Goal: Task Accomplishment & Management: Complete application form

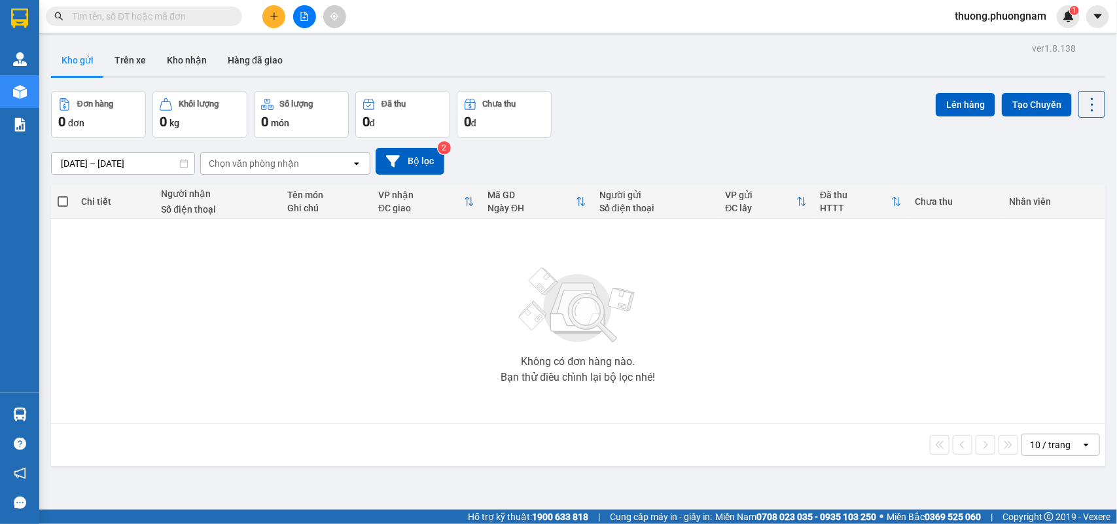
click at [185, 18] on input "text" at bounding box center [149, 16] width 154 height 14
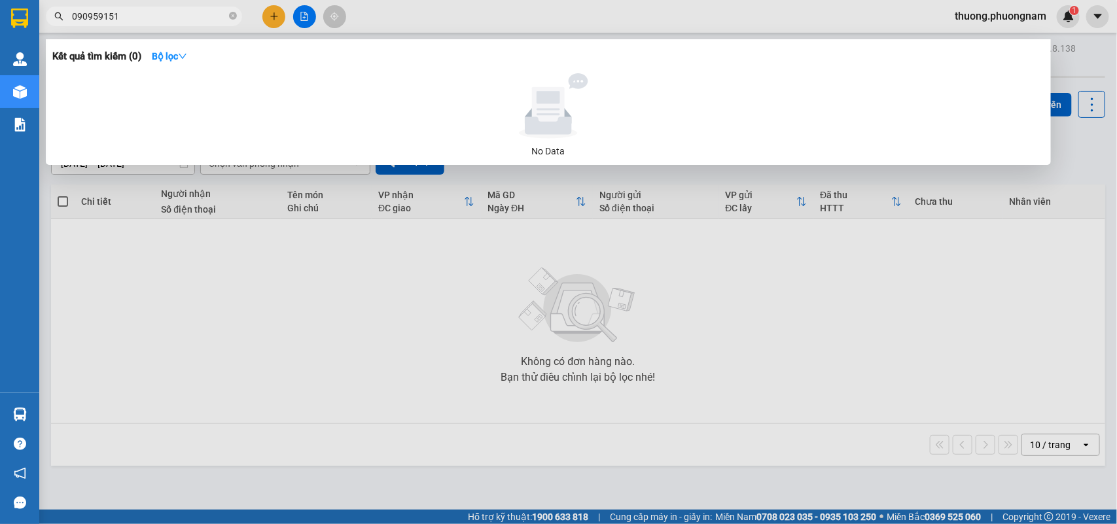
type input "0909591510"
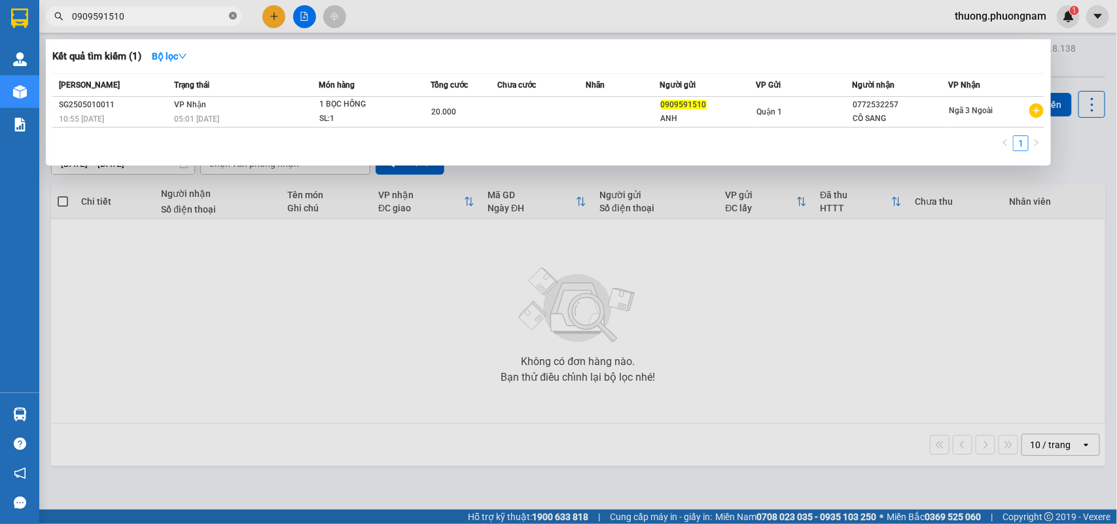
click at [236, 14] on icon "close-circle" at bounding box center [233, 16] width 8 height 8
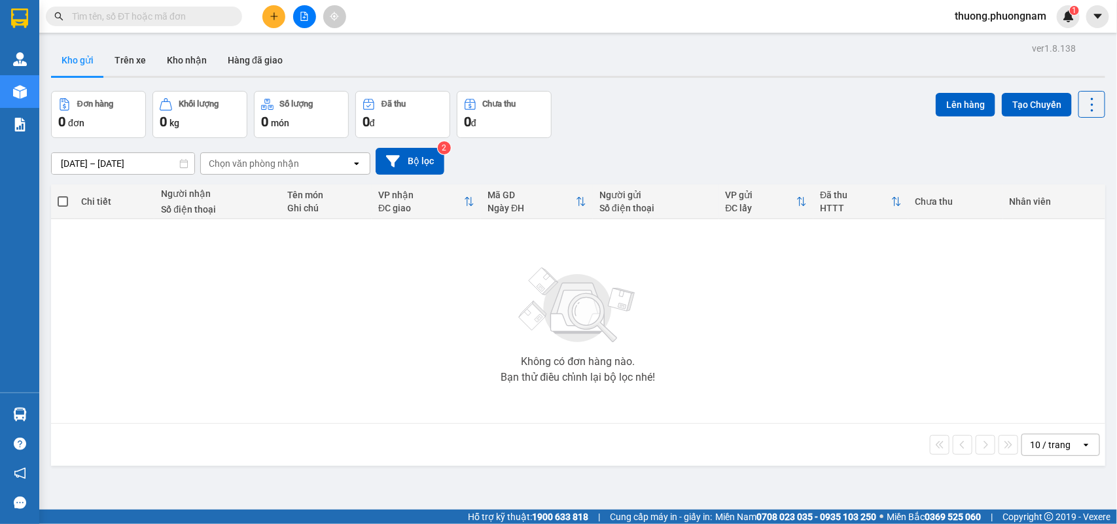
click at [478, 10] on div "Kết quả tìm kiếm ( 1 ) Bộ lọc Mã ĐH Trạng thái Món hàng Tổng cước Chưa cước Nhã…" at bounding box center [558, 16] width 1117 height 33
click at [190, 24] on span at bounding box center [144, 17] width 196 height 20
click at [190, 22] on input "text" at bounding box center [149, 16] width 154 height 14
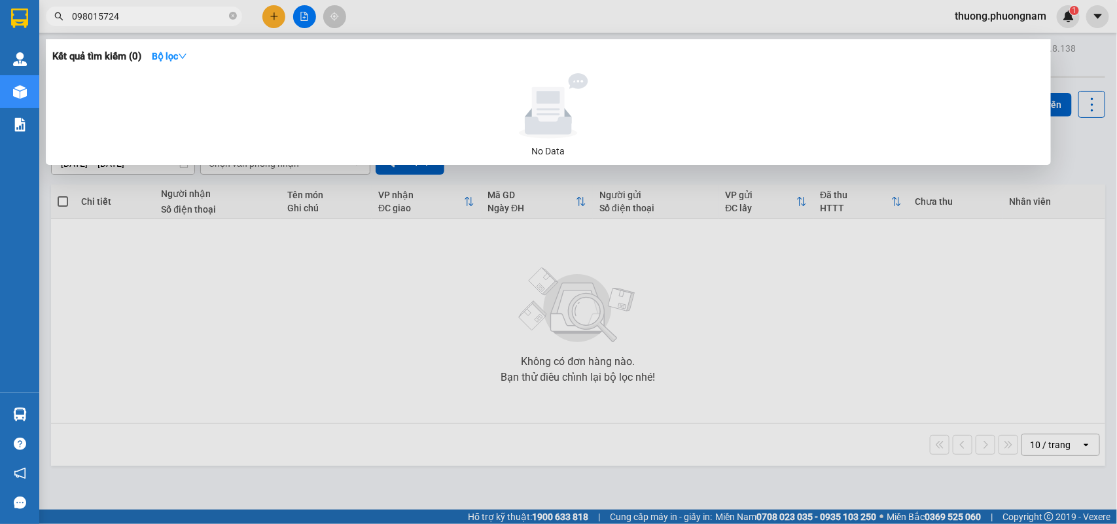
click at [188, 18] on input "098015724" at bounding box center [149, 16] width 154 height 14
click at [151, 7] on span "0978015724" at bounding box center [144, 17] width 196 height 20
click at [151, 8] on span "0978015724" at bounding box center [144, 17] width 196 height 20
click at [152, 14] on input "0978015724" at bounding box center [149, 16] width 154 height 14
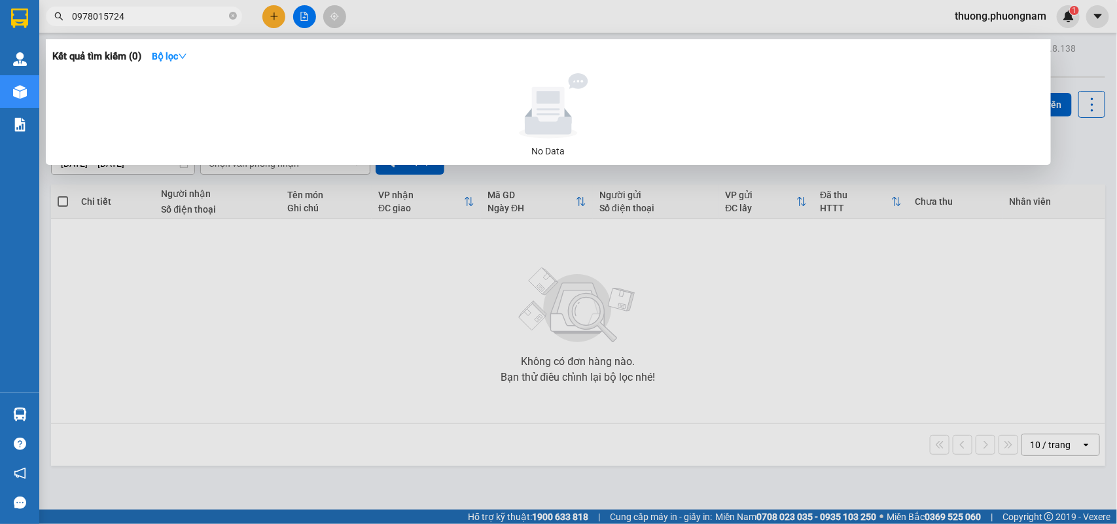
click at [152, 14] on input "0978015724" at bounding box center [149, 16] width 154 height 14
type input "0"
type input "0918821779"
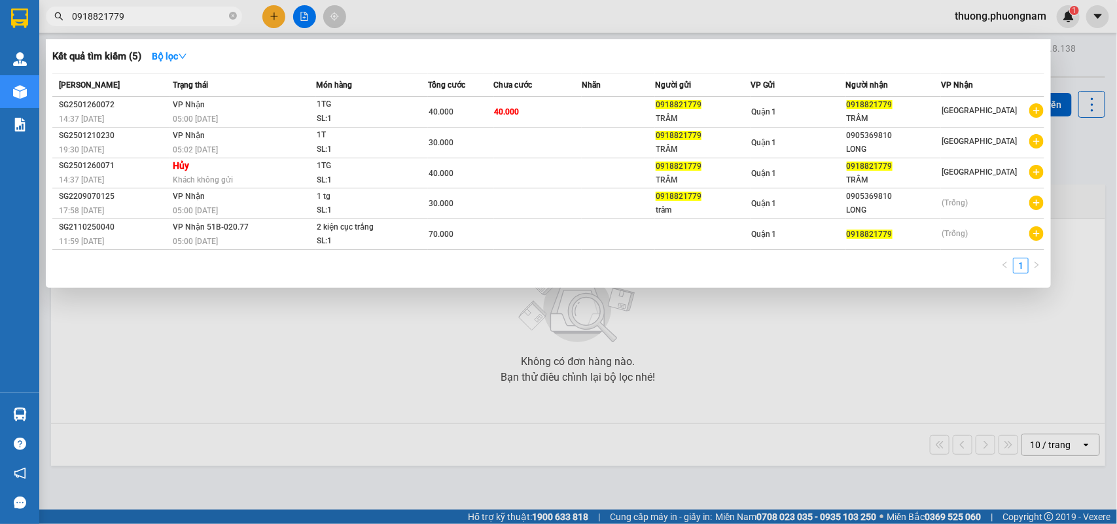
click at [233, 14] on icon "close-circle" at bounding box center [233, 16] width 8 height 8
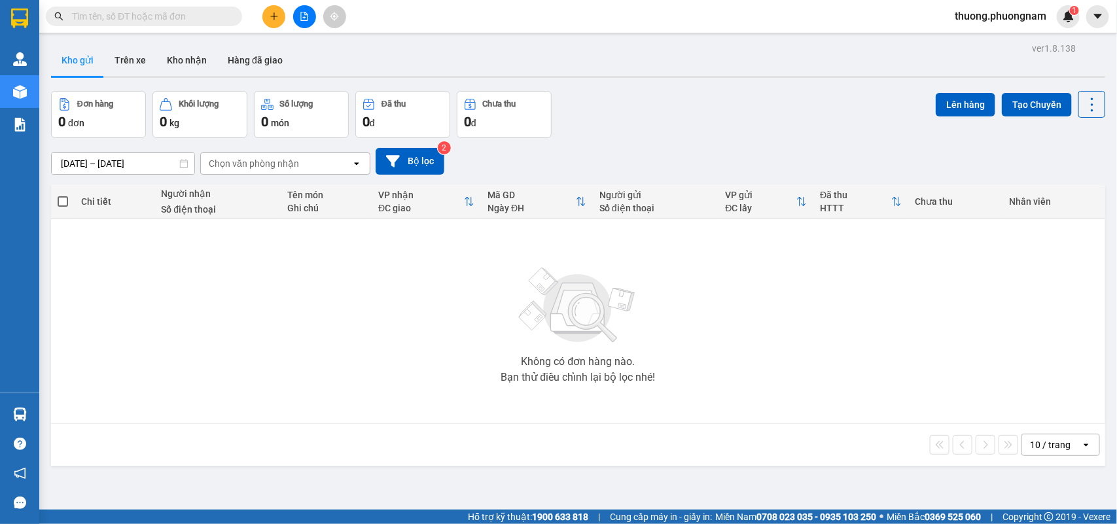
drag, startPoint x: 233, startPoint y: 14, endPoint x: 181, endPoint y: 22, distance: 52.3
click at [233, 14] on span at bounding box center [233, 16] width 8 height 14
click at [172, 24] on span at bounding box center [144, 17] width 196 height 20
click at [171, 15] on input "text" at bounding box center [149, 16] width 154 height 14
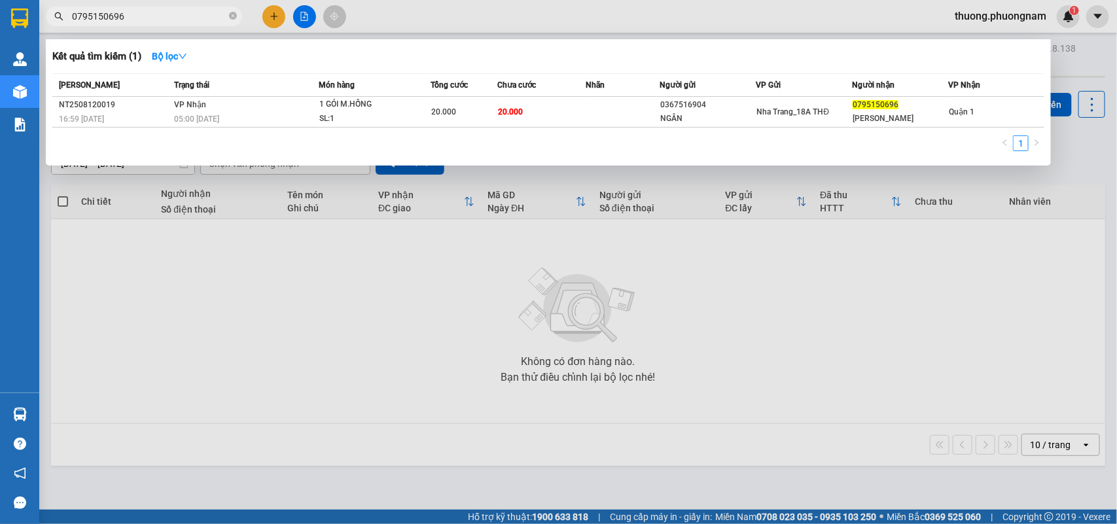
type input "0795150696"
click at [280, 27] on div at bounding box center [558, 262] width 1117 height 524
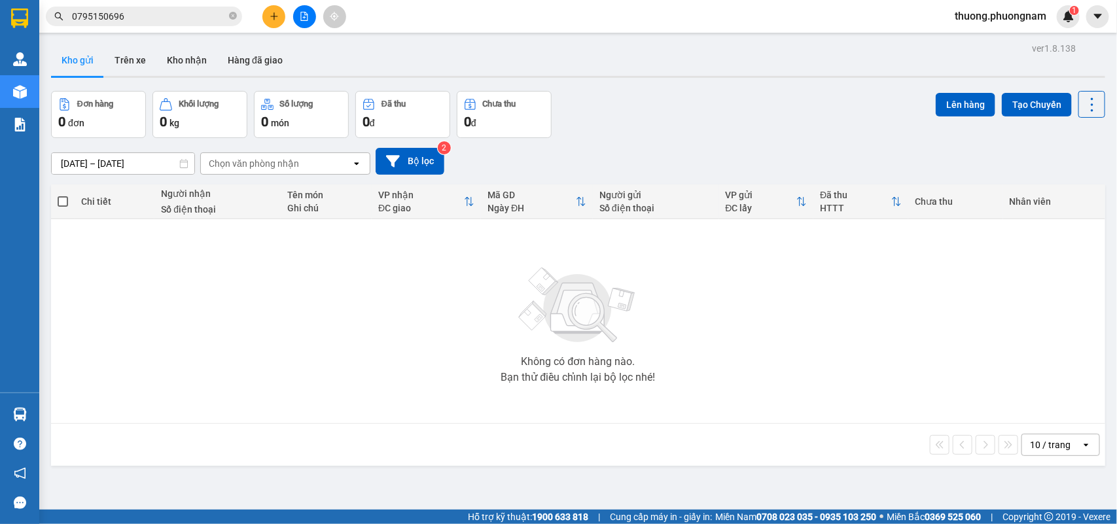
click at [280, 20] on button at bounding box center [274, 16] width 23 height 23
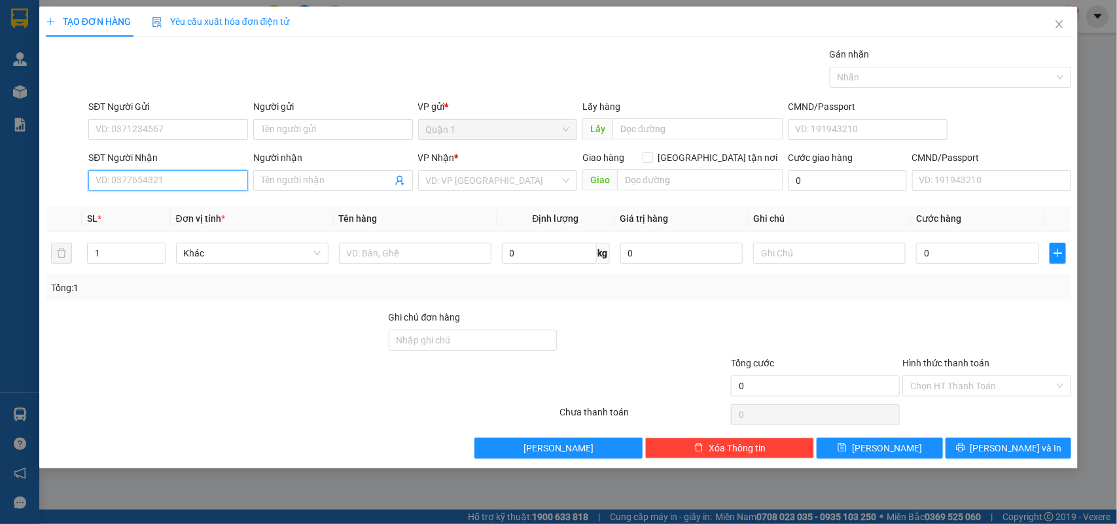
click at [189, 175] on input "SĐT Người Nhận" at bounding box center [168, 180] width 160 height 21
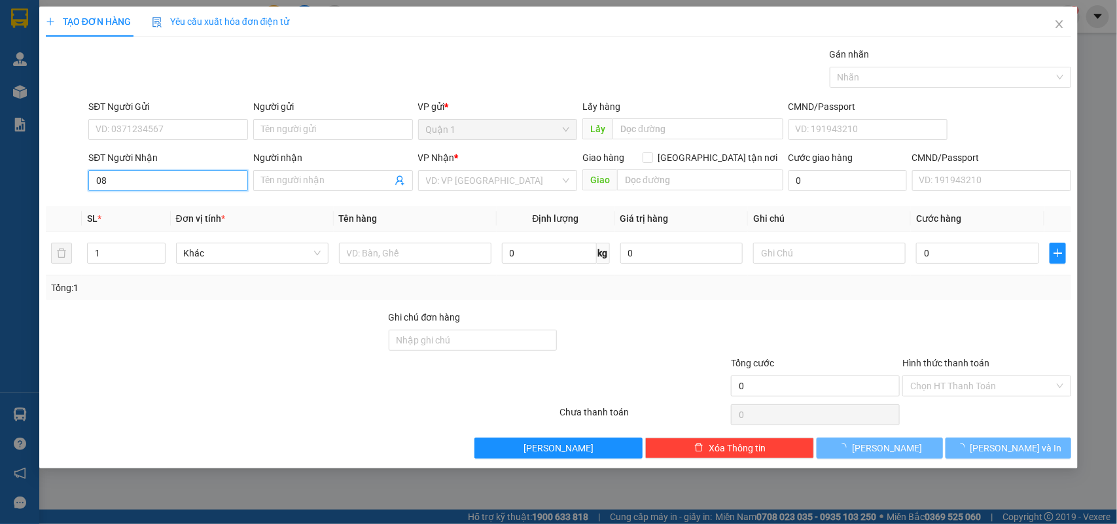
type input "0"
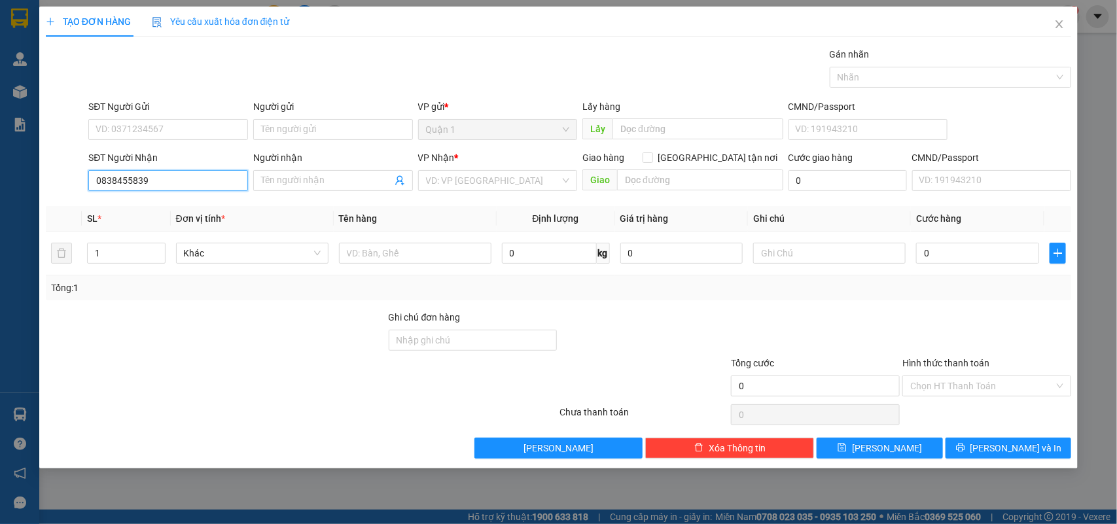
click at [189, 175] on input "0838455839" at bounding box center [168, 180] width 160 height 21
click at [180, 185] on input "5839" at bounding box center [168, 180] width 160 height 21
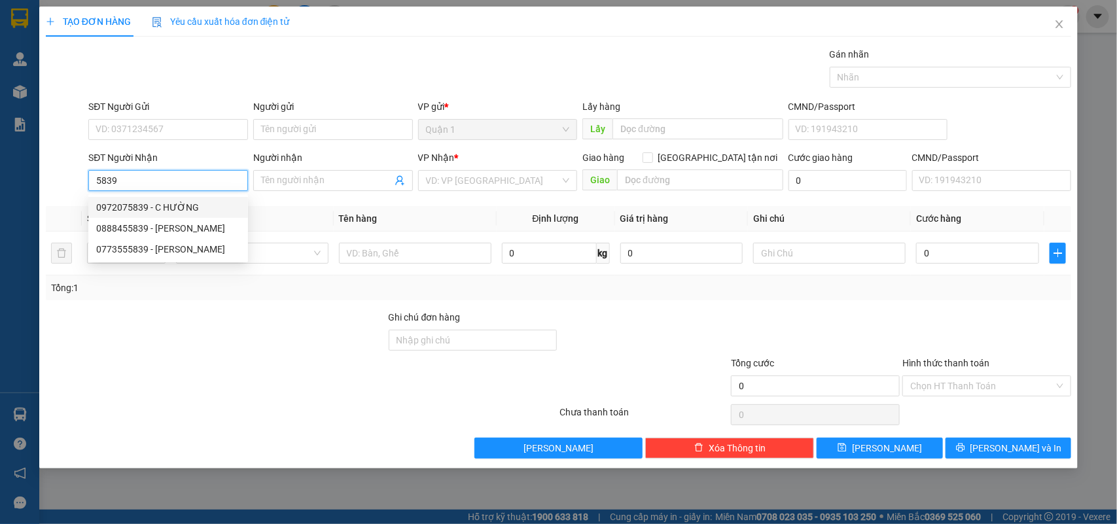
type input "5839"
click at [192, 118] on div "SĐT Người Gửi" at bounding box center [168, 110] width 160 height 20
click at [187, 128] on input "SĐT Người Gửi" at bounding box center [168, 129] width 160 height 21
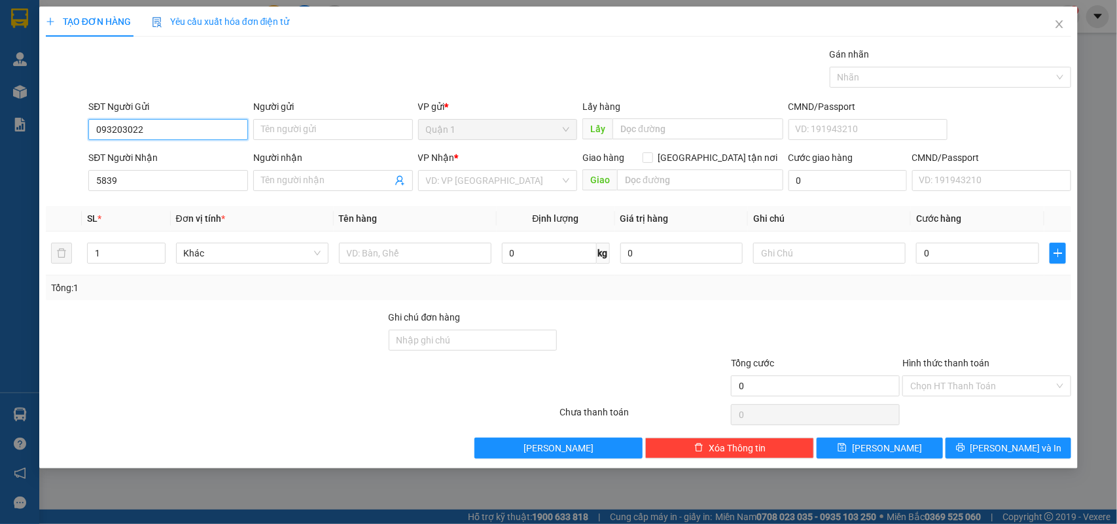
type input "0932030221"
click at [177, 149] on div "0932030221 - CHÚ HÙNG" at bounding box center [168, 156] width 144 height 14
type input "CHÚ HÙNG"
type input "0932030221"
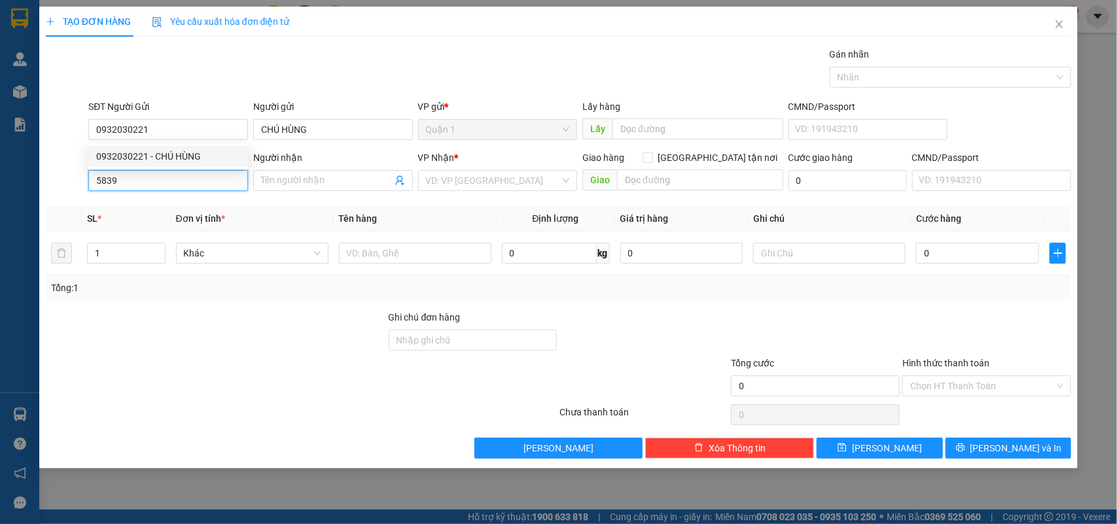
click at [184, 187] on input "5839" at bounding box center [168, 180] width 160 height 21
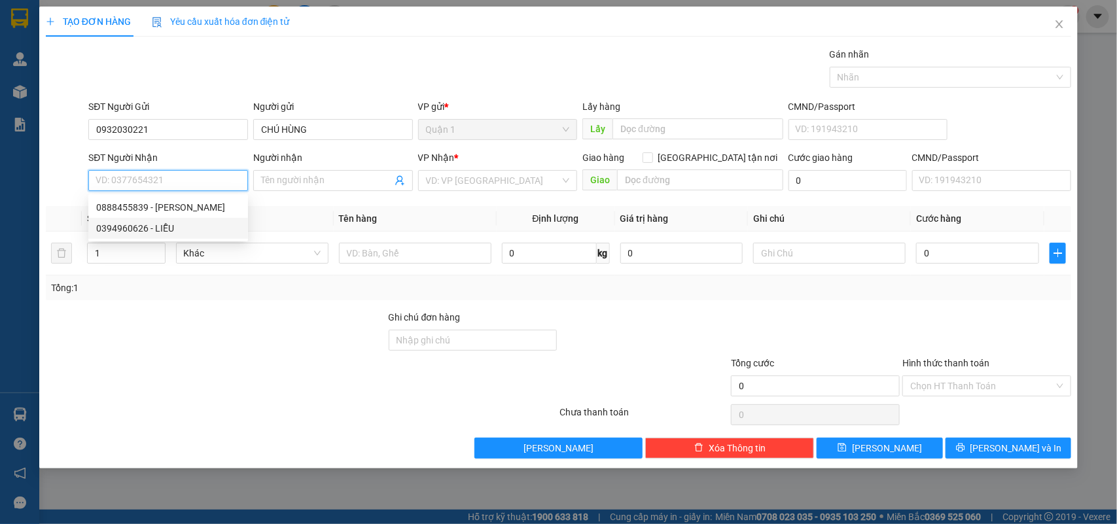
click at [143, 227] on div "0394960626 - LIỄU" at bounding box center [168, 228] width 144 height 14
type input "0394960626"
type input "LIỄU"
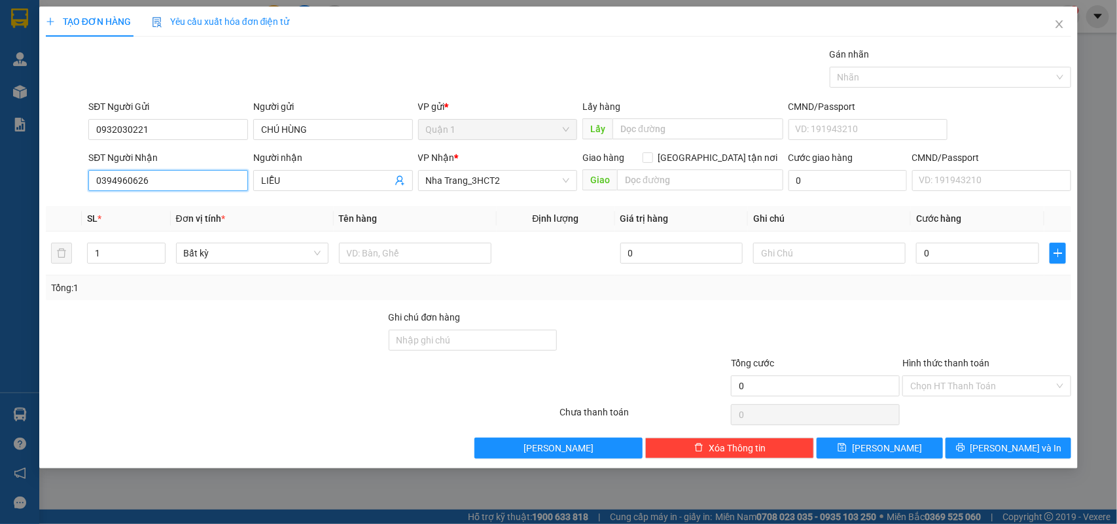
click at [193, 174] on input "0394960626" at bounding box center [168, 180] width 160 height 21
click at [189, 182] on input "0394960626" at bounding box center [168, 180] width 160 height 21
click at [189, 183] on input "0394960626" at bounding box center [168, 180] width 160 height 21
type input "0838455839"
click at [397, 244] on input "text" at bounding box center [415, 253] width 153 height 21
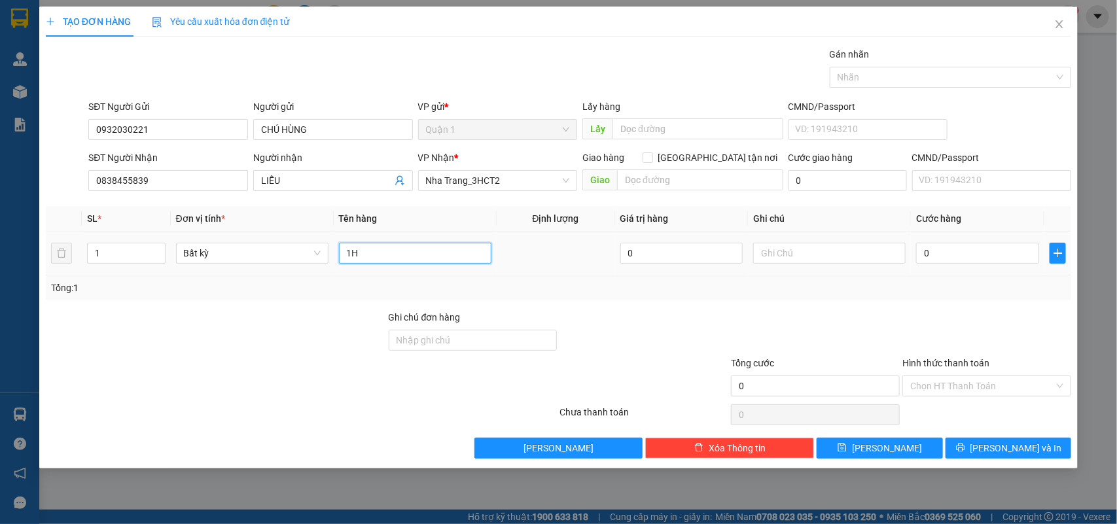
type input "1H"
type input "2"
type input "20"
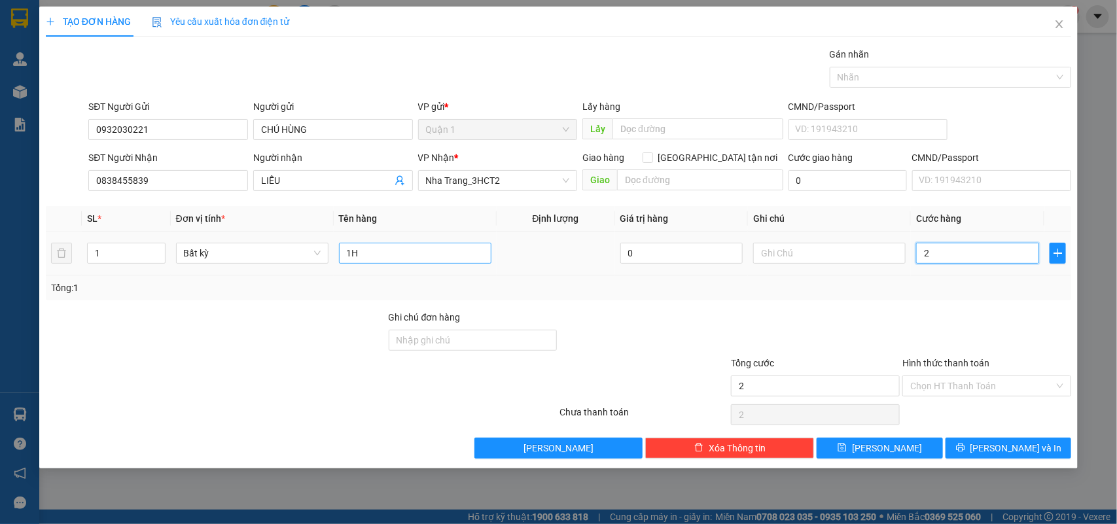
type input "20"
click at [975, 376] on div "Chọn HT Thanh Toán" at bounding box center [987, 386] width 169 height 21
type input "20.000"
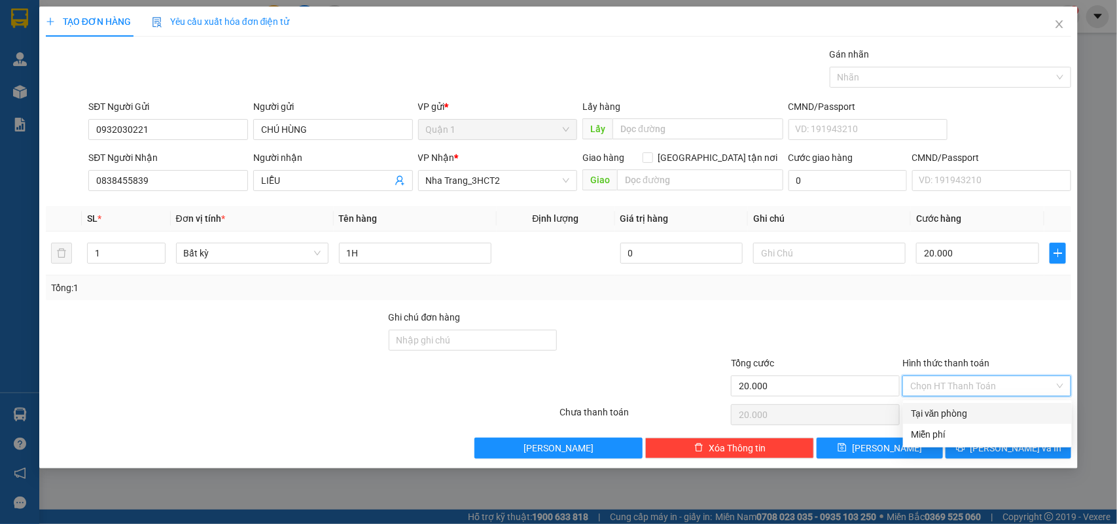
click at [993, 410] on div "Tại văn phòng" at bounding box center [987, 414] width 153 height 14
type input "0"
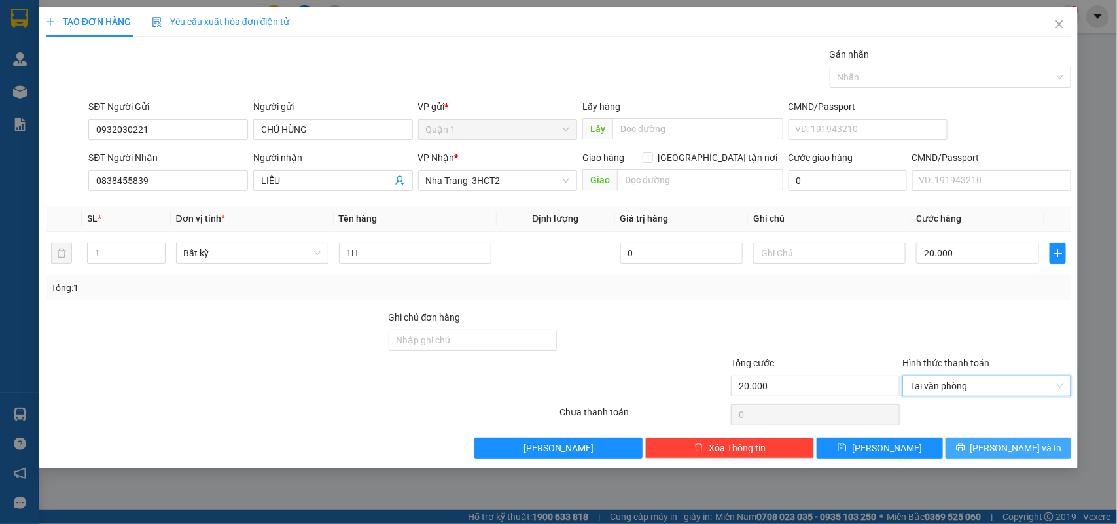
click at [999, 443] on span "[PERSON_NAME] và In" at bounding box center [1017, 448] width 92 height 14
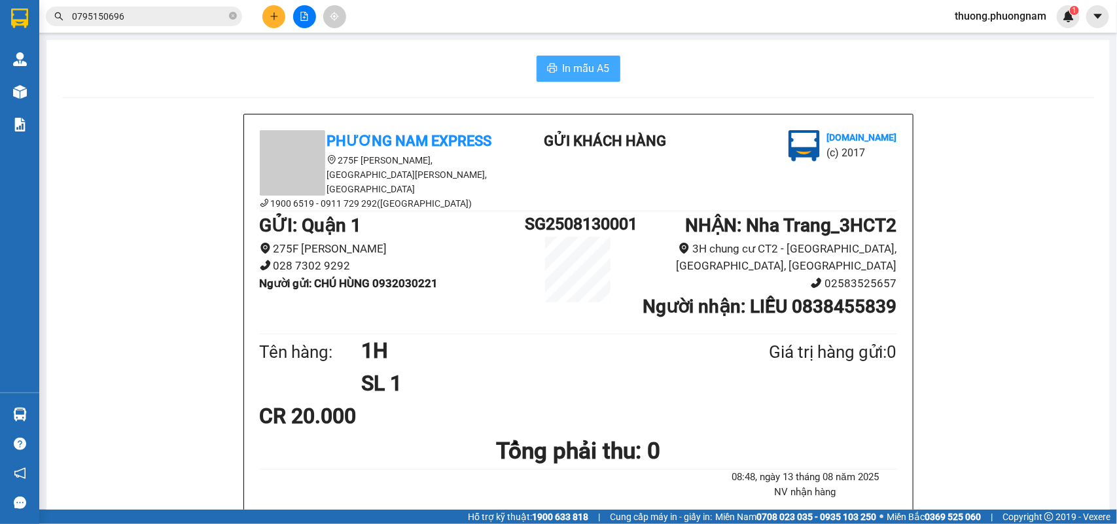
click at [586, 58] on button "In mẫu A5" at bounding box center [579, 69] width 84 height 26
click at [276, 10] on button at bounding box center [274, 16] width 23 height 23
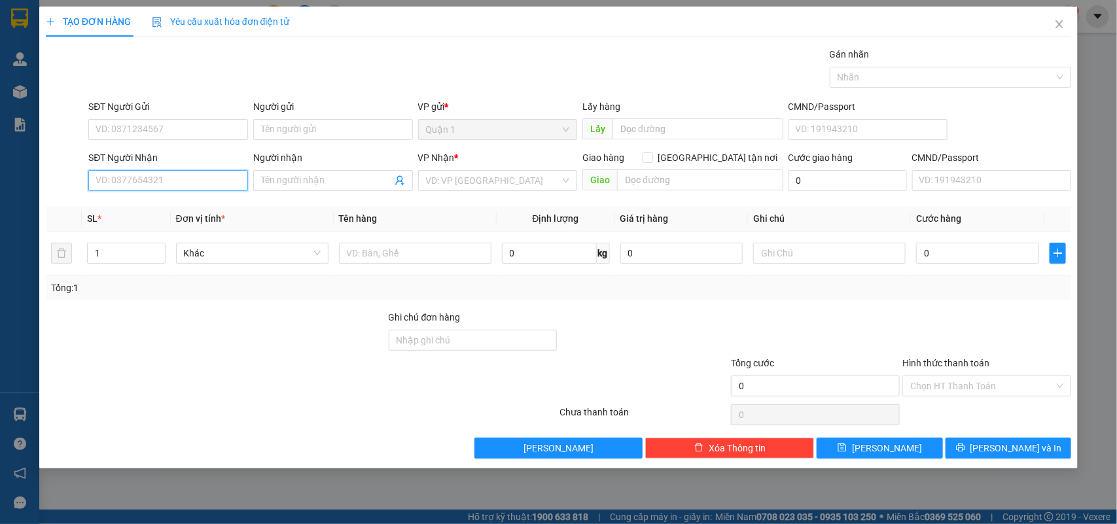
click at [187, 185] on input "SĐT Người Nhận" at bounding box center [168, 180] width 160 height 21
click at [181, 178] on input "SĐT Người Nhận" at bounding box center [168, 180] width 160 height 21
click at [174, 189] on input "0918670091" at bounding box center [168, 180] width 160 height 21
click at [174, 188] on input "0918670091" at bounding box center [168, 180] width 160 height 21
type input "0918670091"
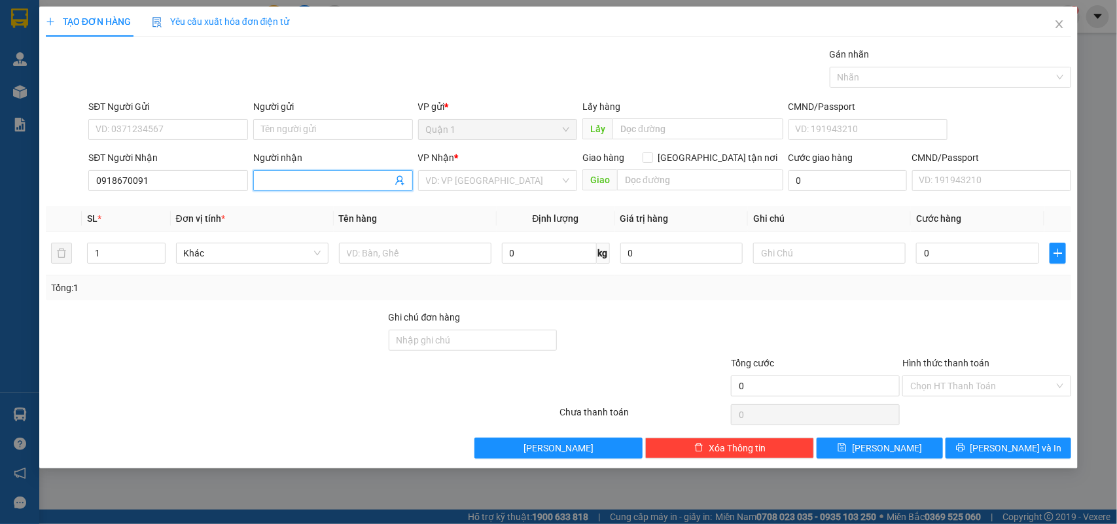
click at [285, 185] on input "Người nhận" at bounding box center [326, 180] width 131 height 14
type input "THÚY"
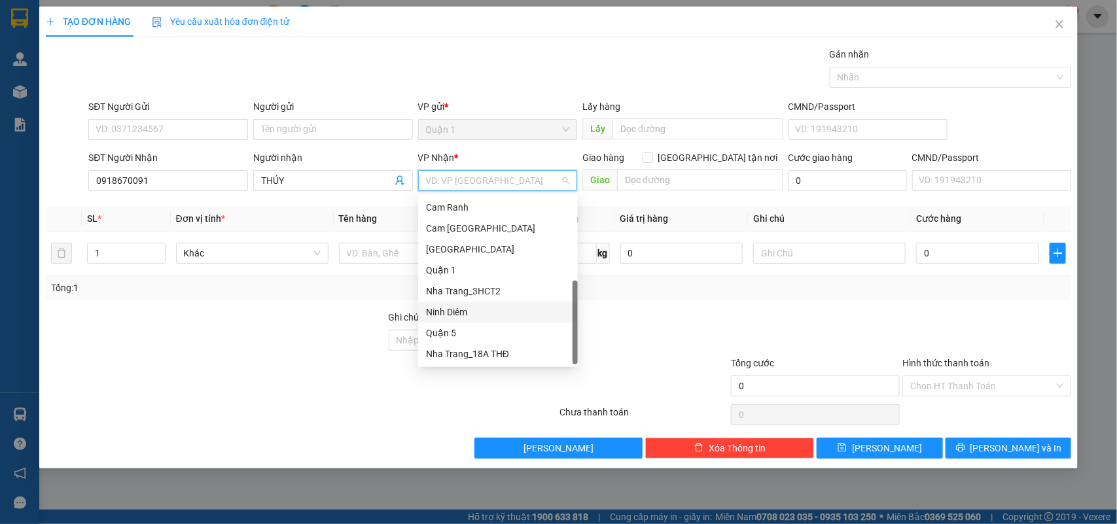
scroll to position [20, 0]
click at [469, 350] on div "Ngã 3 Ngoài" at bounding box center [498, 355] width 144 height 14
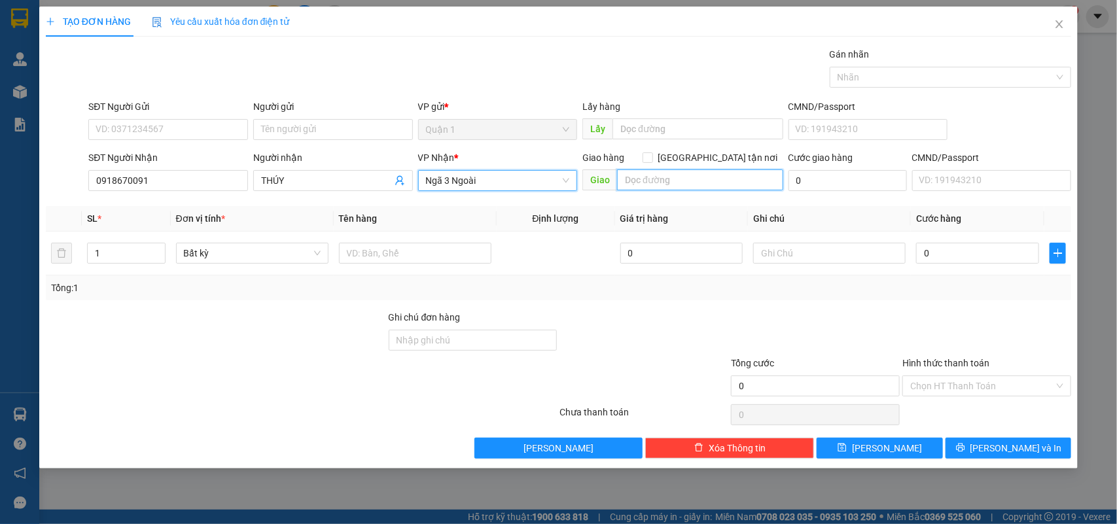
click at [660, 185] on input "text" at bounding box center [700, 180] width 166 height 21
click at [394, 265] on div at bounding box center [415, 253] width 153 height 26
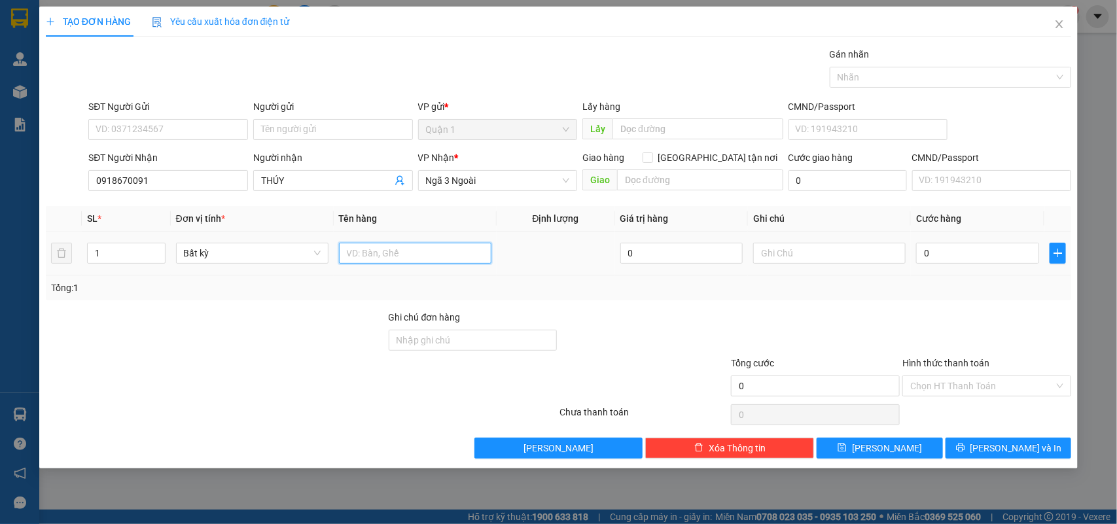
click at [401, 260] on input "text" at bounding box center [415, 253] width 153 height 21
type input "1TX"
type input "30"
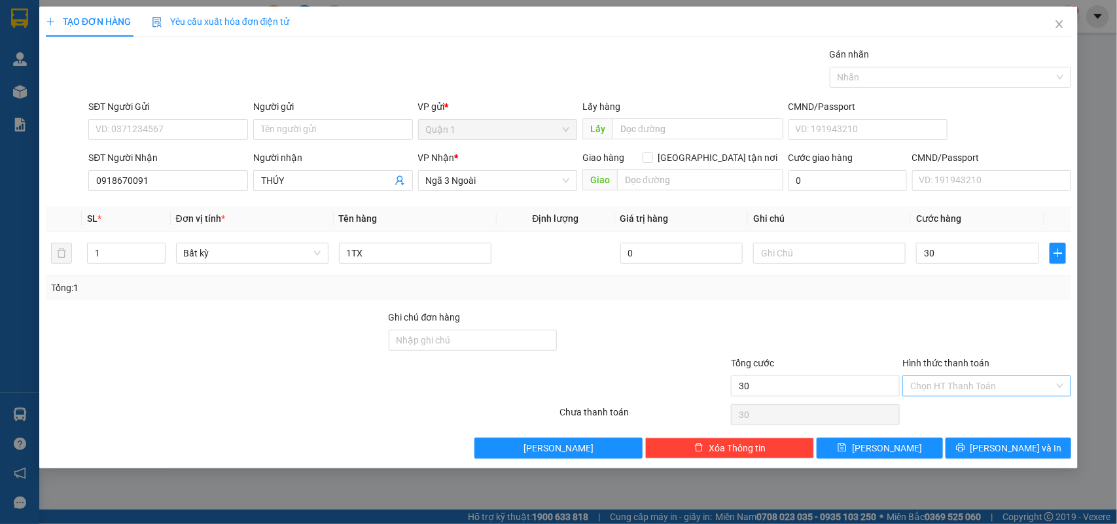
type input "30.000"
click at [1019, 386] on input "Hình thức thanh toán" at bounding box center [983, 386] width 144 height 20
click at [930, 404] on div "Tại văn phòng" at bounding box center [987, 413] width 169 height 21
type input "0"
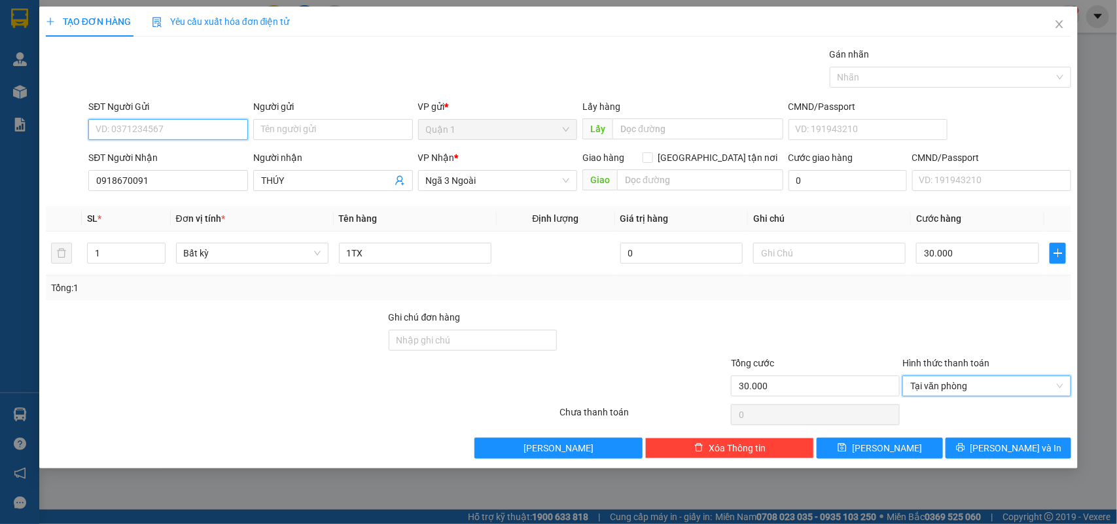
click at [143, 123] on input "SĐT Người Gửi" at bounding box center [168, 129] width 160 height 21
type input "0908483269"
click at [175, 156] on div "0908483269 - OANH" at bounding box center [168, 156] width 144 height 14
type input "OANH"
type input "0908483269"
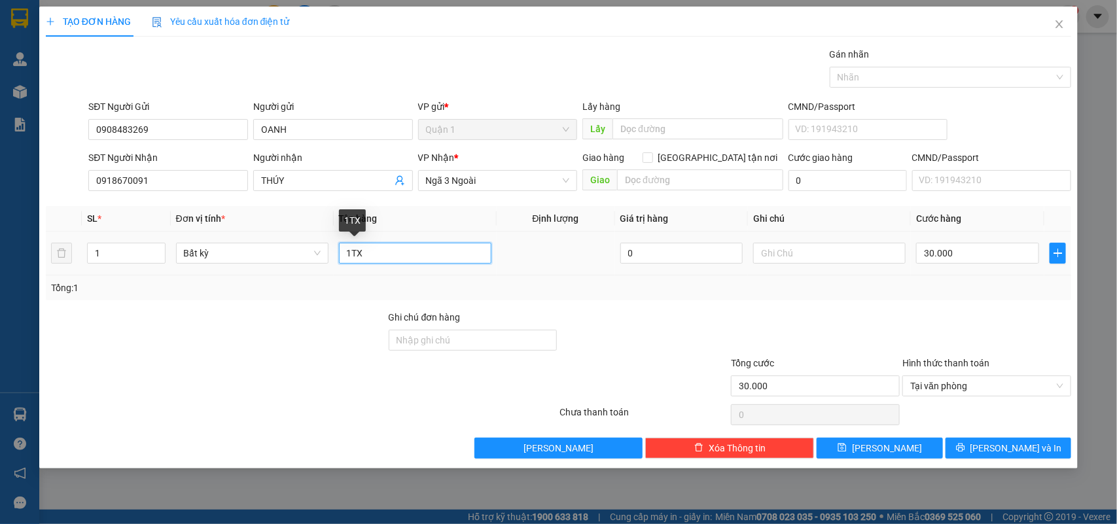
click at [441, 247] on input "1TX" at bounding box center [415, 253] width 153 height 21
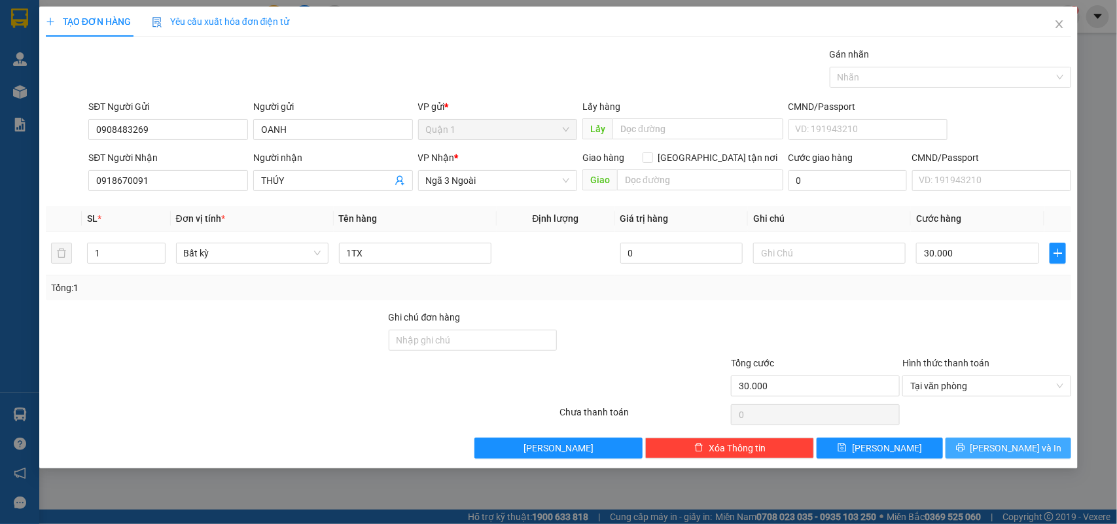
click at [964, 440] on button "[PERSON_NAME] và In" at bounding box center [1009, 448] width 126 height 21
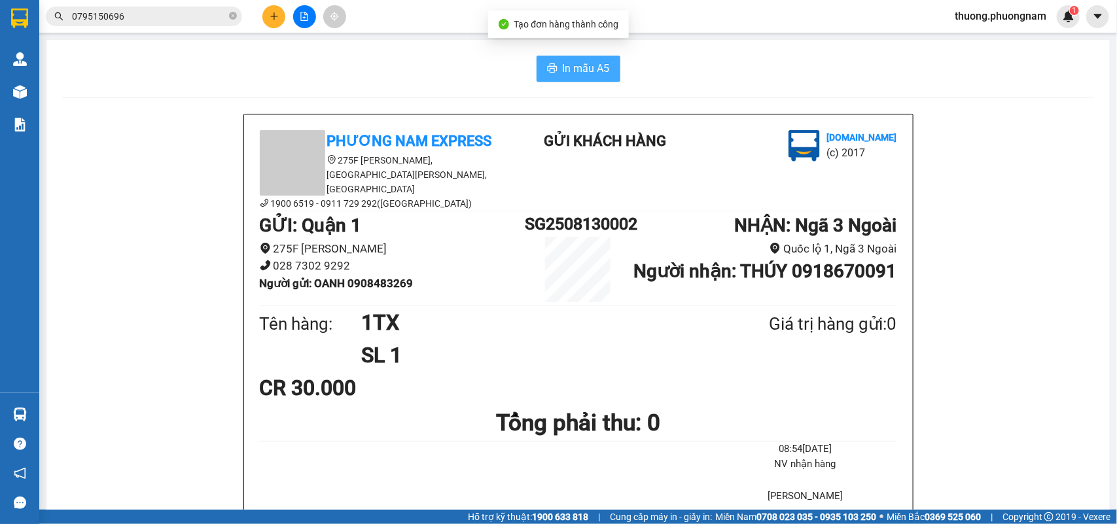
drag, startPoint x: 554, startPoint y: 88, endPoint x: 567, endPoint y: 75, distance: 18.5
click at [567, 74] on span "In mẫu A5" at bounding box center [586, 68] width 47 height 16
click at [267, 20] on button at bounding box center [274, 16] width 23 height 23
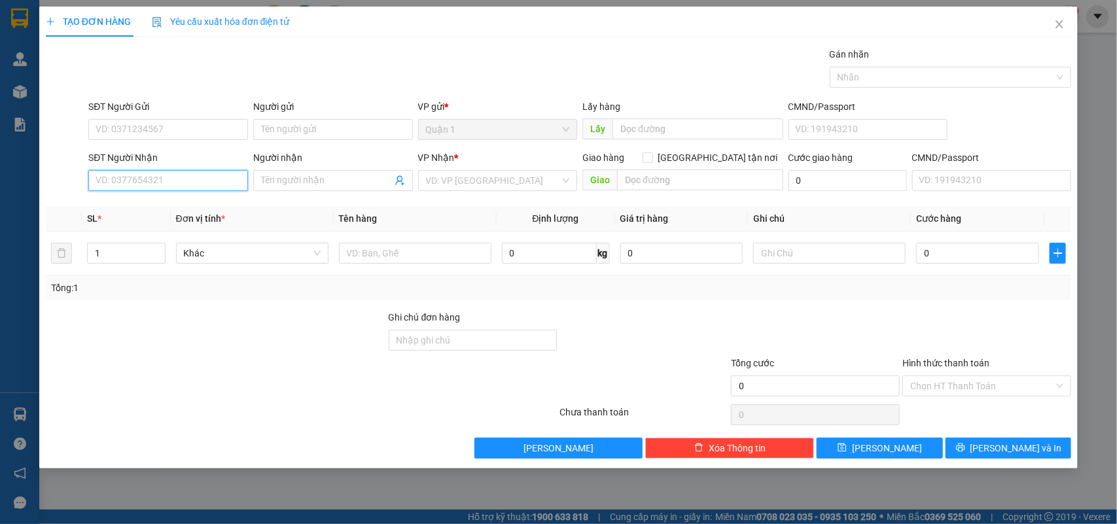
click at [153, 172] on input "SĐT Người Nhận" at bounding box center [168, 180] width 160 height 21
click at [158, 180] on input "0935165911" at bounding box center [168, 180] width 160 height 21
type input "0935165911"
click at [326, 172] on span at bounding box center [333, 180] width 160 height 21
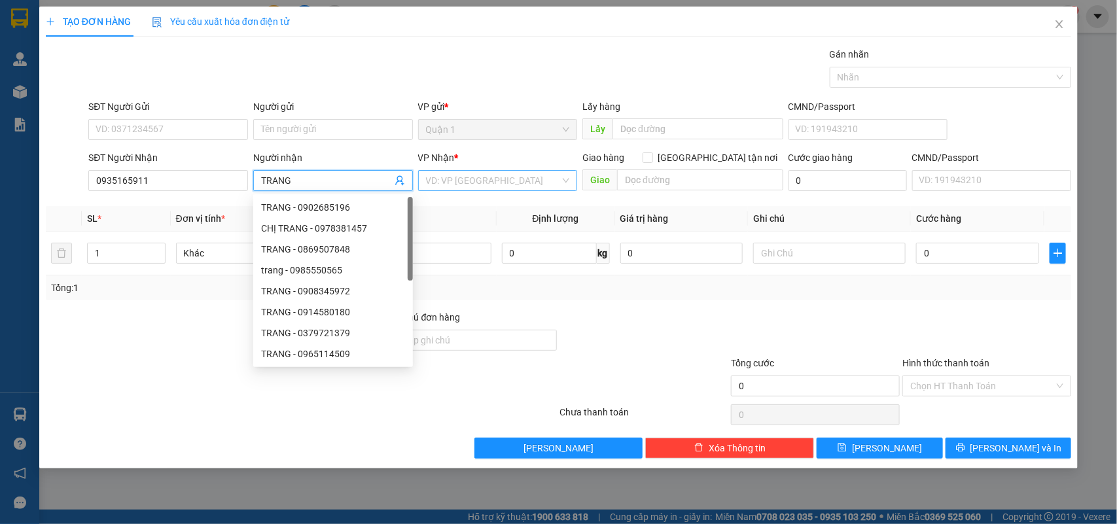
type input "TRANG"
click at [443, 178] on input "search" at bounding box center [493, 181] width 135 height 20
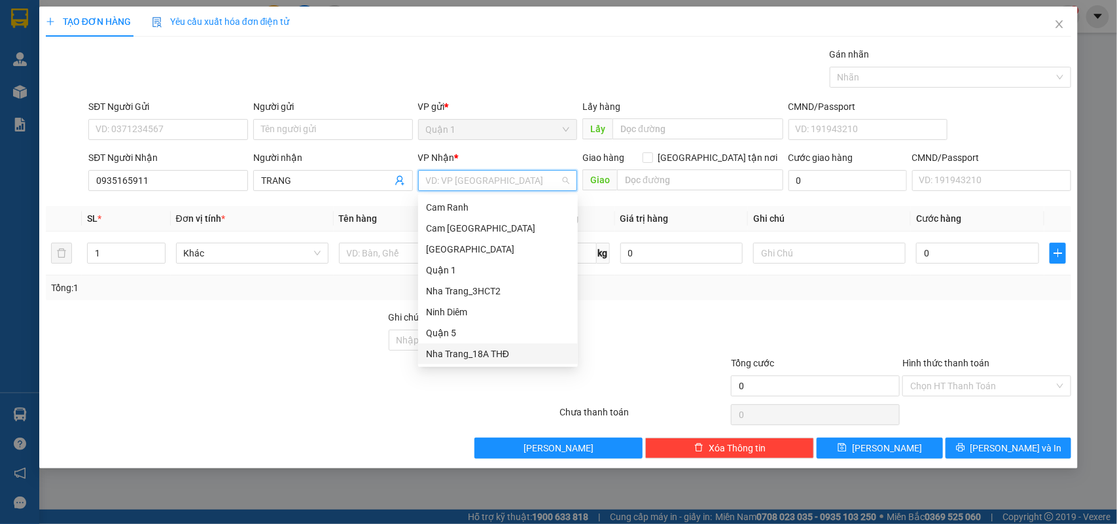
click at [486, 348] on div "Nha Trang_18A THĐ" at bounding box center [498, 354] width 144 height 14
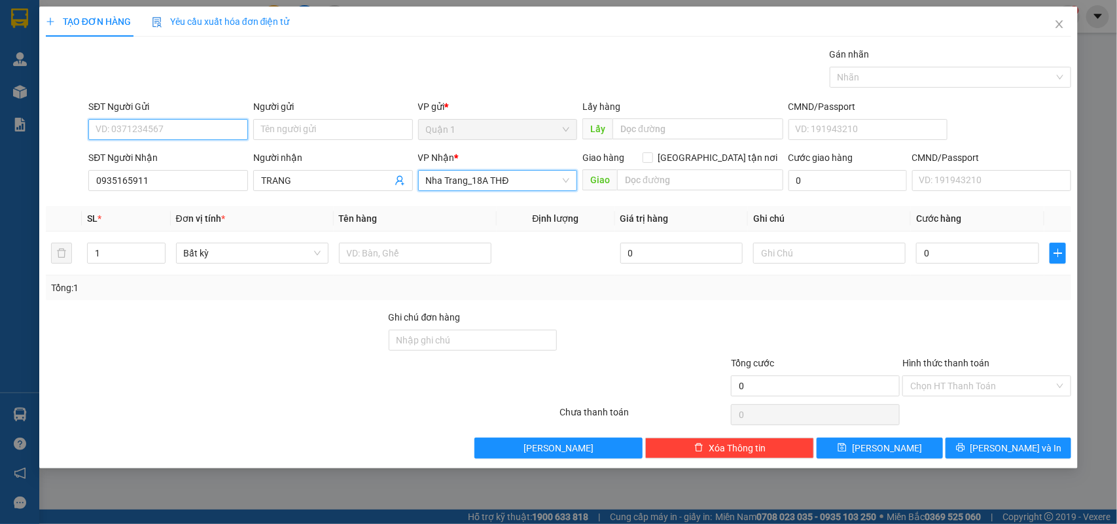
click at [172, 122] on input "SĐT Người Gửi" at bounding box center [168, 129] width 160 height 21
click at [228, 126] on input "0336452621" at bounding box center [168, 129] width 160 height 21
click at [227, 133] on input "0336452621" at bounding box center [168, 129] width 160 height 21
type input "0336452621"
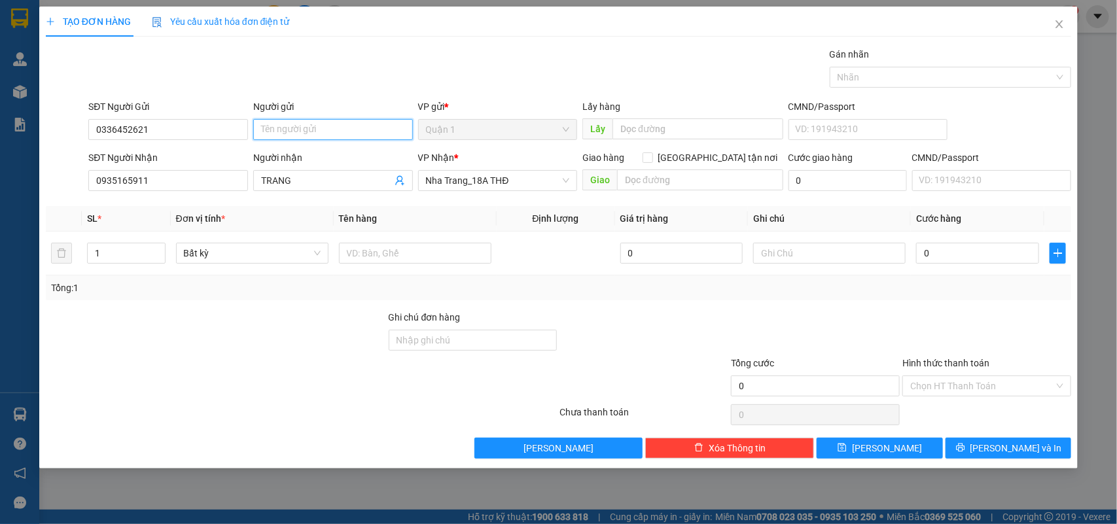
click at [298, 128] on input "Người gửi" at bounding box center [333, 129] width 160 height 21
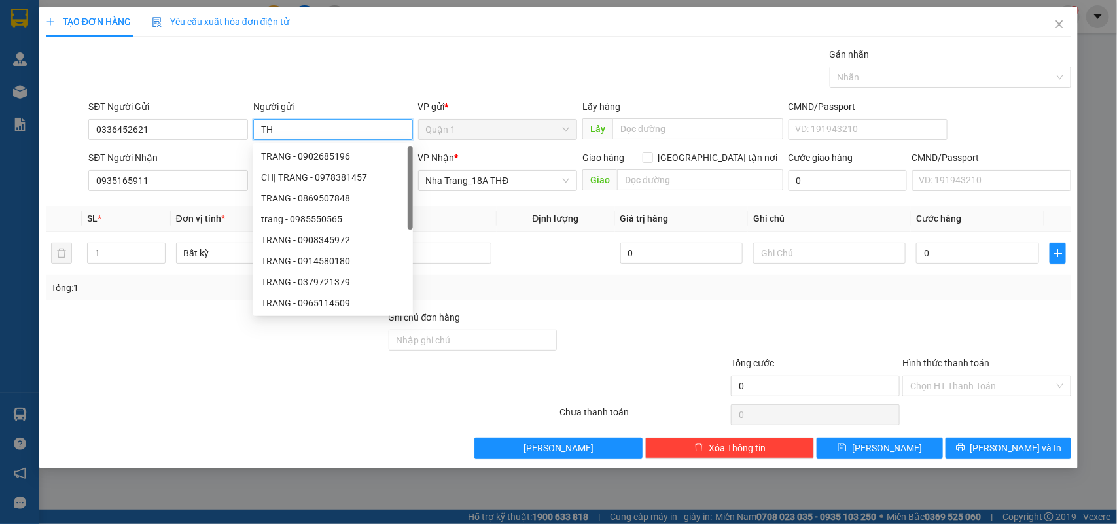
type input "T"
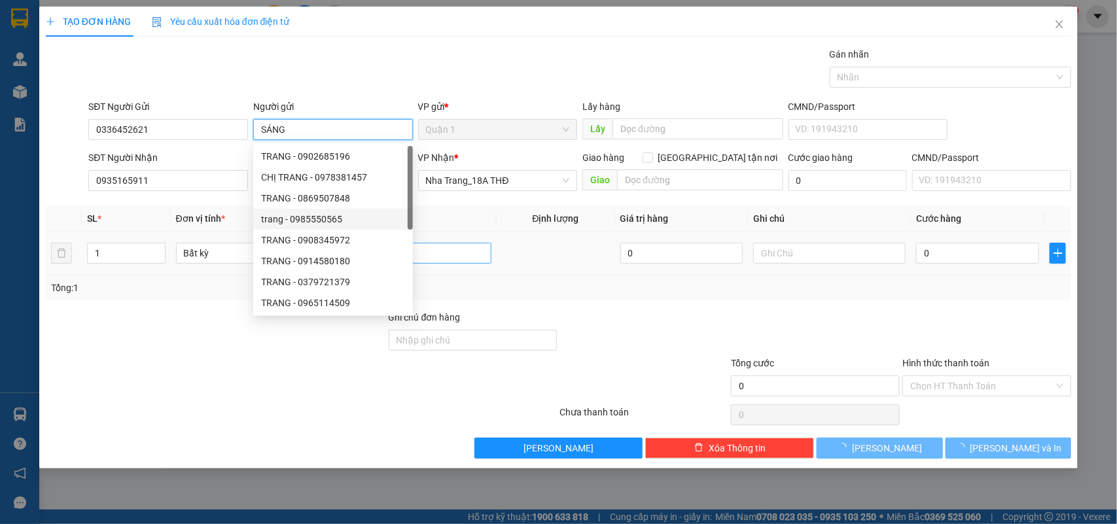
type input "SÁNG"
click at [456, 253] on input "text" at bounding box center [415, 253] width 153 height 21
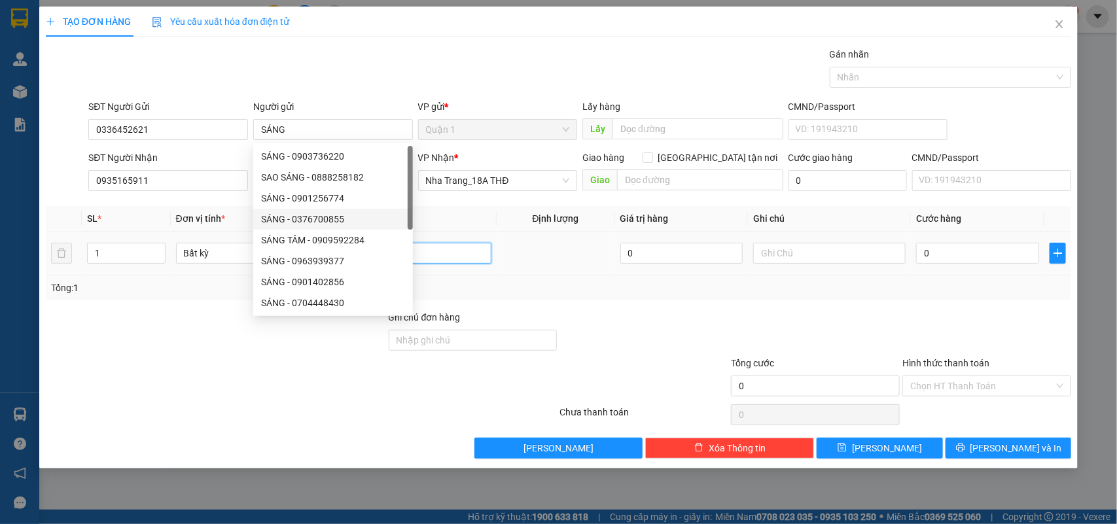
type input "1"
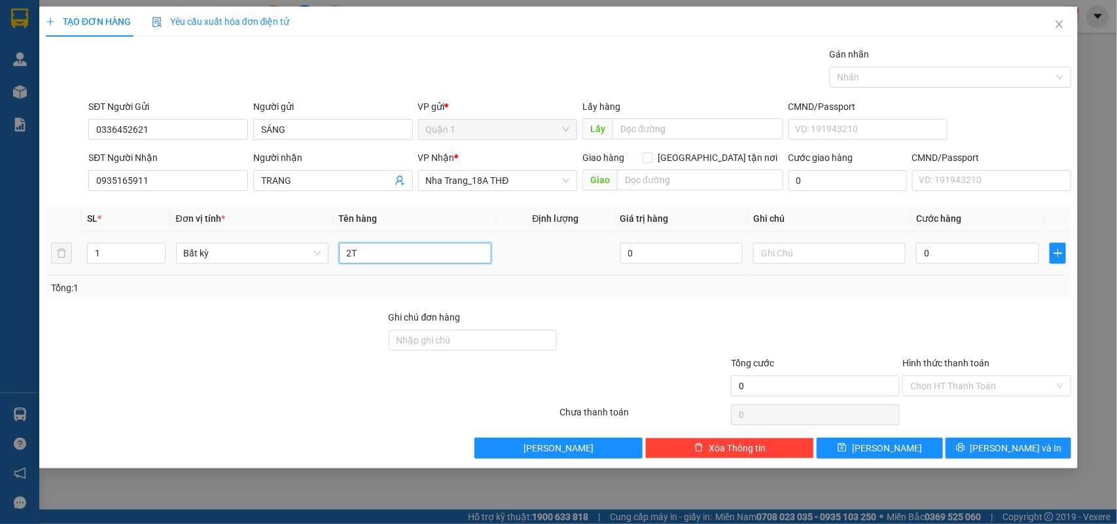
type input "2T"
type input "1"
type input "10"
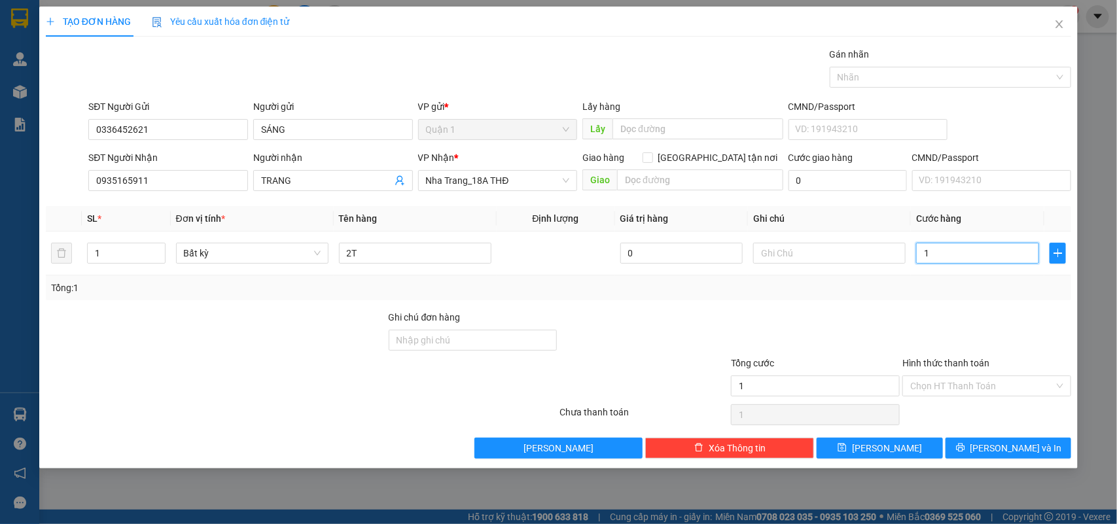
type input "10"
type input "100"
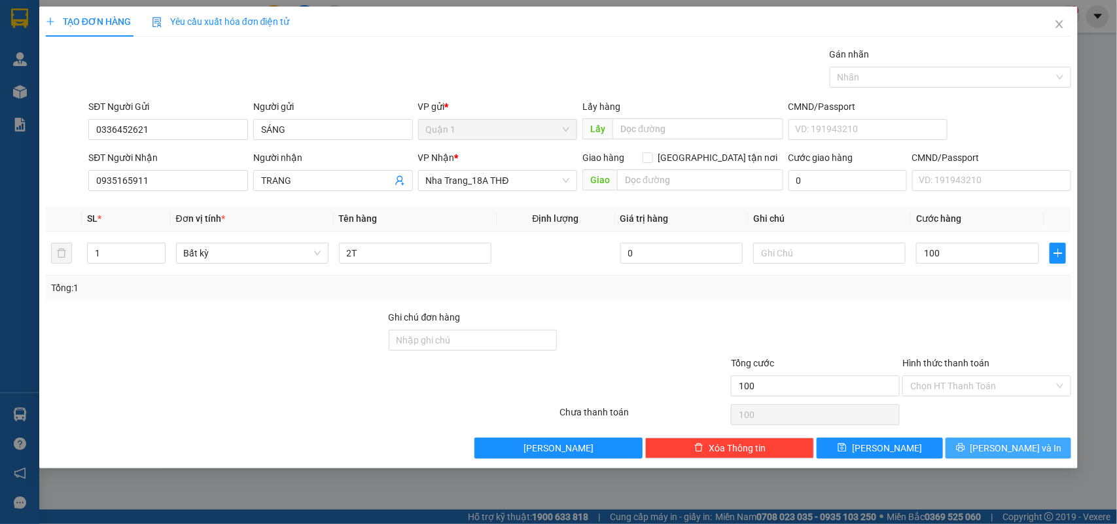
type input "100.000"
click at [1003, 443] on span "[PERSON_NAME] và In" at bounding box center [1017, 448] width 92 height 14
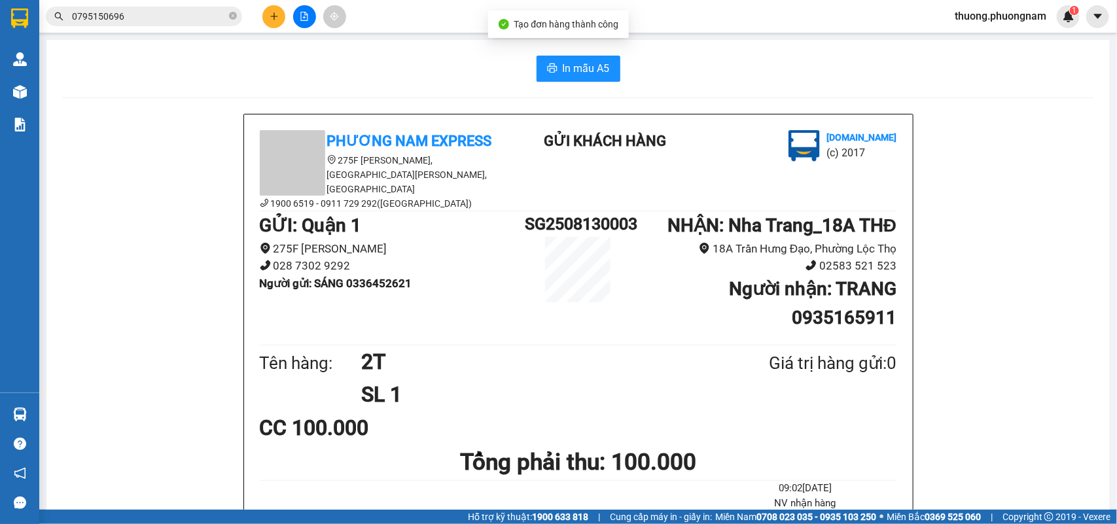
drag, startPoint x: 564, startPoint y: 41, endPoint x: 579, endPoint y: 105, distance: 66.7
click at [584, 79] on button "In mẫu A5" at bounding box center [579, 69] width 84 height 26
click at [276, 0] on div "Kết quả tìm kiếm ( 1 ) Bộ lọc Mã ĐH Trạng thái Món hàng Tổng cước Chưa cước Nhã…" at bounding box center [558, 16] width 1117 height 33
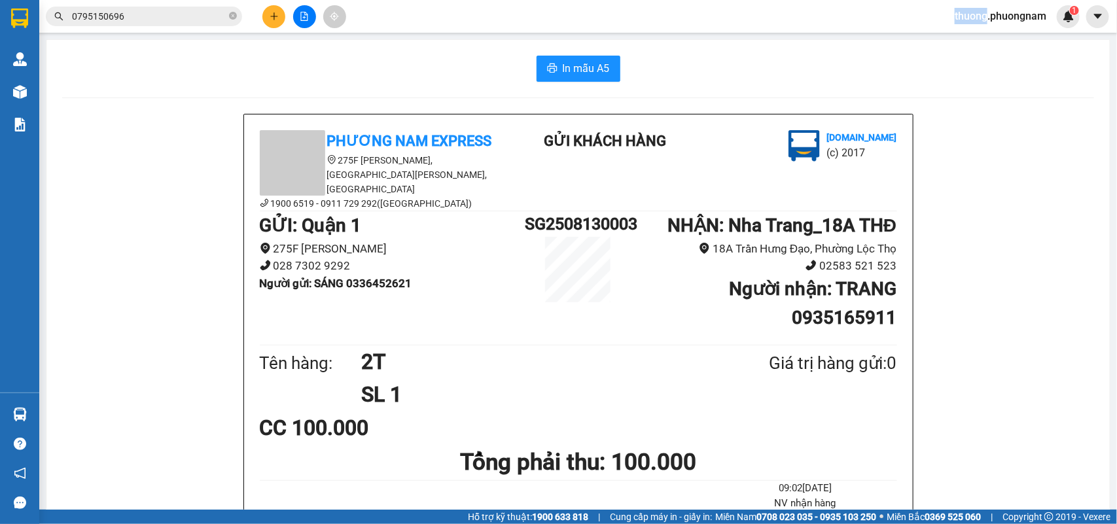
click at [276, 0] on div "Kết quả tìm kiếm ( 1 ) Bộ lọc Mã ĐH Trạng thái Món hàng Tổng cước Chưa cước Nhã…" at bounding box center [558, 16] width 1117 height 33
click at [276, 10] on button at bounding box center [274, 16] width 23 height 23
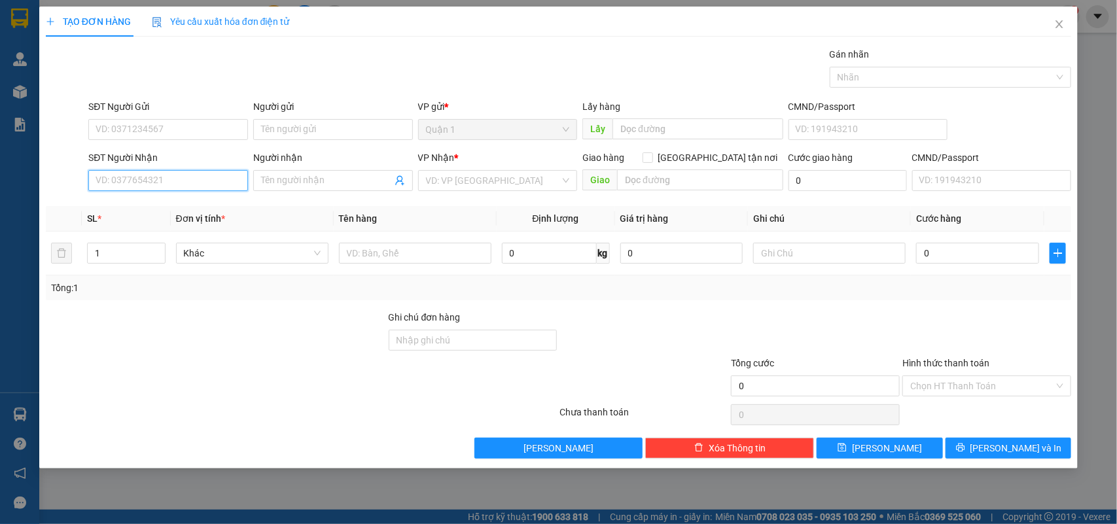
click at [159, 177] on input "SĐT Người Nhận" at bounding box center [168, 180] width 160 height 21
click at [177, 206] on div "0345780835 - THÚY" at bounding box center [168, 207] width 144 height 14
type input "0345780835"
type input "THÚY"
type input "0345780835"
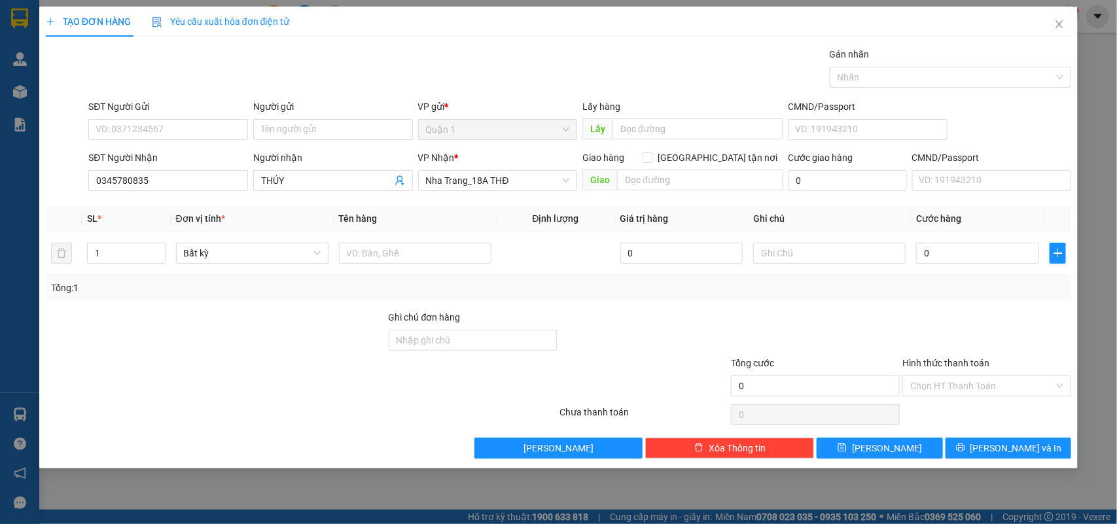
click at [223, 116] on div "SĐT Người Gửi" at bounding box center [168, 110] width 160 height 20
click at [213, 129] on input "SĐT Người Gửi" at bounding box center [168, 129] width 160 height 21
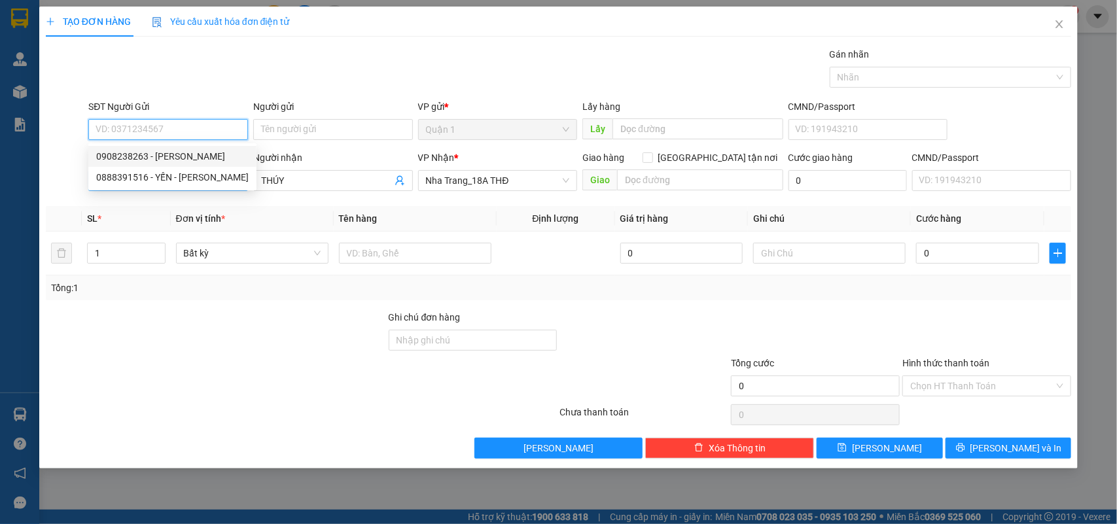
drag, startPoint x: 174, startPoint y: 149, endPoint x: 209, endPoint y: 185, distance: 50.9
click at [174, 149] on div "0908238263 - KEN" at bounding box center [172, 156] width 153 height 14
type input "0908238263"
type input "KEN"
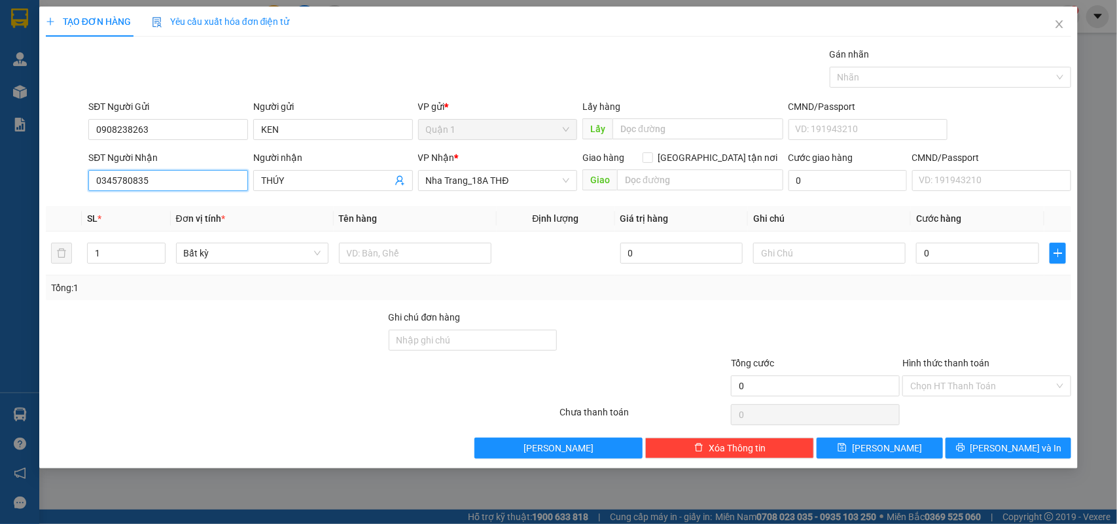
click at [202, 189] on input "0345780835" at bounding box center [168, 180] width 160 height 21
click at [387, 259] on input "text" at bounding box center [415, 253] width 153 height 21
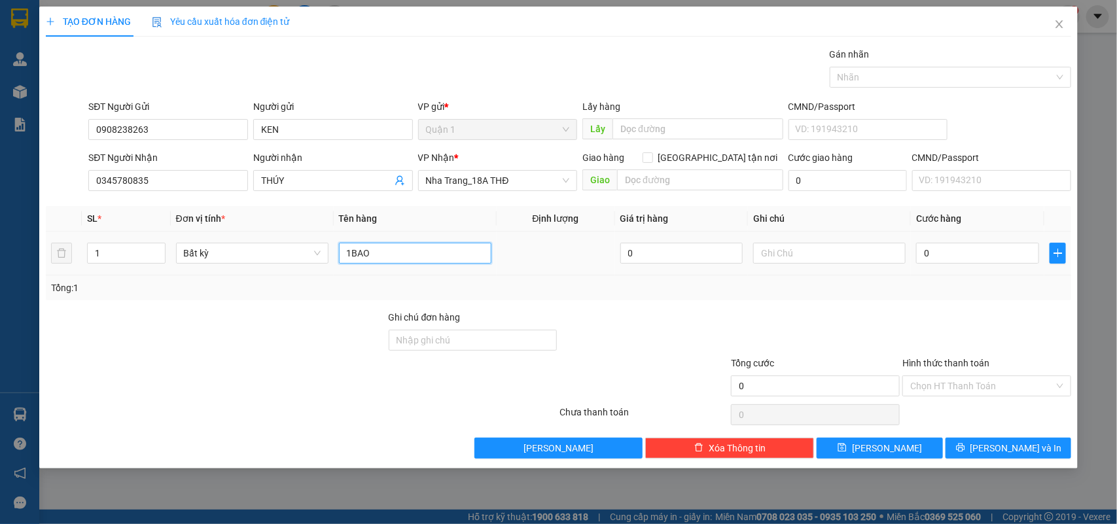
type input "1BAO"
type input "1"
type input "10"
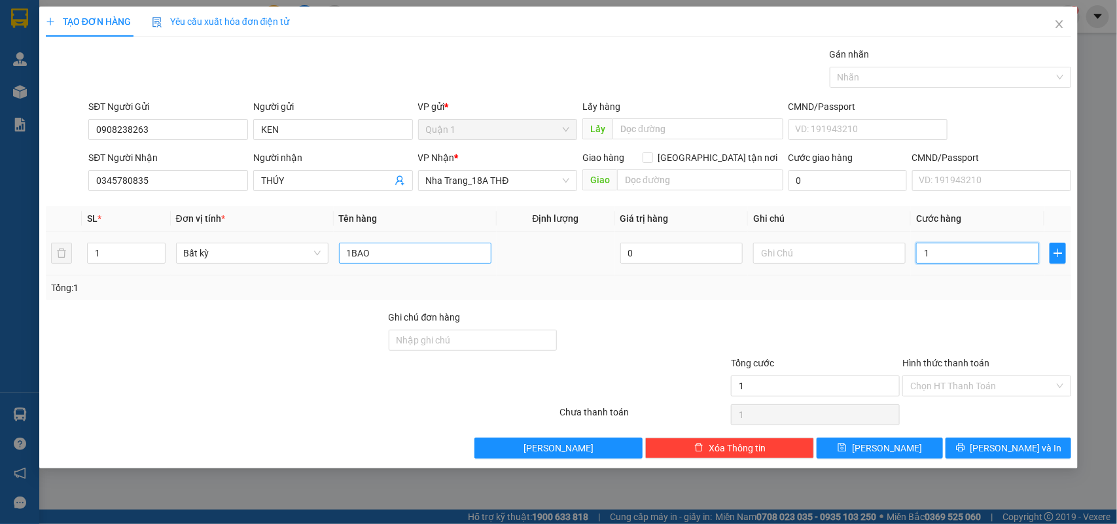
type input "10"
type input "100"
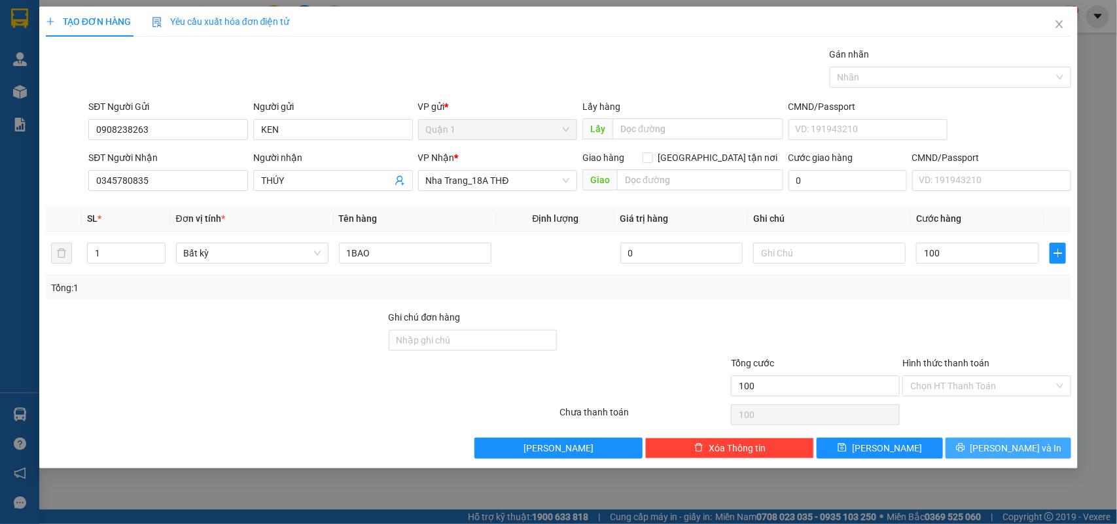
type input "100.000"
click at [1046, 449] on button "[PERSON_NAME] và In" at bounding box center [1009, 448] width 126 height 21
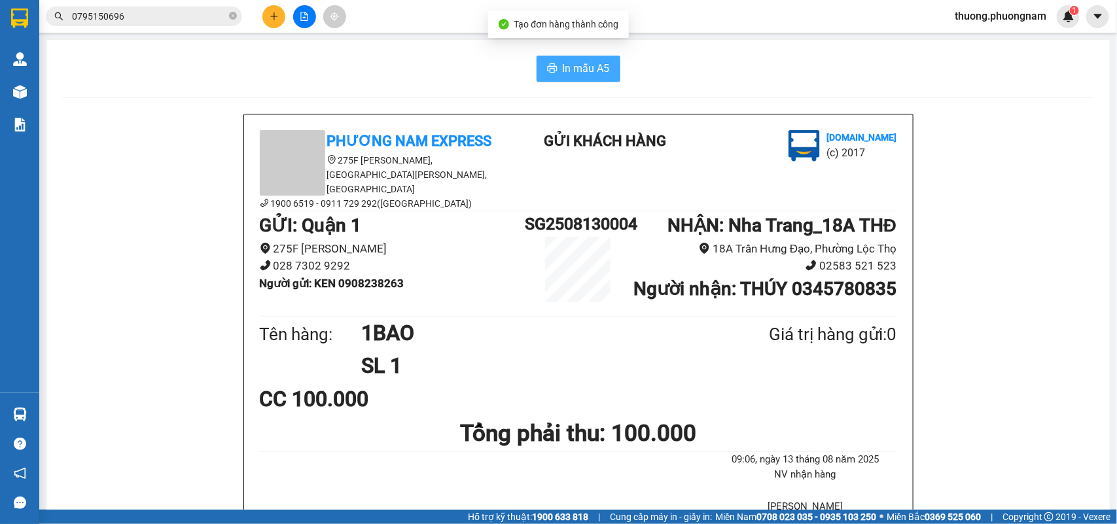
click at [606, 56] on button "In mẫu A5" at bounding box center [579, 69] width 84 height 26
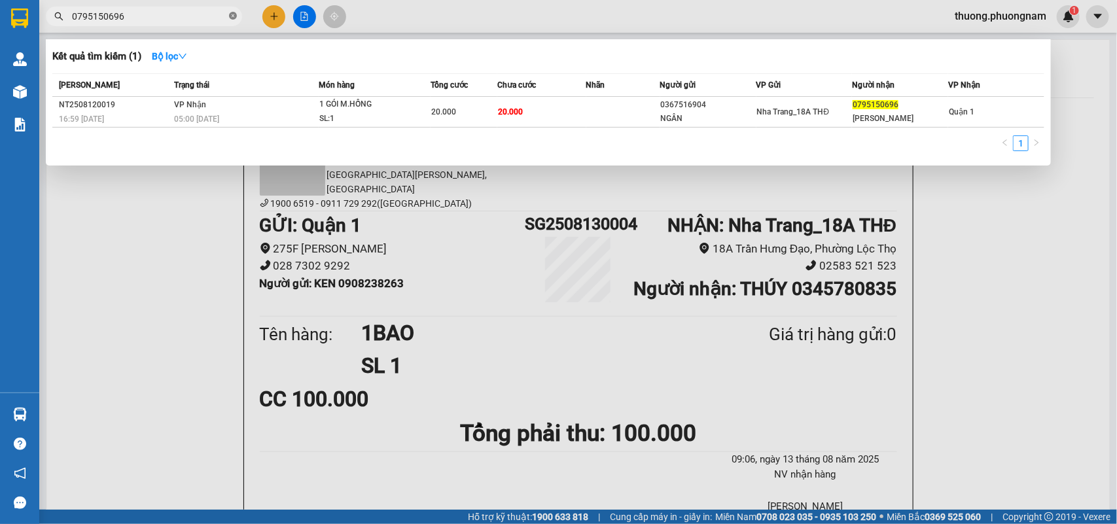
click at [234, 18] on icon "close-circle" at bounding box center [233, 16] width 8 height 8
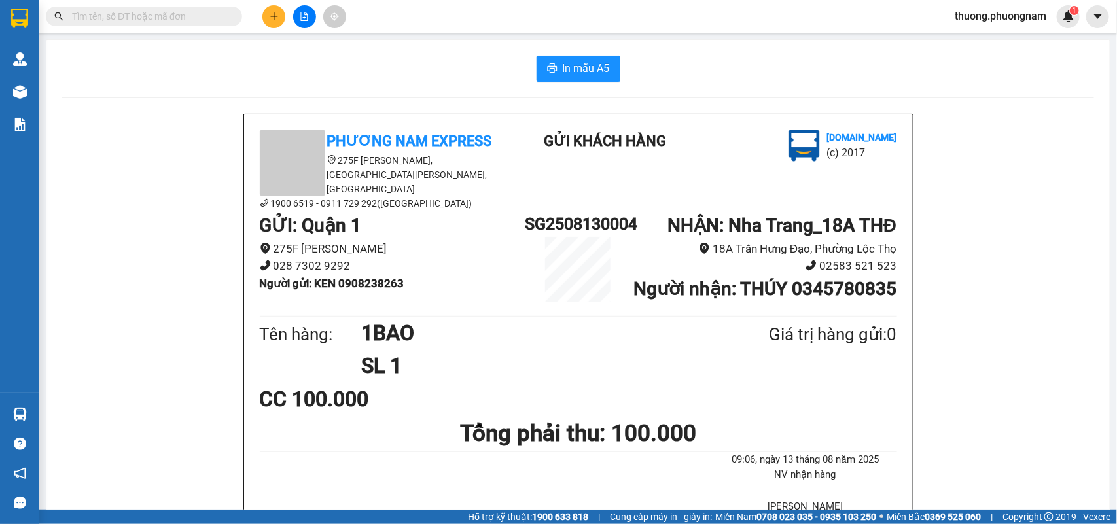
type input "T"
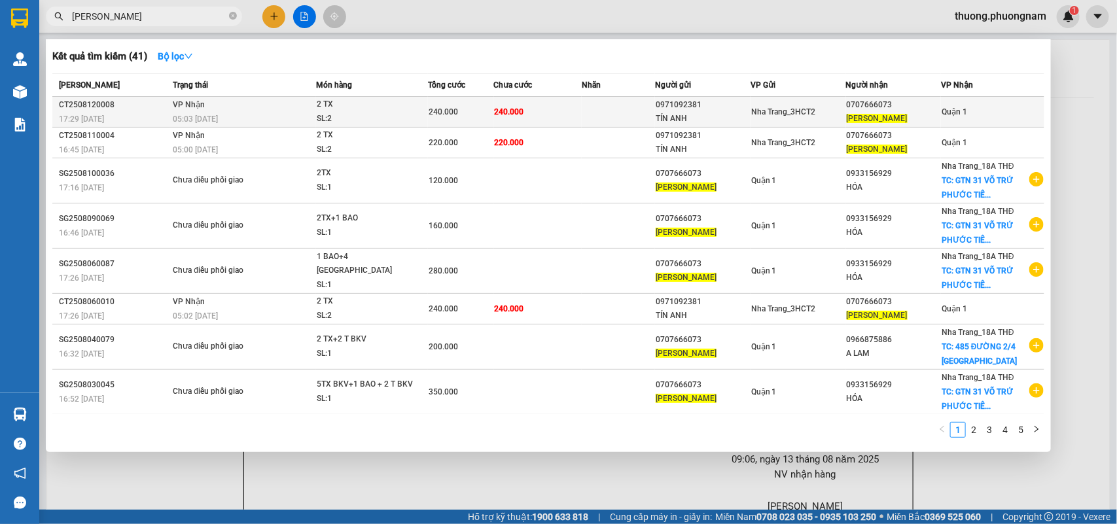
type input "THÀNH CHUNG"
click at [894, 112] on div "THÀNH CHUNG" at bounding box center [894, 119] width 94 height 14
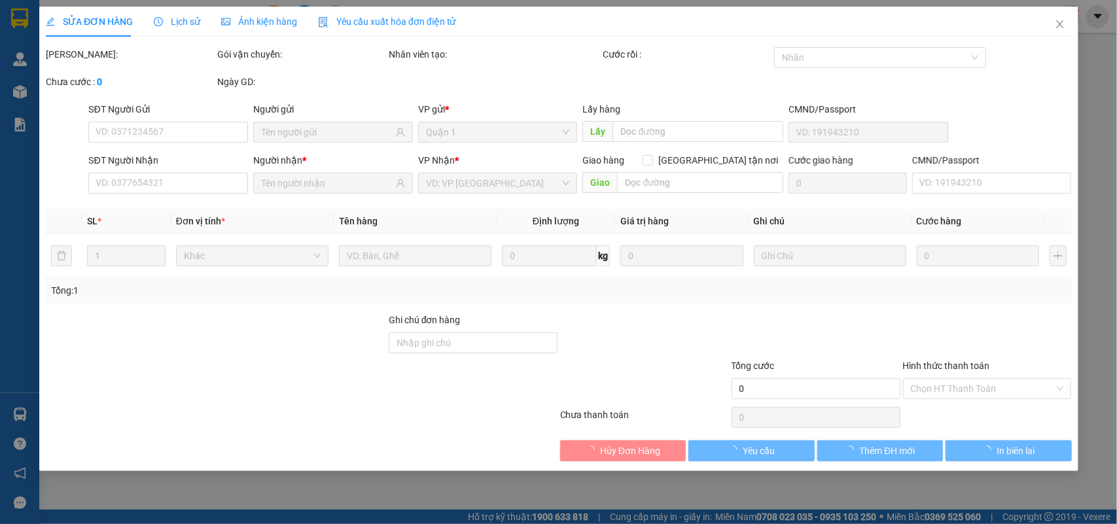
type input "0971092381"
type input "TÍN ANH"
type input "0707666073"
type input "THÀNH CHUNG"
type input "240.000"
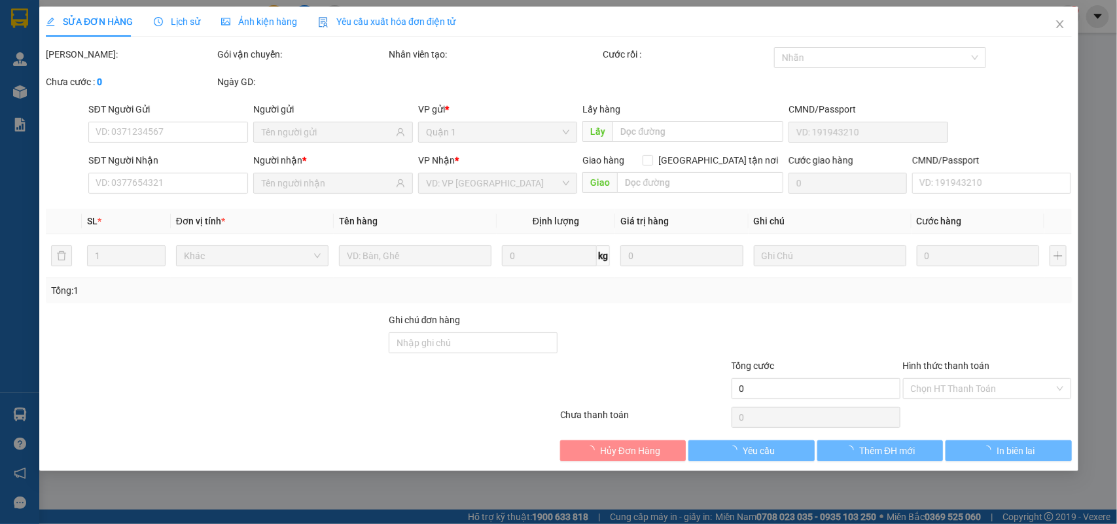
type input "240.000"
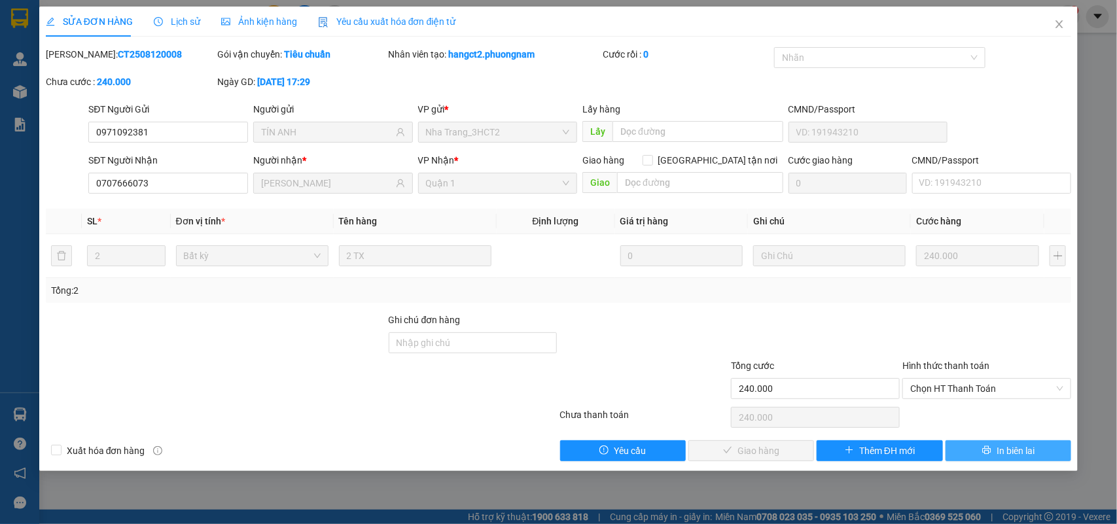
click at [1019, 452] on span "In biên lai" at bounding box center [1016, 451] width 38 height 14
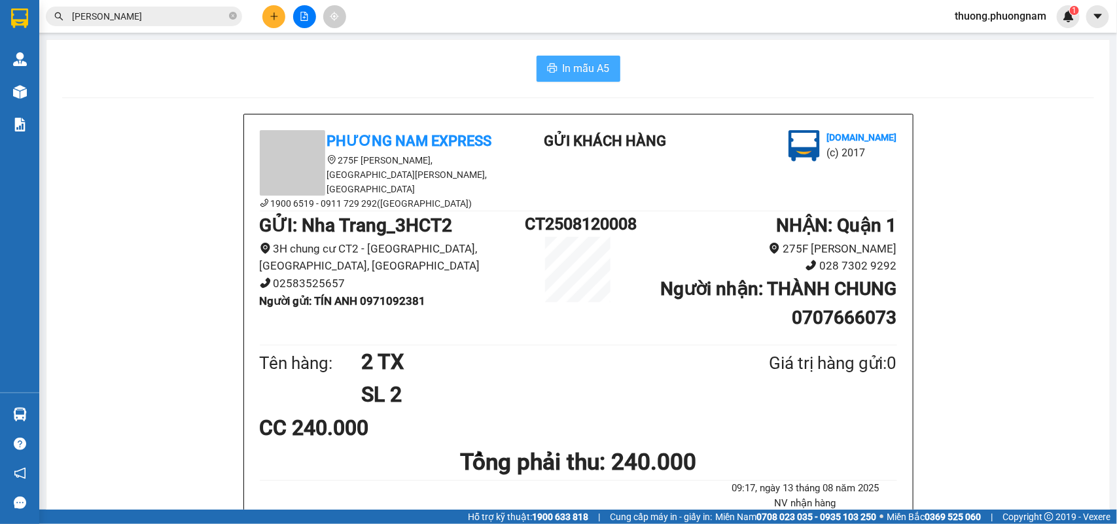
click at [587, 69] on span "In mẫu A5" at bounding box center [586, 68] width 47 height 16
click at [167, 20] on input "THÀNH CHUNG" at bounding box center [149, 16] width 154 height 14
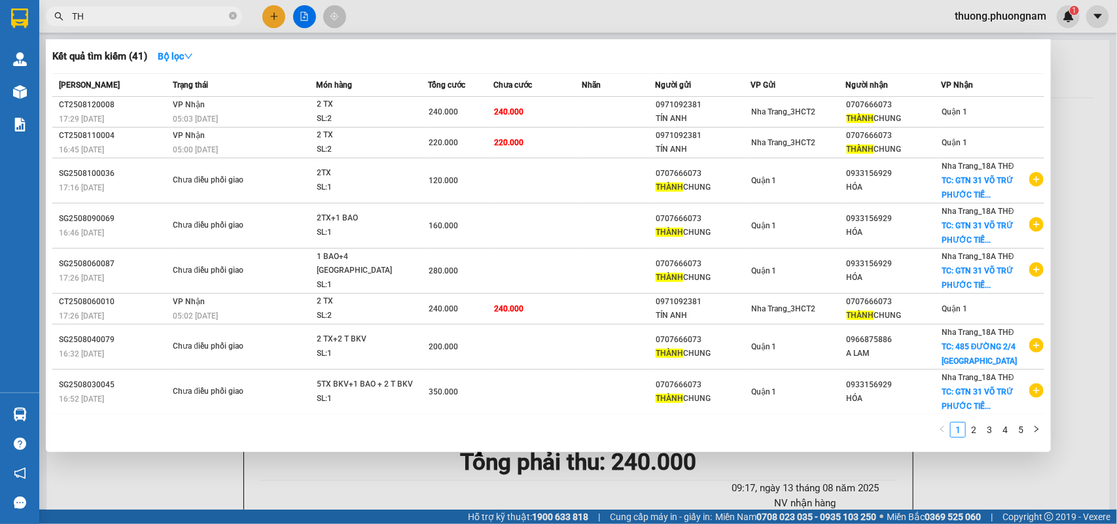
type input "T"
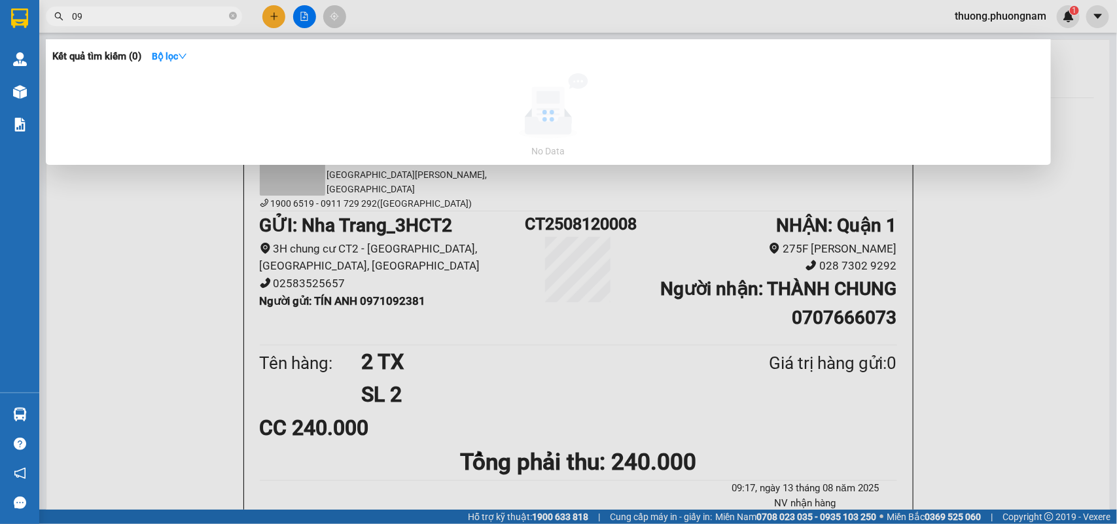
type input "0"
click at [132, 18] on input "0933172991" at bounding box center [149, 16] width 154 height 14
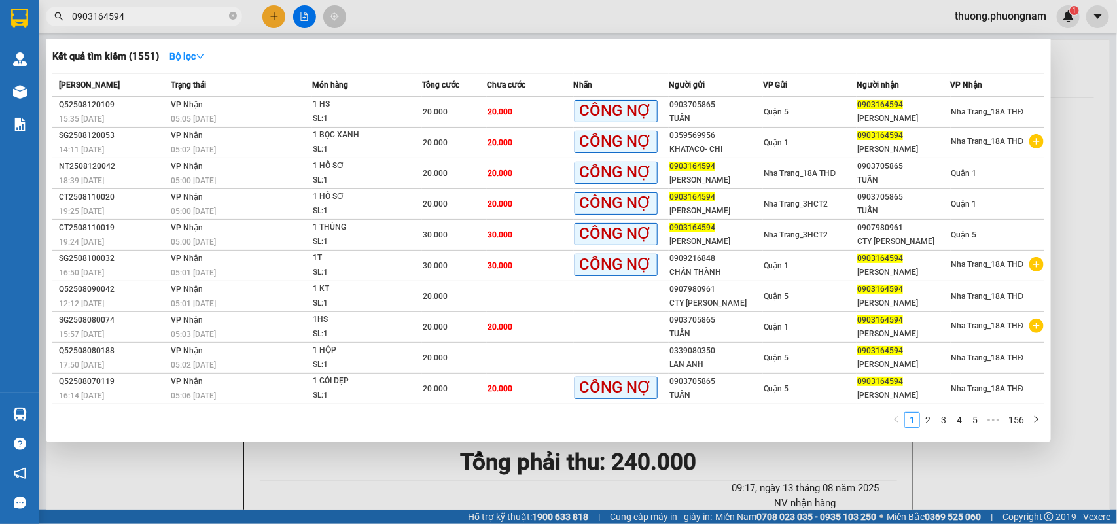
click at [164, 20] on input "0903164594" at bounding box center [149, 16] width 154 height 14
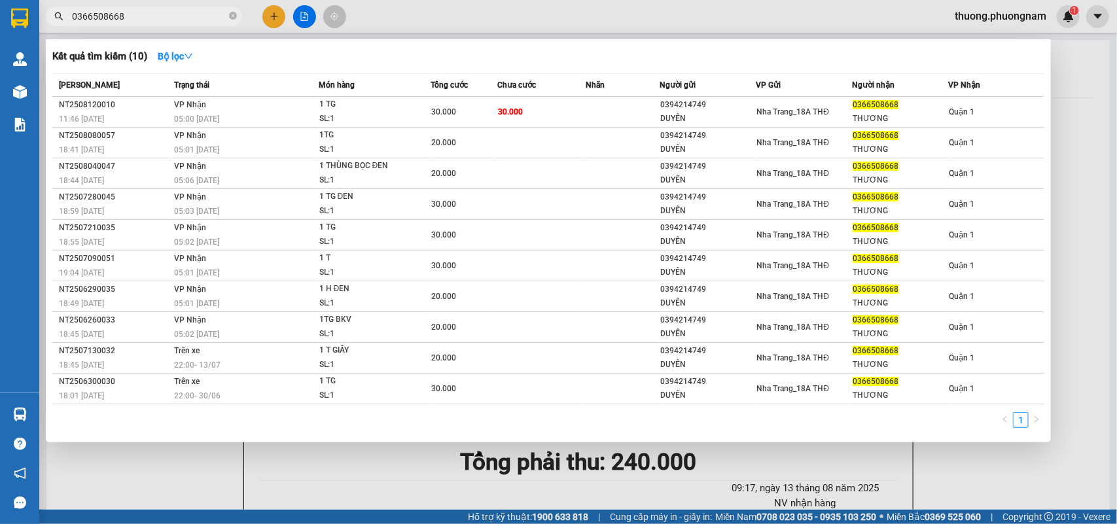
type input "0366508668"
click at [269, 18] on div at bounding box center [558, 262] width 1117 height 524
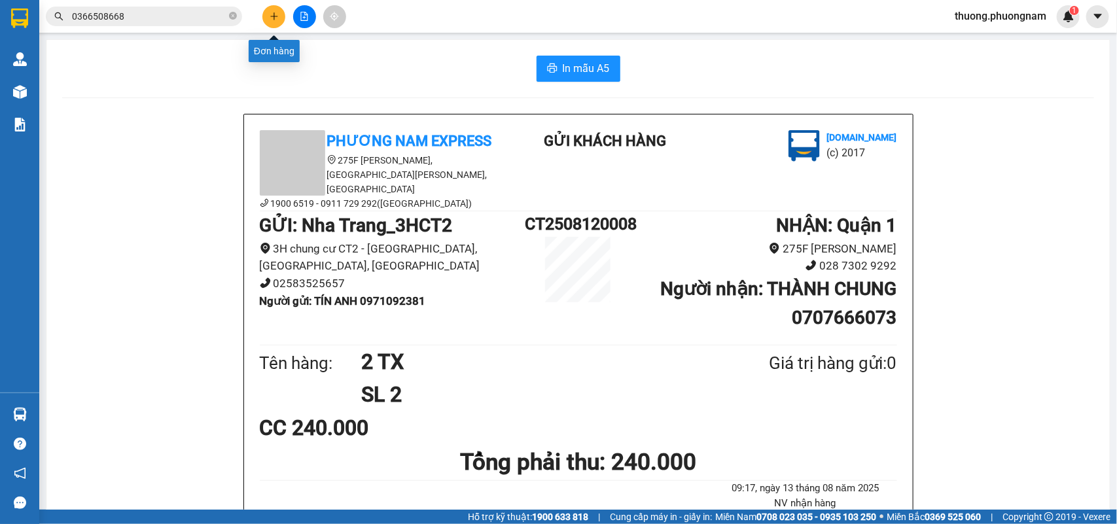
click at [265, 18] on button at bounding box center [274, 16] width 23 height 23
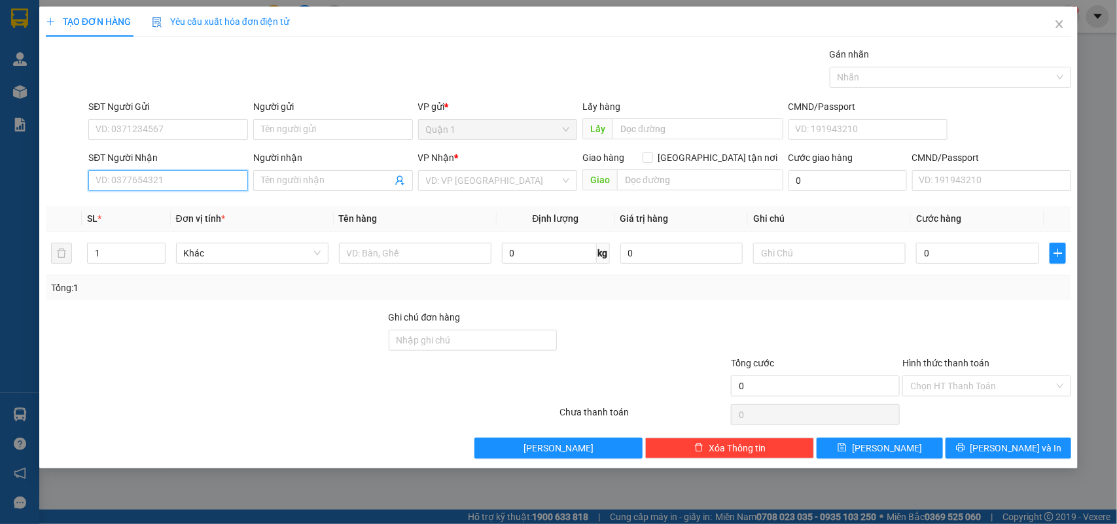
click at [152, 185] on input "SĐT Người Nhận" at bounding box center [168, 180] width 160 height 21
click at [159, 175] on input "SĐT Người Nhận" at bounding box center [168, 180] width 160 height 21
click at [168, 209] on div "0343003907 - VIỆT HÀN" at bounding box center [169, 207] width 147 height 14
type input "0343003907"
type input "VIỆT HÀN"
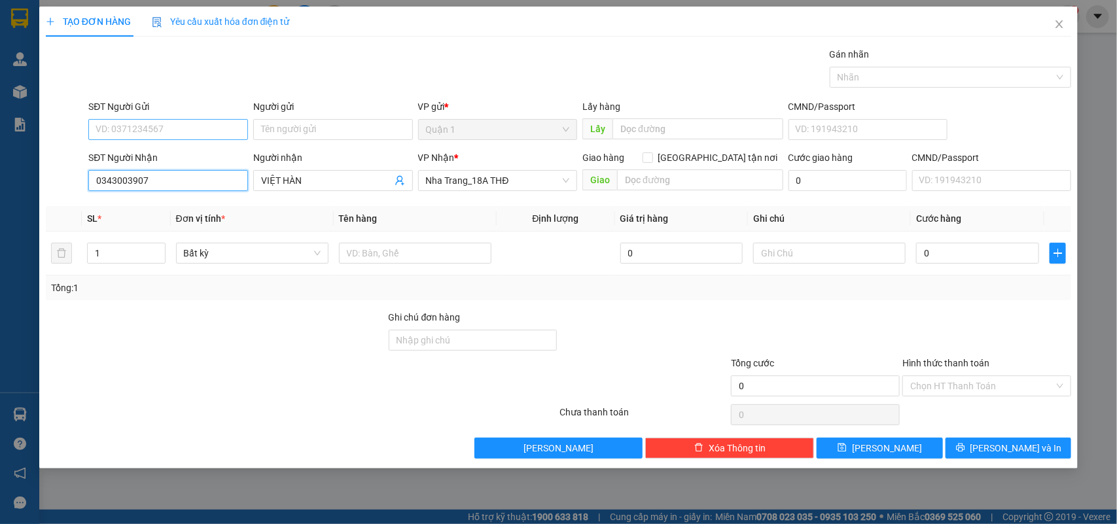
type input "0343003907"
click at [180, 130] on input "SĐT Người Gửi" at bounding box center [168, 129] width 160 height 21
click at [197, 177] on div "0839997899 - HẢI ĐĂNG" at bounding box center [168, 177] width 144 height 14
type input "0839997899"
type input "[PERSON_NAME]"
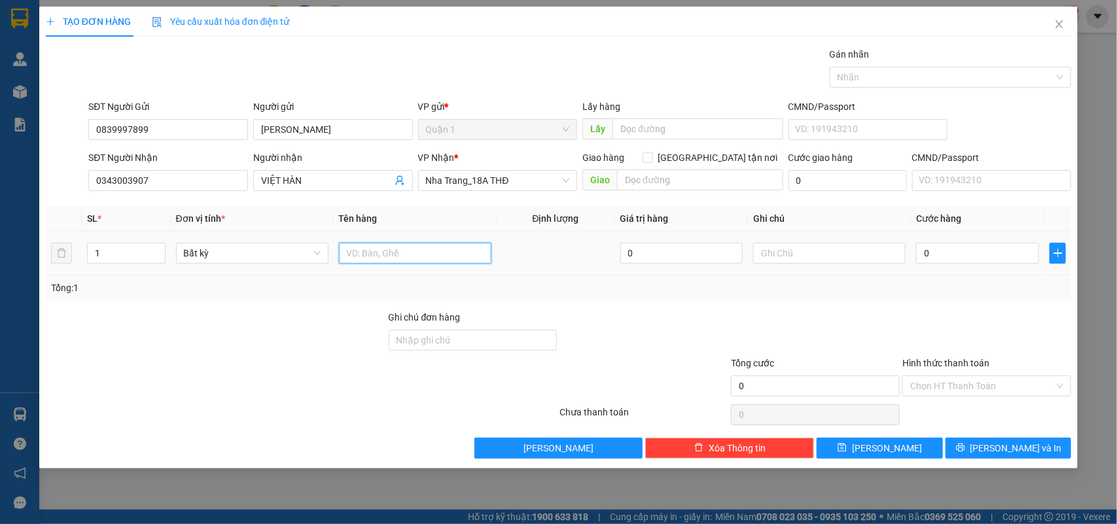
click at [391, 259] on input "text" at bounding box center [415, 253] width 153 height 21
type input "1H"
type input "2"
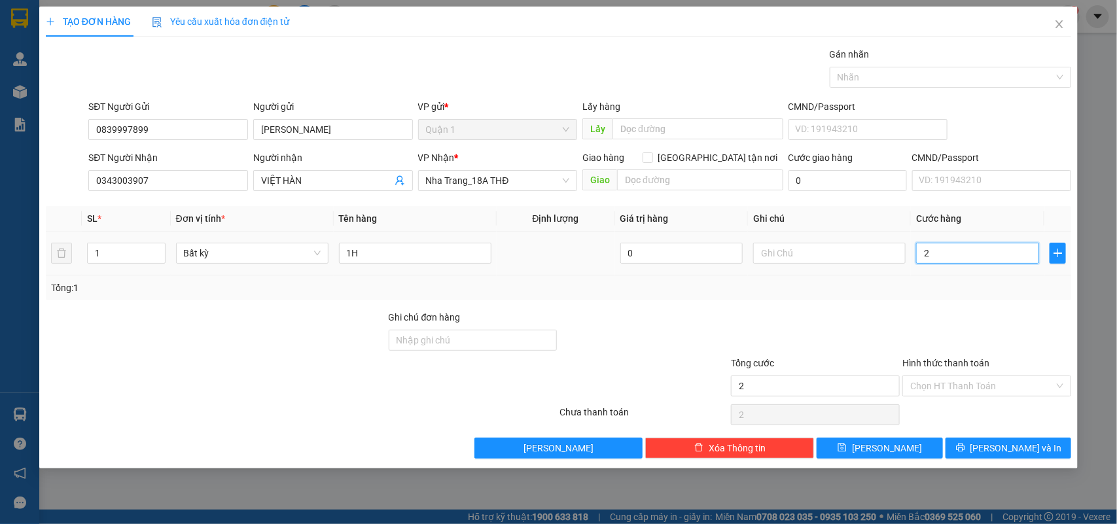
type input "20"
type input "20.000"
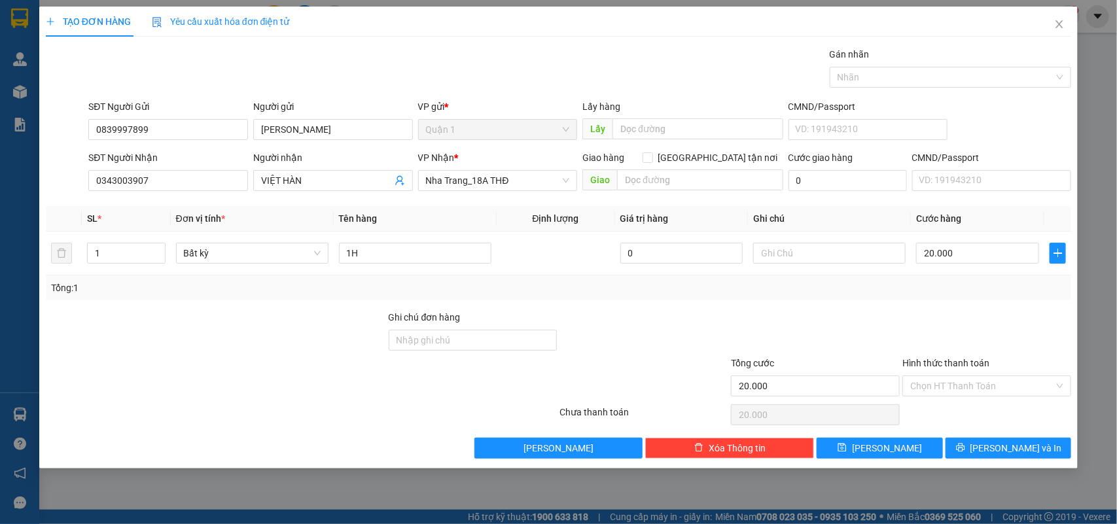
drag, startPoint x: 951, startPoint y: 373, endPoint x: 986, endPoint y: 403, distance: 46.4
click at [951, 374] on div "Hình thức thanh toán" at bounding box center [987, 366] width 169 height 20
click at [945, 387] on input "Hình thức thanh toán" at bounding box center [983, 386] width 144 height 20
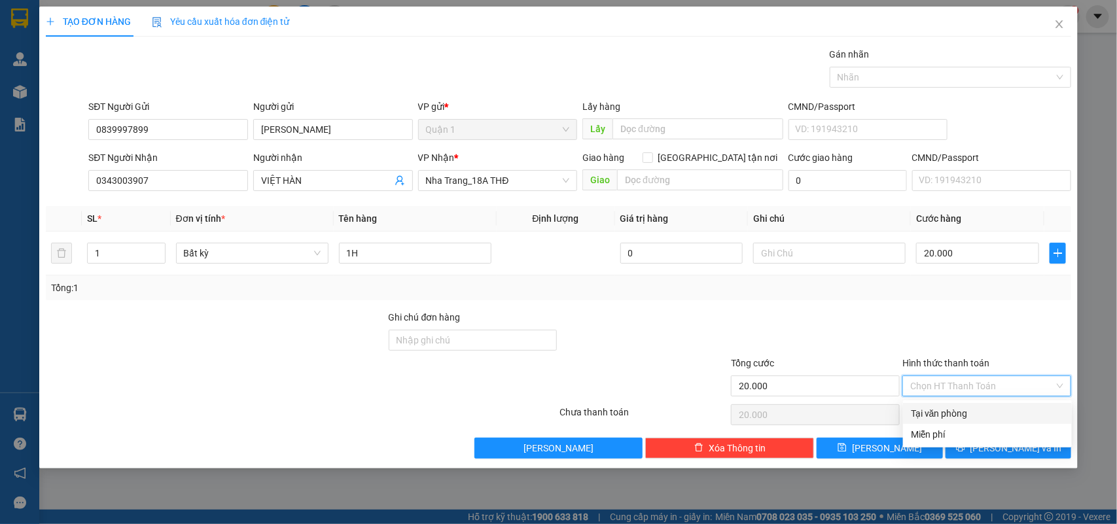
click at [939, 403] on div "Tại văn phòng" at bounding box center [987, 413] width 169 height 21
type input "0"
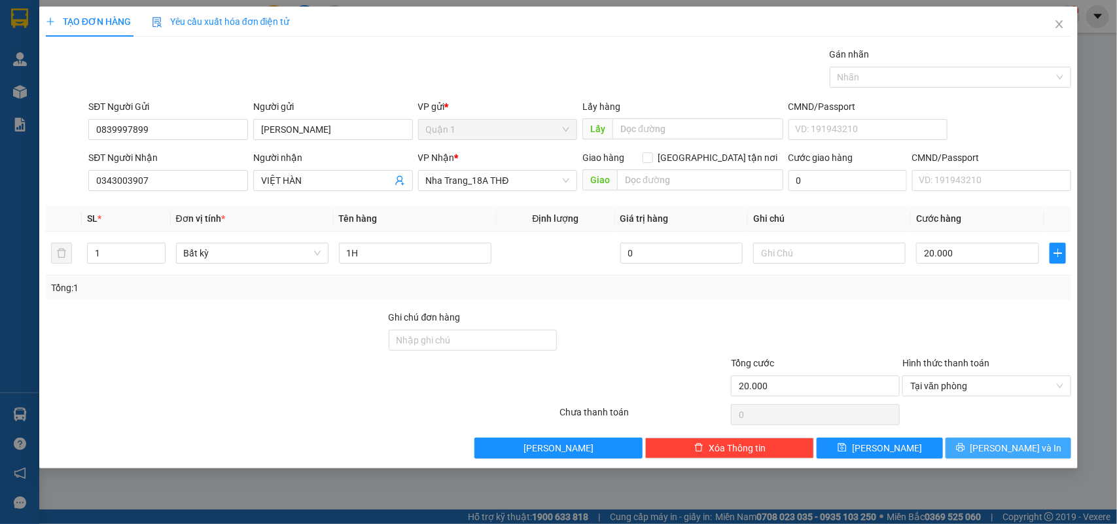
click at [965, 448] on icon "printer" at bounding box center [960, 448] width 9 height 9
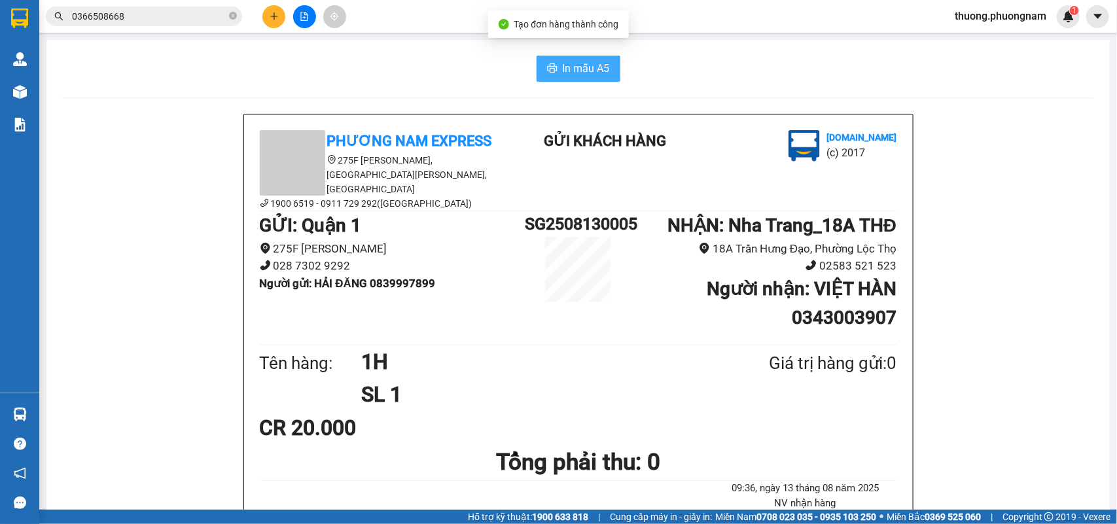
click at [553, 62] on button "In mẫu A5" at bounding box center [579, 69] width 84 height 26
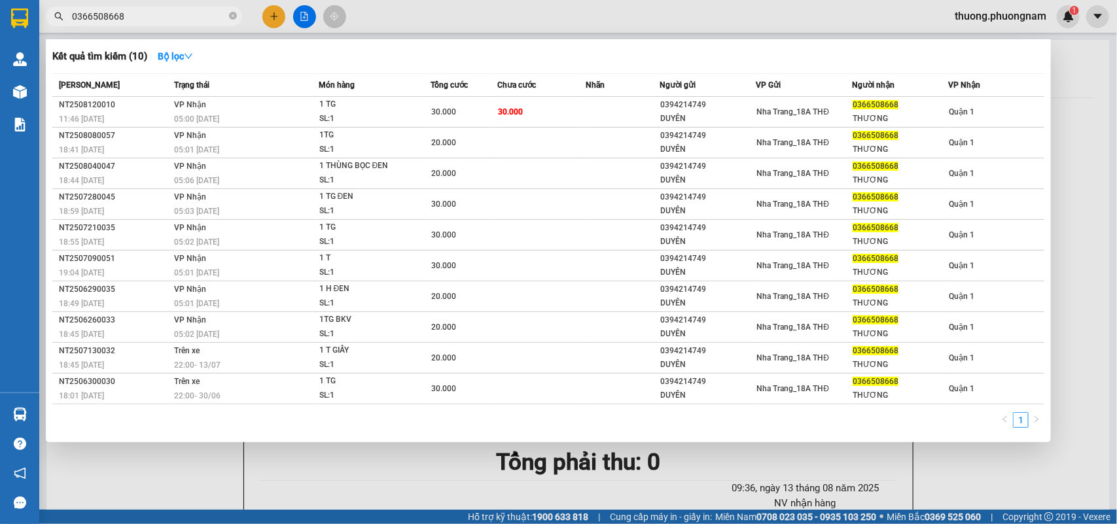
click at [154, 20] on input "0366508668" at bounding box center [149, 16] width 154 height 14
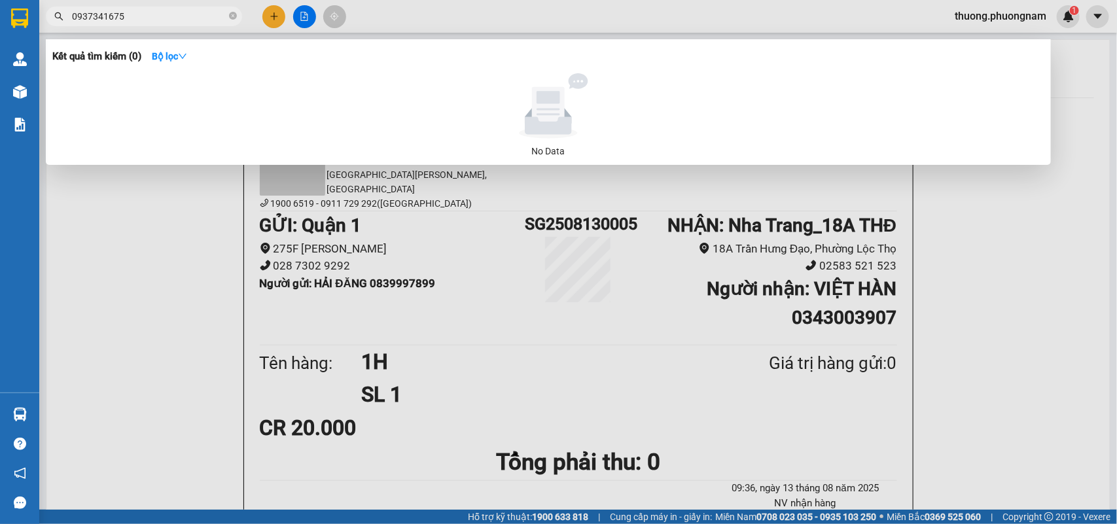
type input "0937341675"
drag, startPoint x: 148, startPoint y: 31, endPoint x: 151, endPoint y: 12, distance: 19.3
click at [148, 28] on div at bounding box center [558, 262] width 1117 height 524
click at [151, 12] on input "0937341675" at bounding box center [149, 16] width 154 height 14
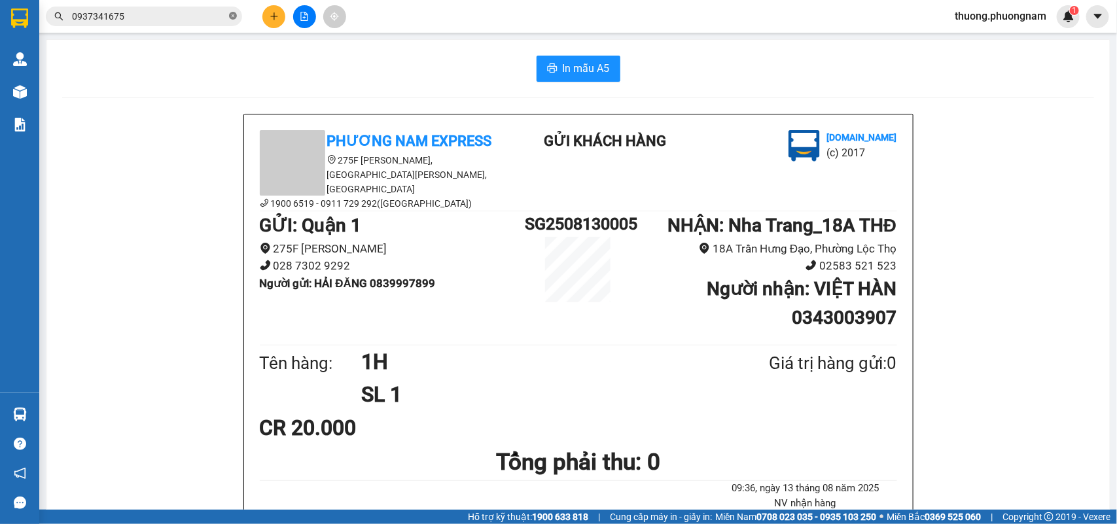
click at [234, 15] on icon "close-circle" at bounding box center [233, 16] width 8 height 8
click at [267, 14] on button at bounding box center [274, 16] width 23 height 23
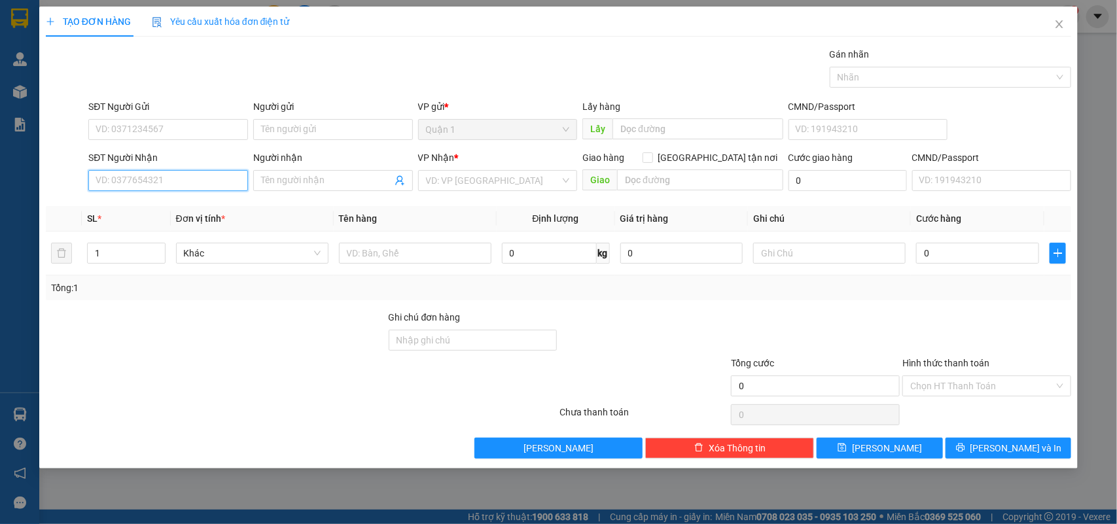
click at [177, 171] on input "SĐT Người Nhận" at bounding box center [168, 180] width 160 height 21
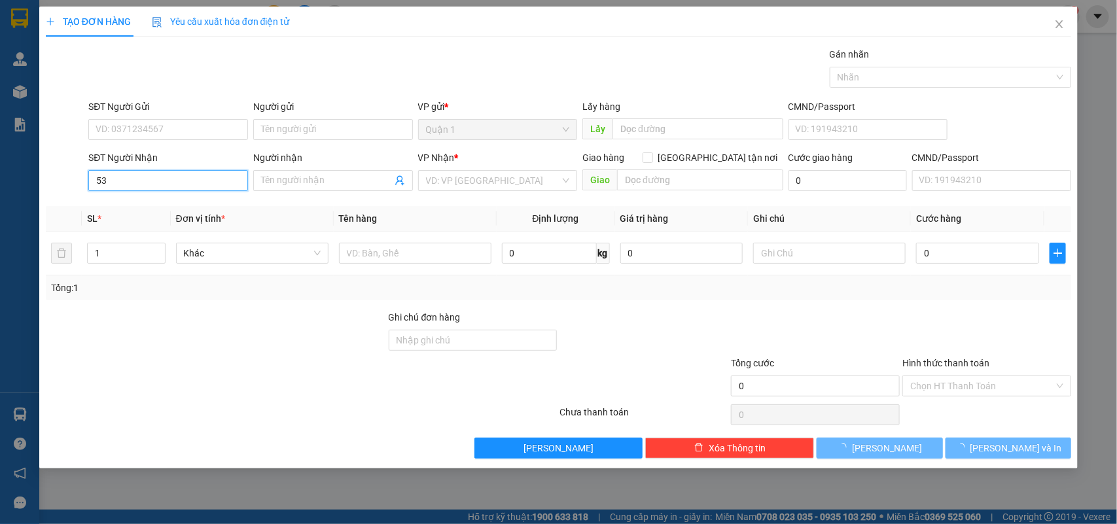
type input "5"
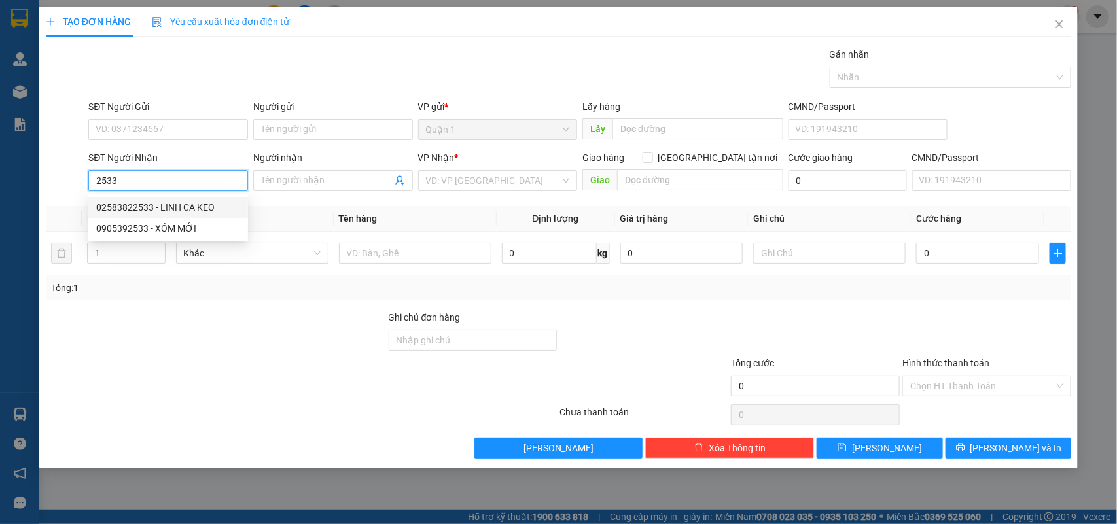
click at [175, 201] on div "02583822533 - LINH CA KEO" at bounding box center [168, 207] width 144 height 14
type input "02583822533"
type input "LINH CA KEO"
type input "02583822533"
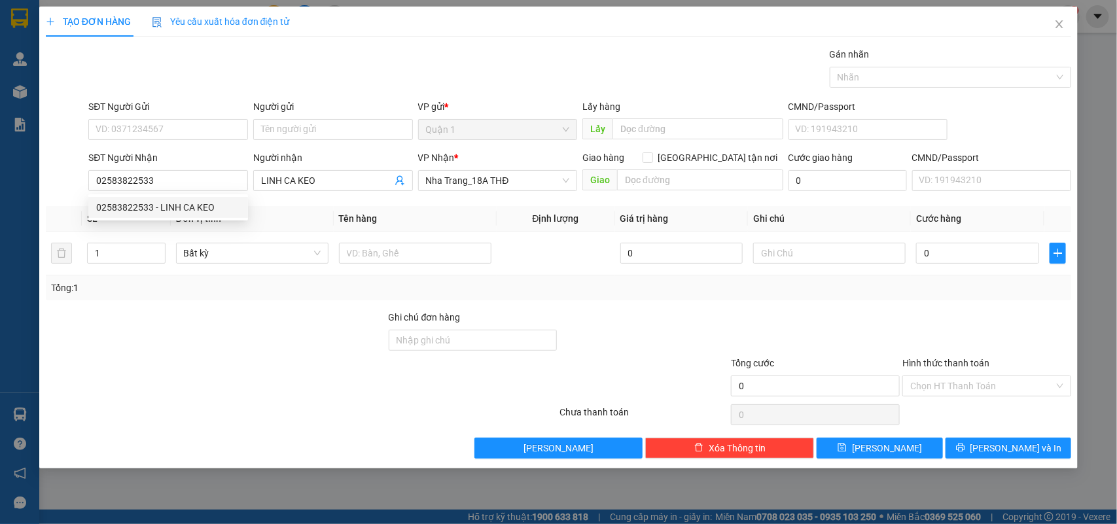
click at [214, 143] on div "SĐT Người Gửi VD: 0371234567" at bounding box center [168, 123] width 160 height 46
click at [217, 132] on input "SĐT Người Gửi" at bounding box center [168, 129] width 160 height 21
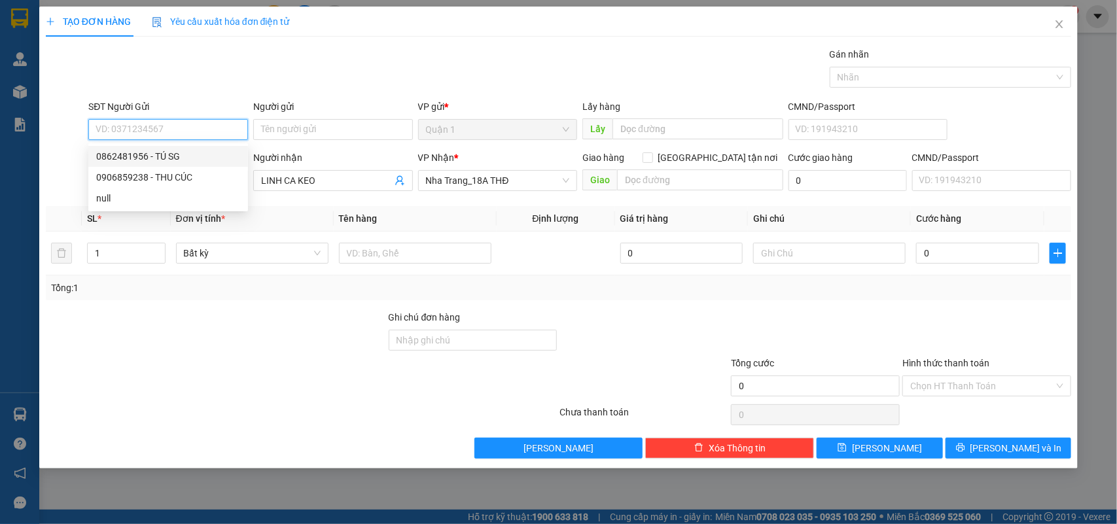
drag, startPoint x: 200, startPoint y: 146, endPoint x: 202, endPoint y: 172, distance: 26.3
click at [200, 146] on div "0862481956 - TÚ SG" at bounding box center [168, 156] width 160 height 21
type input "0862481956"
type input "TÚ SG"
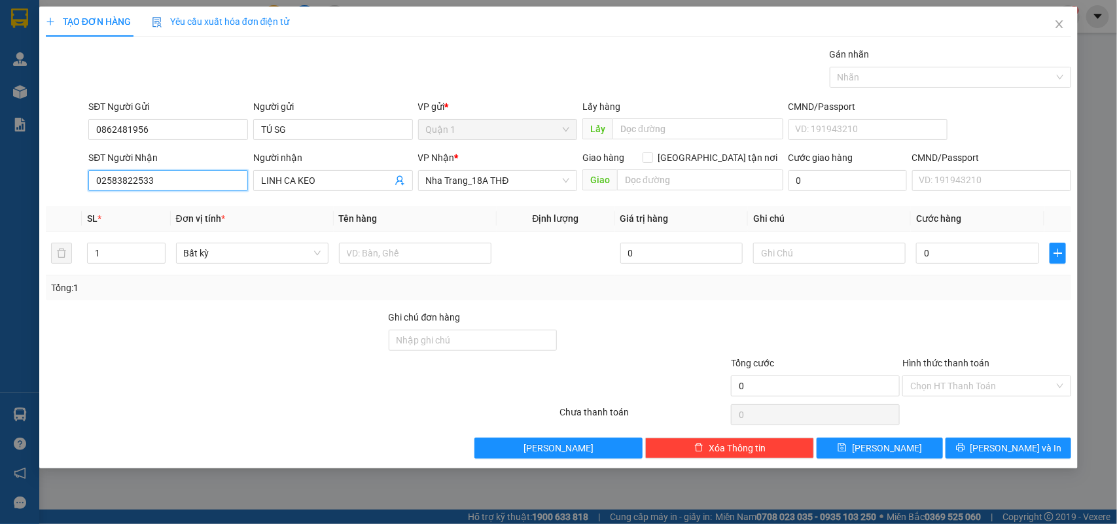
click at [187, 175] on input "02583822533" at bounding box center [168, 180] width 160 height 21
click at [398, 264] on input "text" at bounding box center [415, 253] width 153 height 21
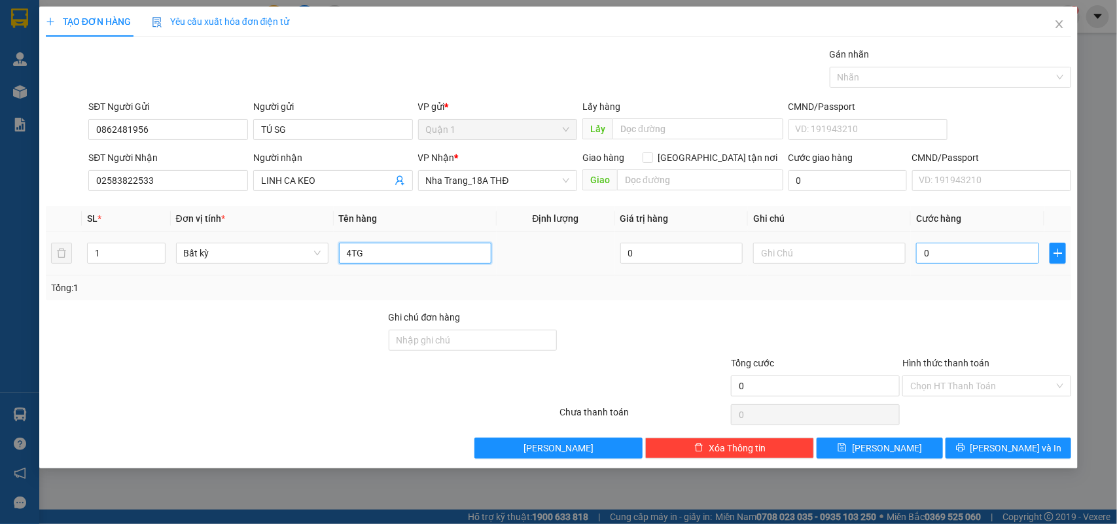
type input "4TG"
click at [979, 256] on input "0" at bounding box center [977, 253] width 123 height 21
type input "5"
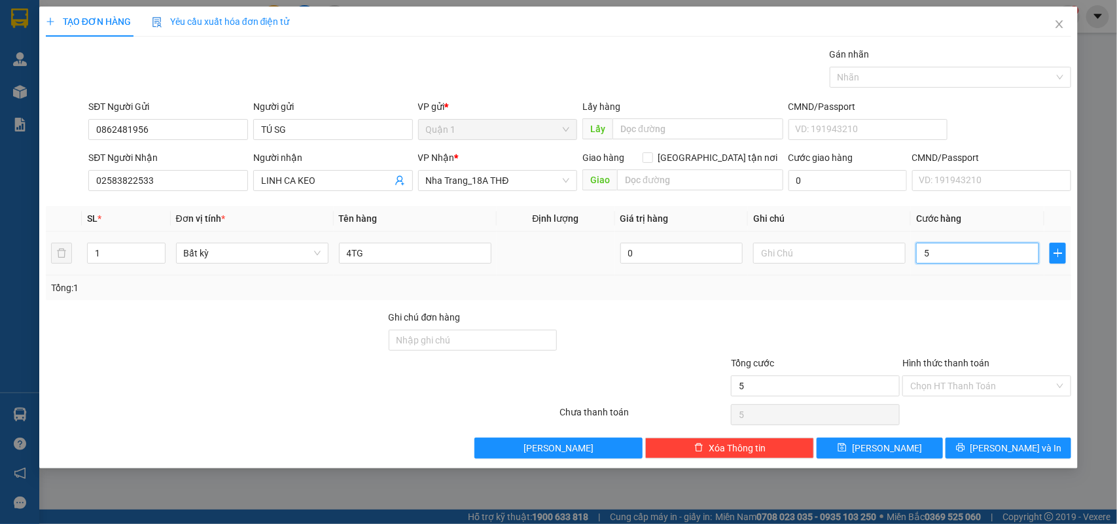
type input "50"
type input "5"
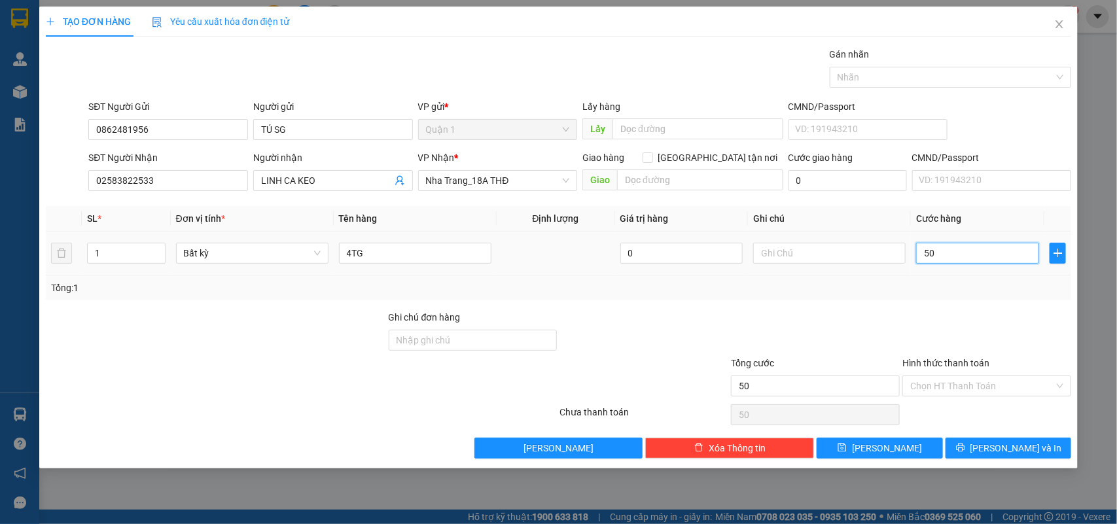
type input "5"
type input "0"
type input "02"
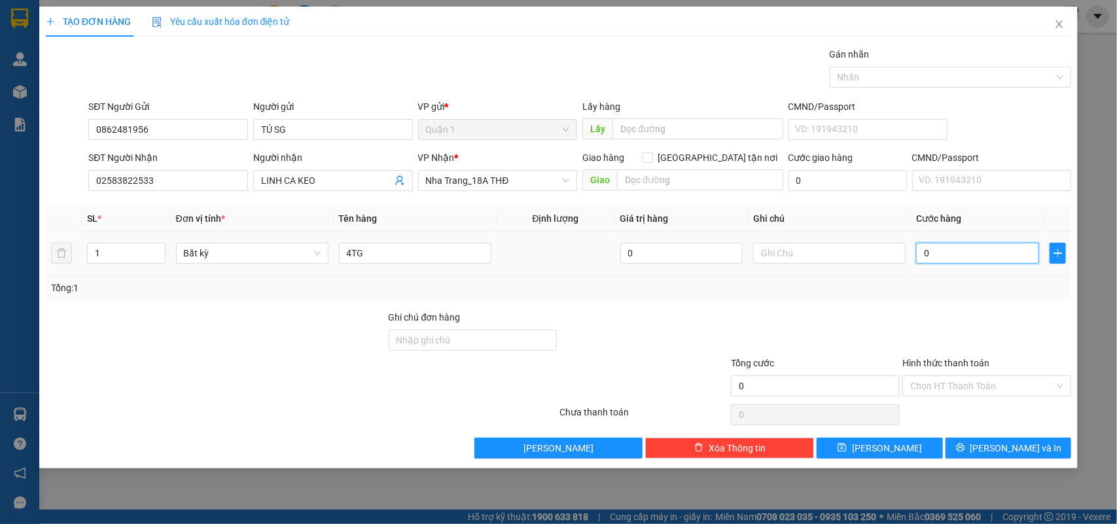
type input "2"
type input "020"
type input "20"
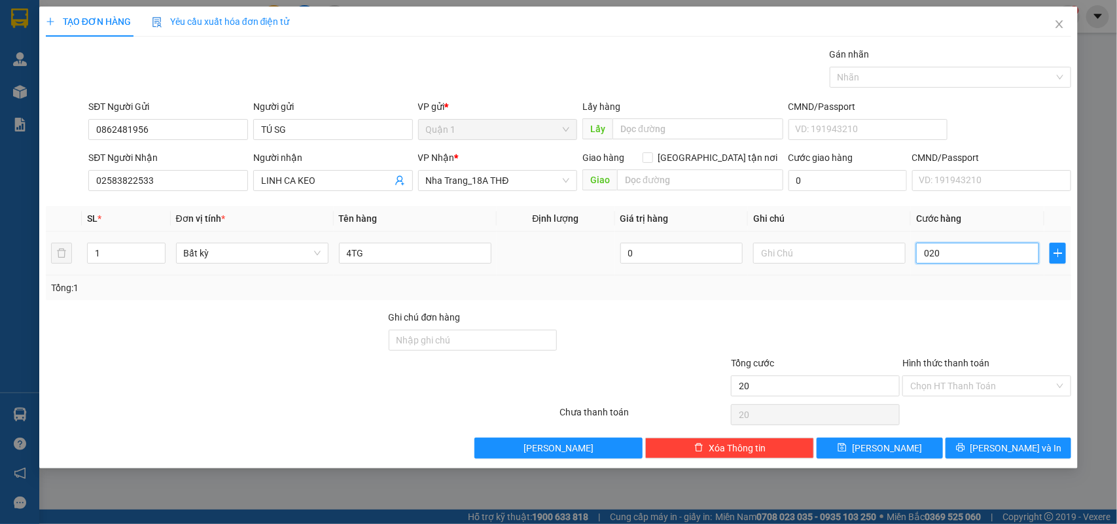
type input "0.200"
type input "200"
click at [983, 397] on div "Chọn HT Thanh Toán" at bounding box center [987, 386] width 169 height 21
type input "200.000"
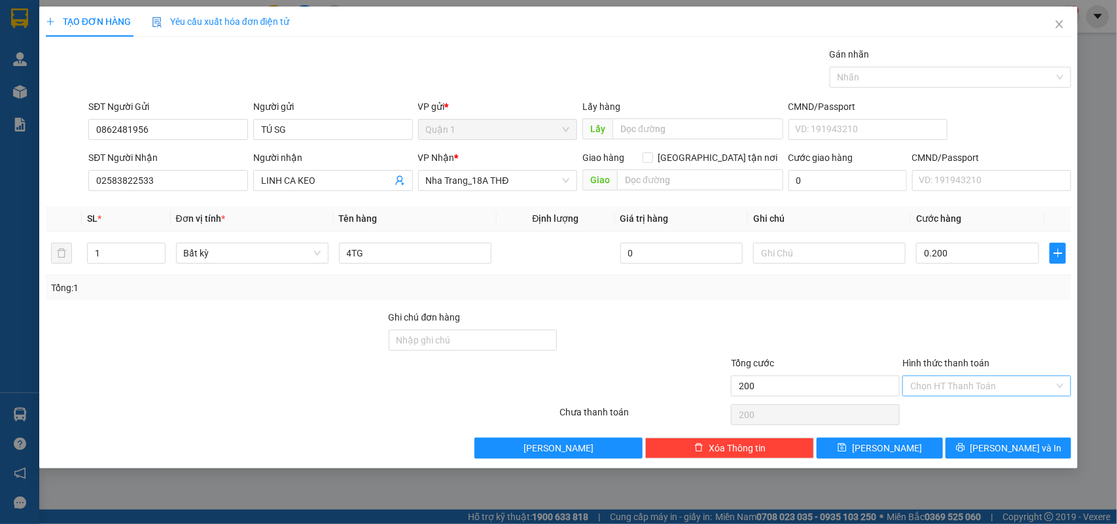
type input "200.000"
click at [949, 347] on div at bounding box center [987, 333] width 172 height 46
click at [1015, 450] on span "[PERSON_NAME] và In" at bounding box center [1017, 448] width 92 height 14
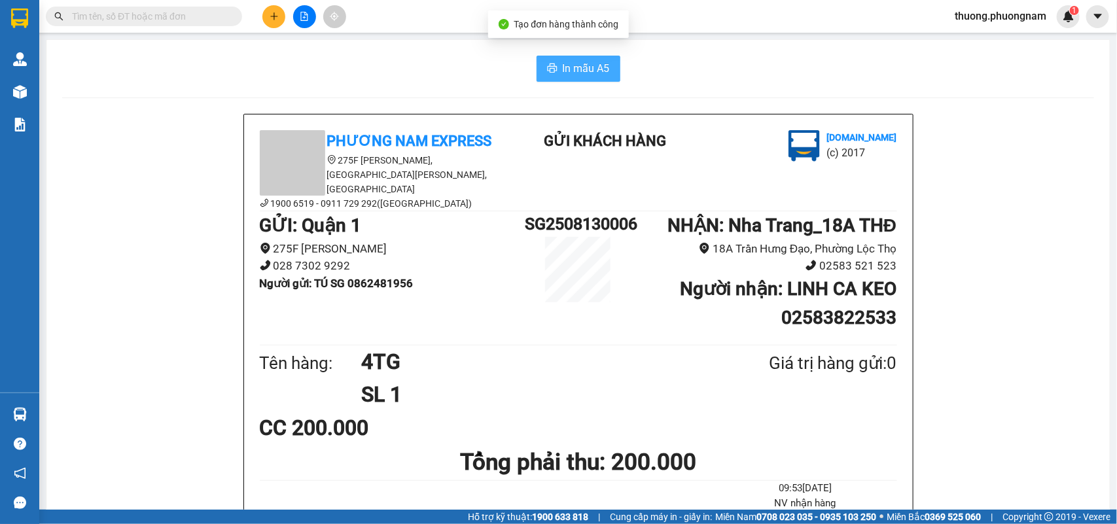
click at [583, 63] on span "In mẫu A5" at bounding box center [586, 68] width 47 height 16
click at [167, 16] on input "text" at bounding box center [149, 16] width 154 height 14
paste input "0789030405"
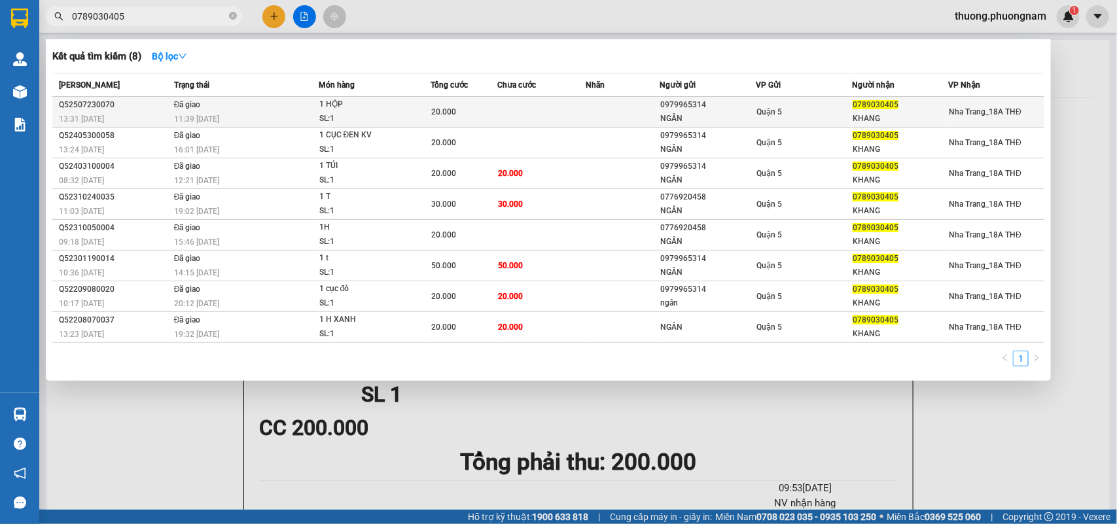
type input "0789030405"
drag, startPoint x: 711, startPoint y: 100, endPoint x: 662, endPoint y: 107, distance: 49.5
click at [662, 107] on div "0979965314" at bounding box center [708, 105] width 95 height 14
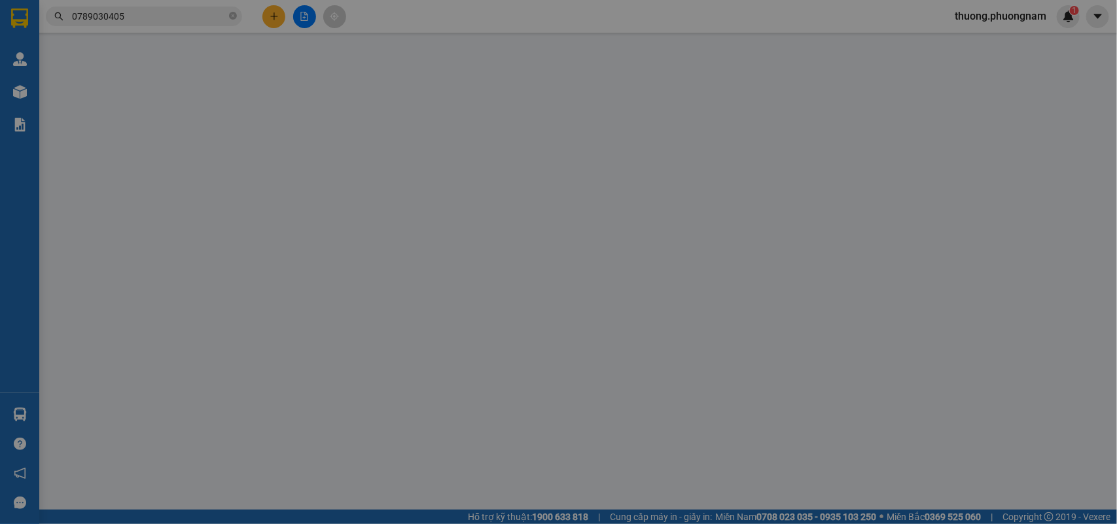
type input "0979965314"
type input "NGÂN"
type input "0789030405"
type input "KHANG"
type input "20.000"
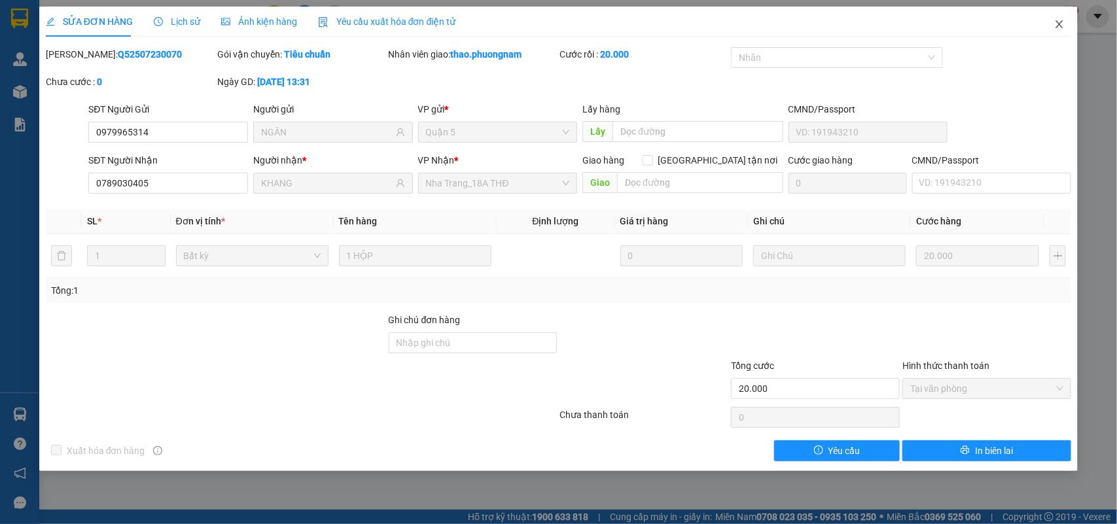
click at [1059, 26] on icon "close" at bounding box center [1060, 24] width 7 height 8
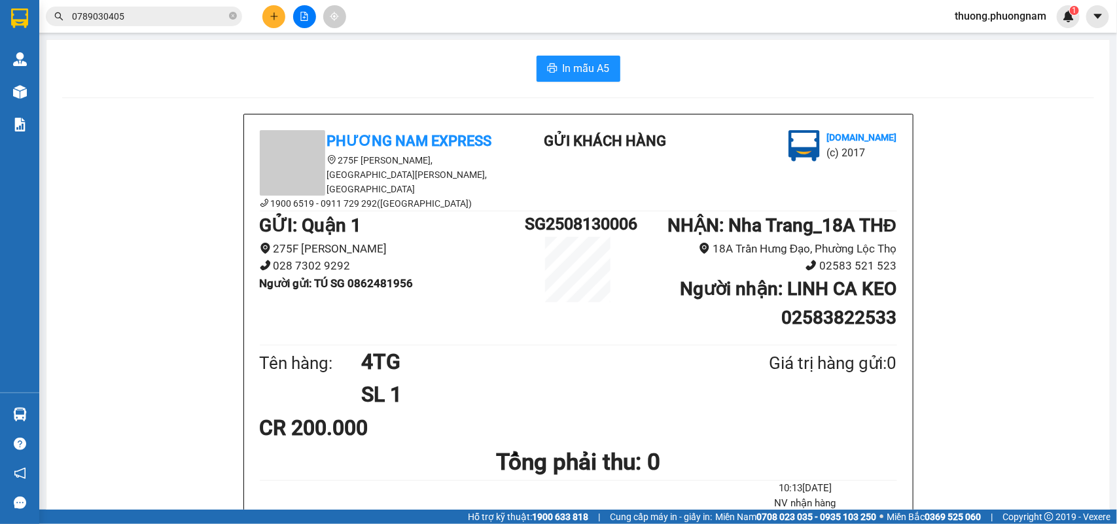
click at [165, 27] on div "Kết quả tìm kiếm ( 8 ) Bộ lọc Mã ĐH Trạng thái Món hàng Tổng cước Chưa cước Nhã…" at bounding box center [127, 16] width 255 height 23
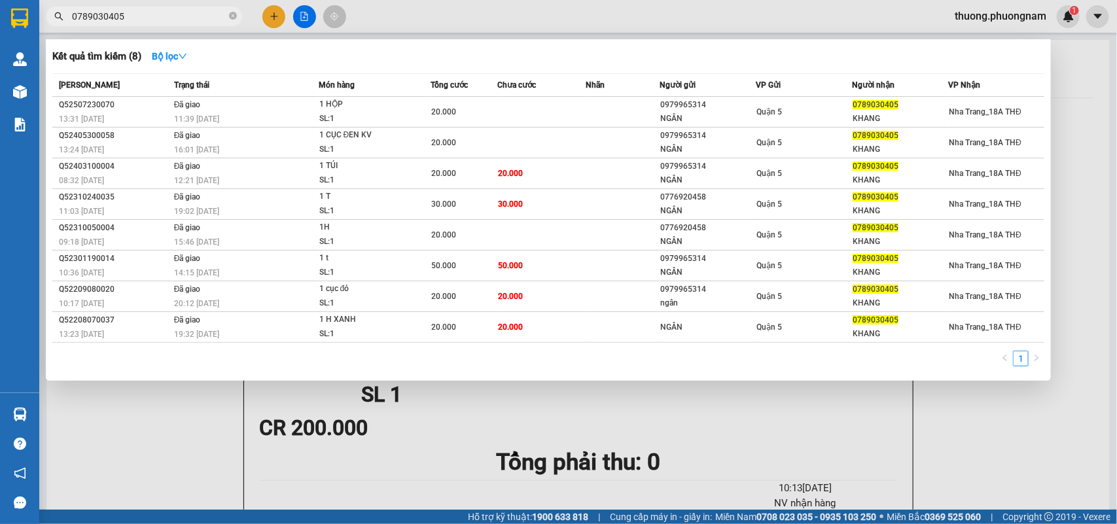
click at [171, 24] on span "0789030405" at bounding box center [144, 17] width 196 height 20
click at [172, 21] on input "0789030405" at bounding box center [149, 16] width 154 height 14
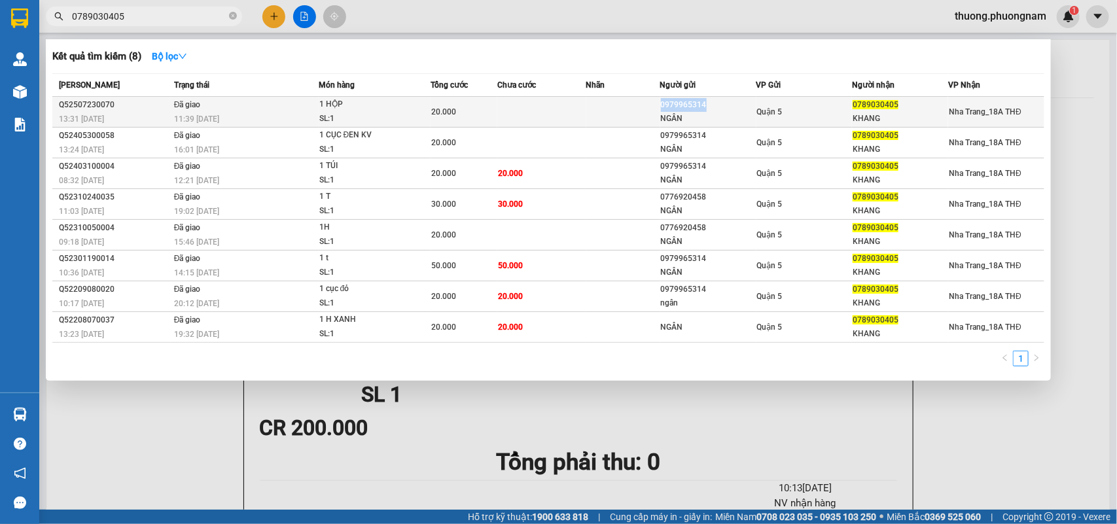
copy div "0979965314"
drag, startPoint x: 666, startPoint y: 106, endPoint x: 568, endPoint y: 101, distance: 99.0
click at [568, 101] on tr "Q52507230070 13:31 - 23/07 Đã giao 11:39 - 28/07 1 HỘP SL: 1 20.000 0979965314 …" at bounding box center [548, 112] width 992 height 31
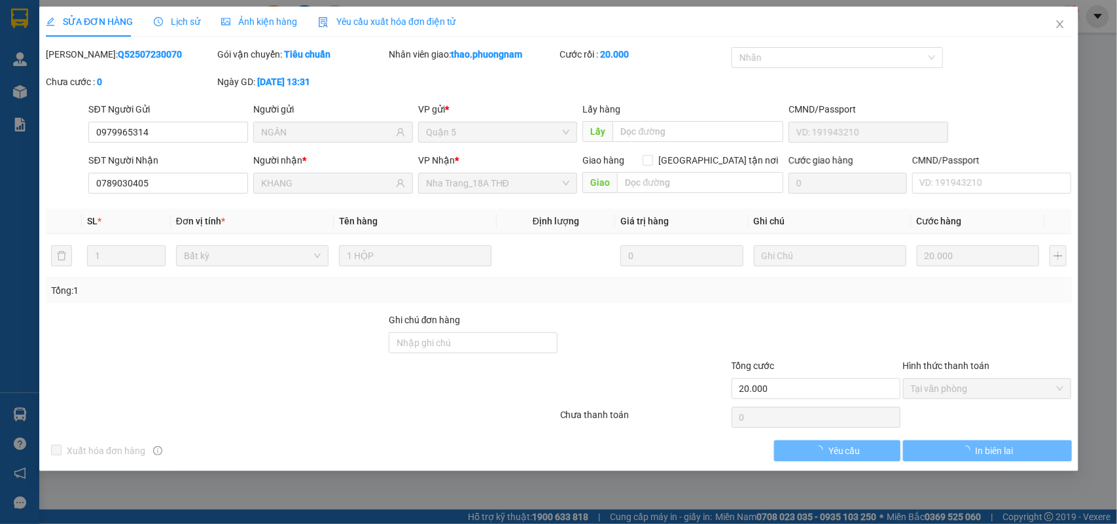
type input "0979965314"
type input "NGÂN"
type input "0789030405"
type input "KHANG"
type input "20.000"
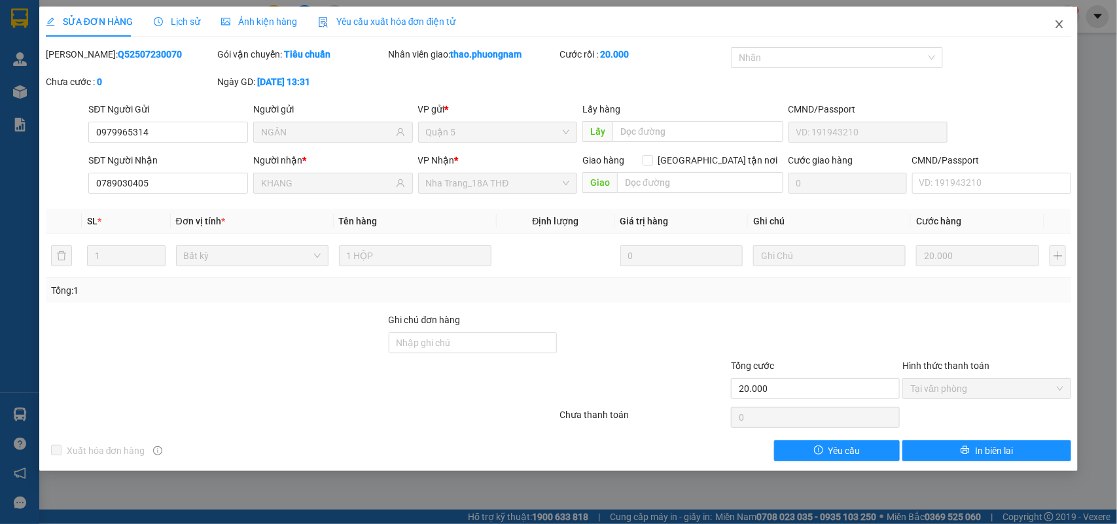
click at [1064, 27] on icon "close" at bounding box center [1060, 24] width 10 height 10
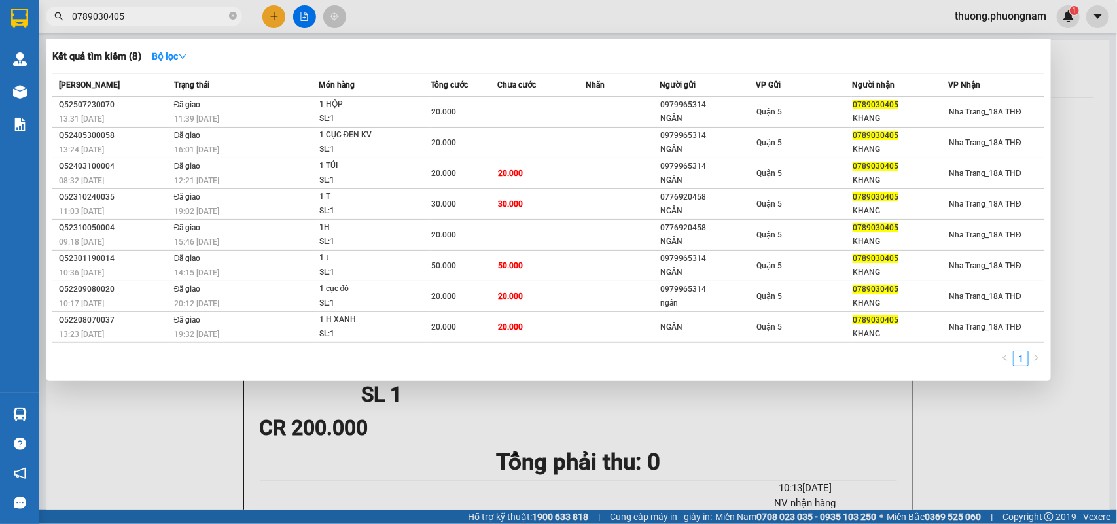
click at [143, 14] on input "0789030405" at bounding box center [149, 16] width 154 height 14
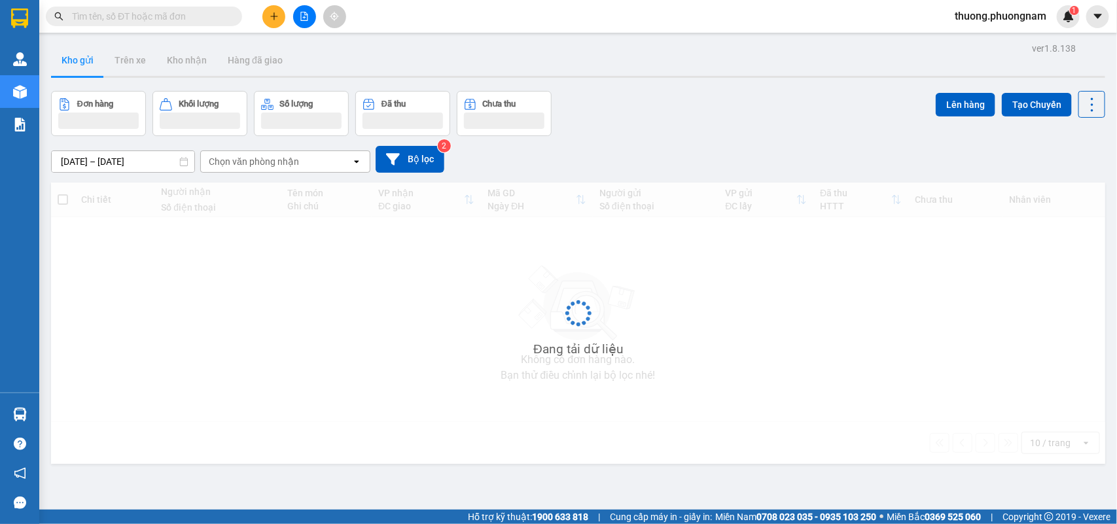
click at [187, 21] on input "text" at bounding box center [149, 16] width 154 height 14
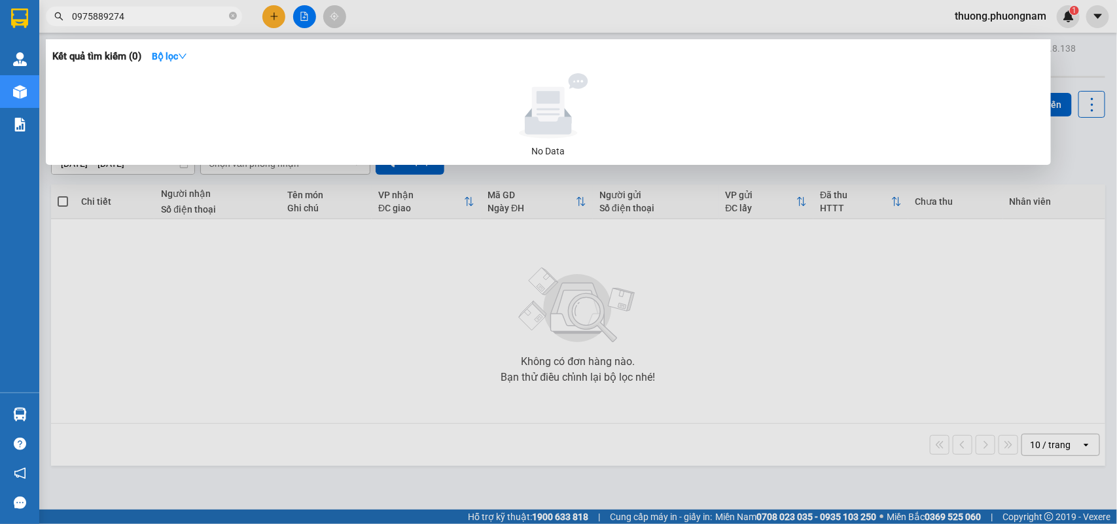
click at [177, 12] on input "0975889274" at bounding box center [149, 16] width 154 height 14
paste input "18670091"
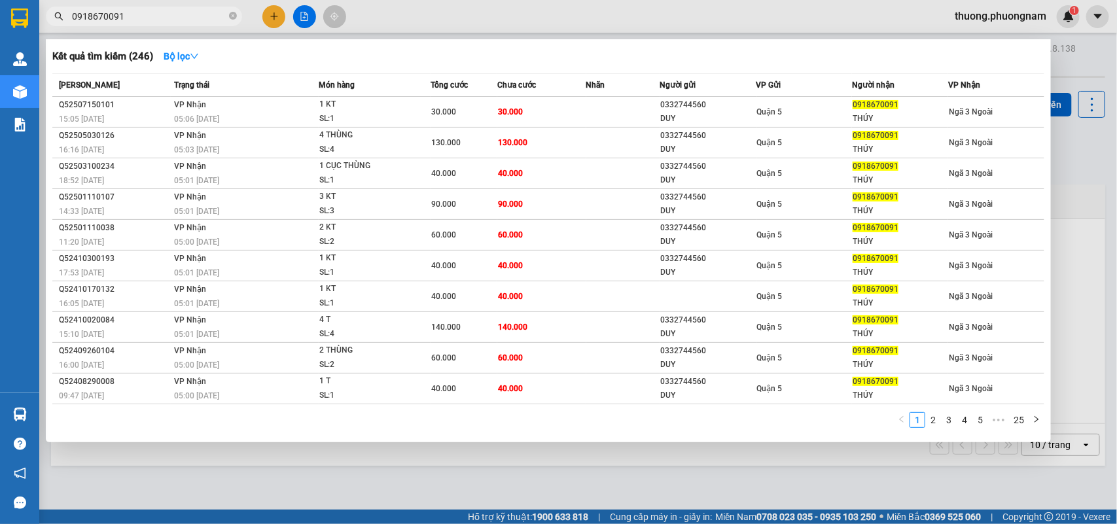
click at [137, 16] on input "0918670091" at bounding box center [149, 16] width 154 height 14
paste input "3516591"
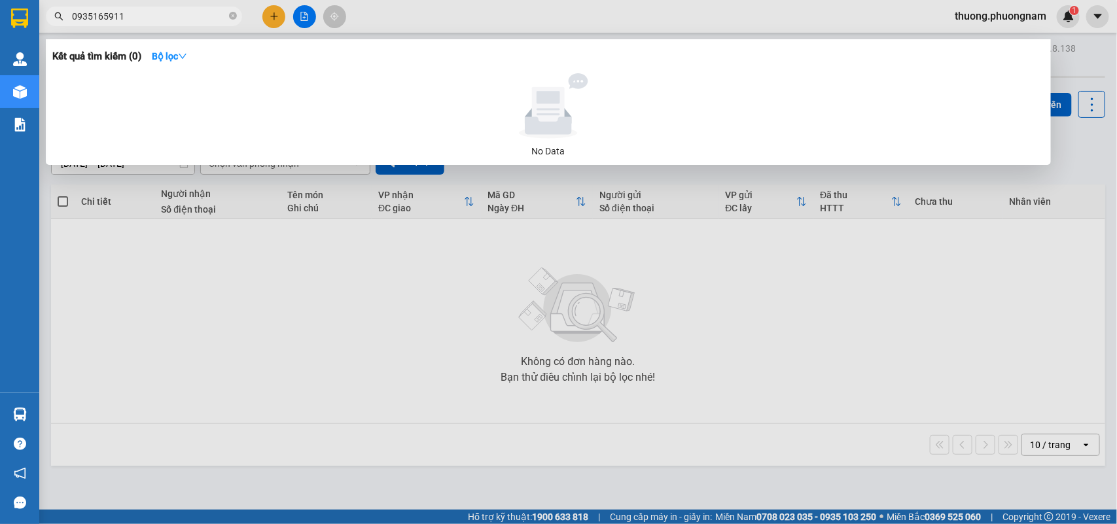
click at [187, 14] on input "0935165911" at bounding box center [149, 16] width 154 height 14
paste input "345780835"
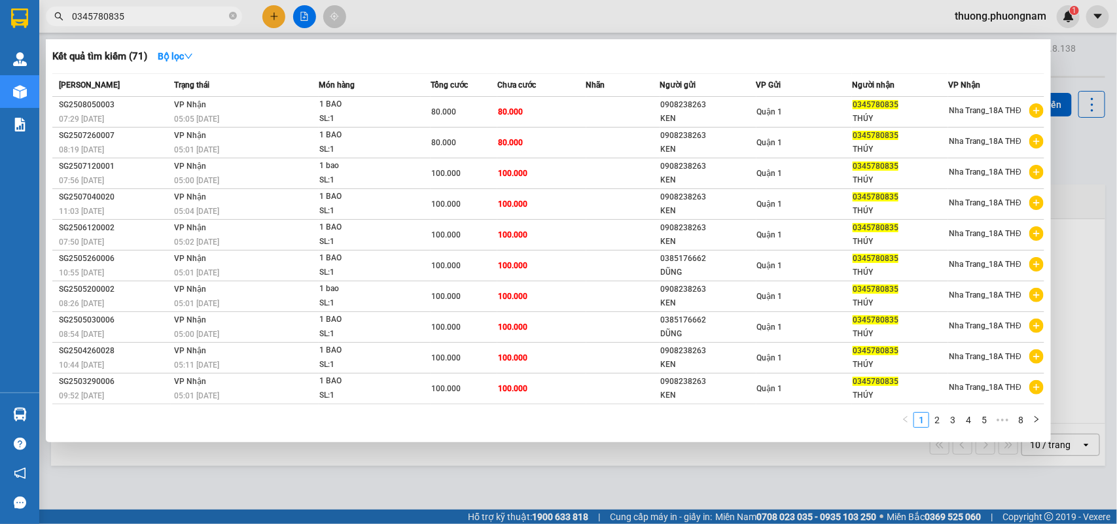
click at [167, 18] on input "0345780835" at bounding box center [149, 16] width 154 height 14
paste input "2583822533"
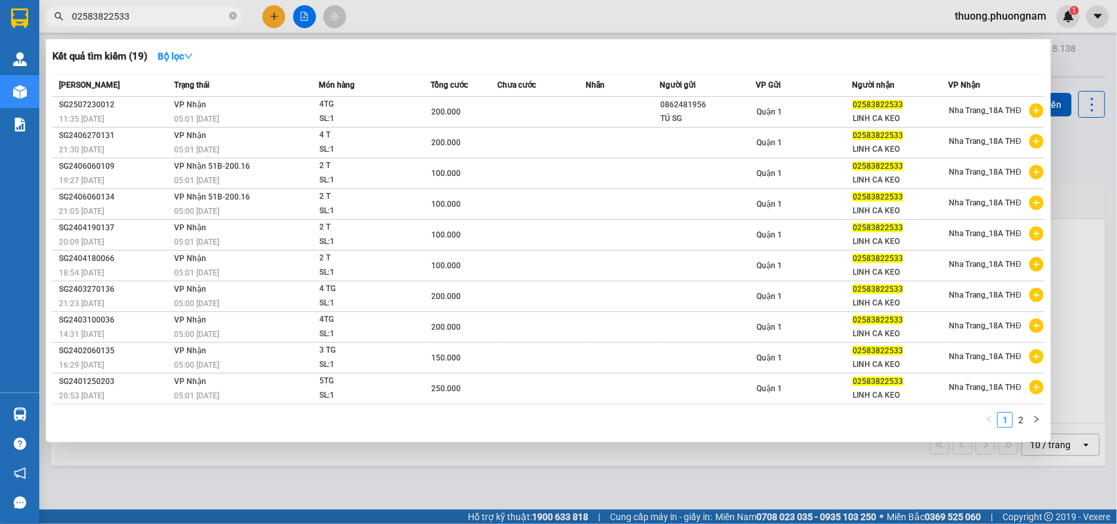
type input "02583822533"
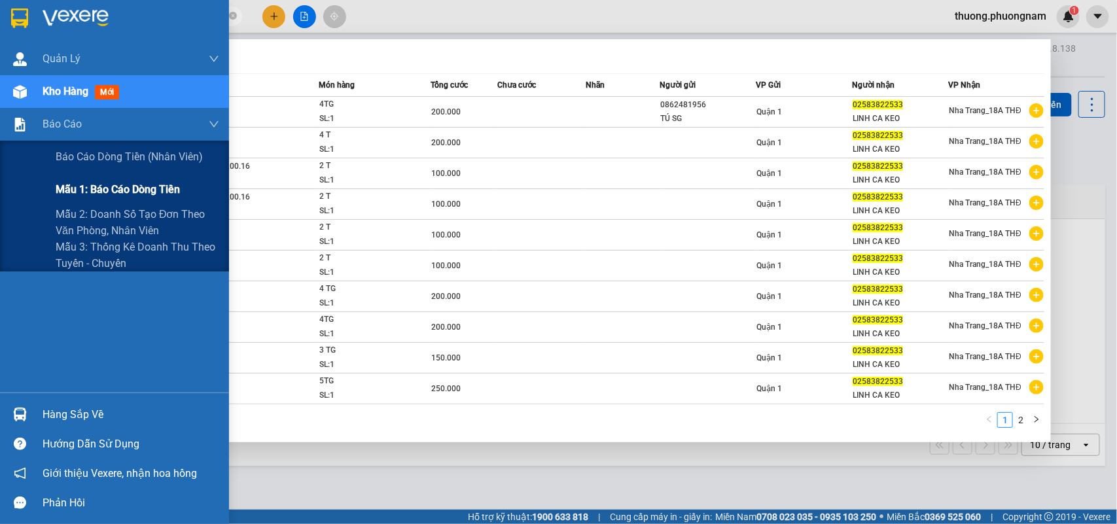
click at [141, 191] on span "Mẫu 1: Báo cáo dòng tiền" at bounding box center [118, 189] width 124 height 16
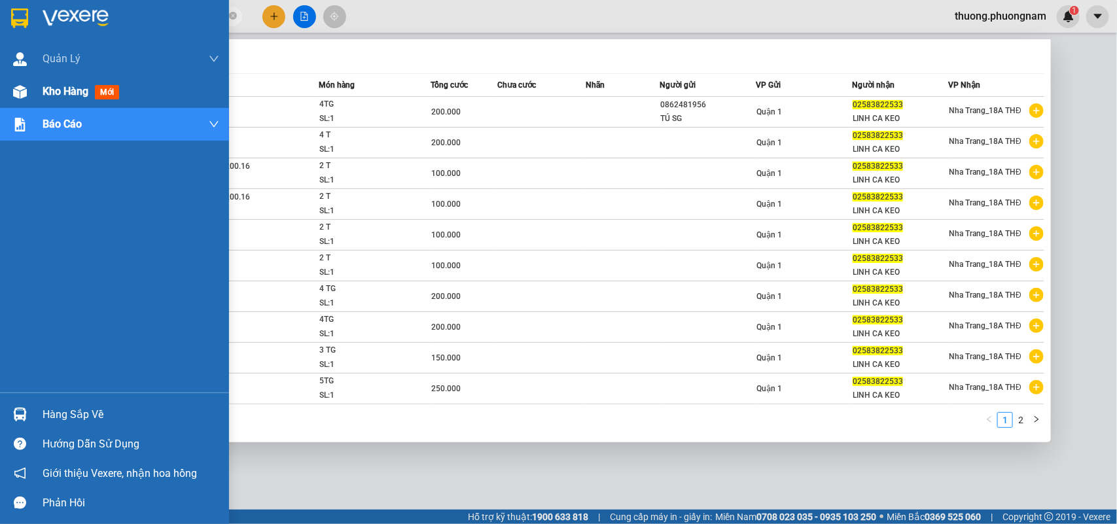
click at [67, 96] on span "Kho hàng" at bounding box center [66, 91] width 46 height 12
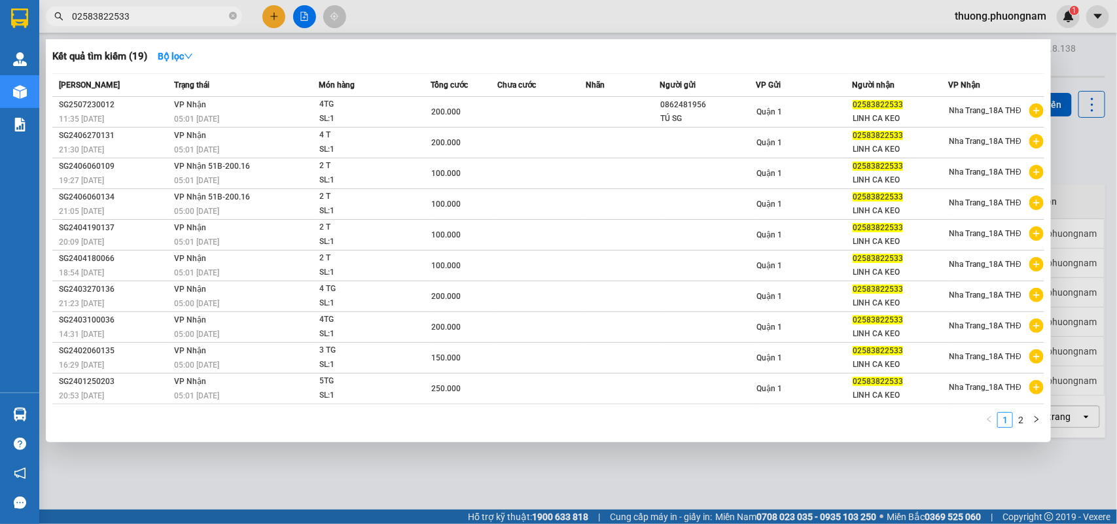
click at [1076, 166] on div at bounding box center [558, 262] width 1117 height 524
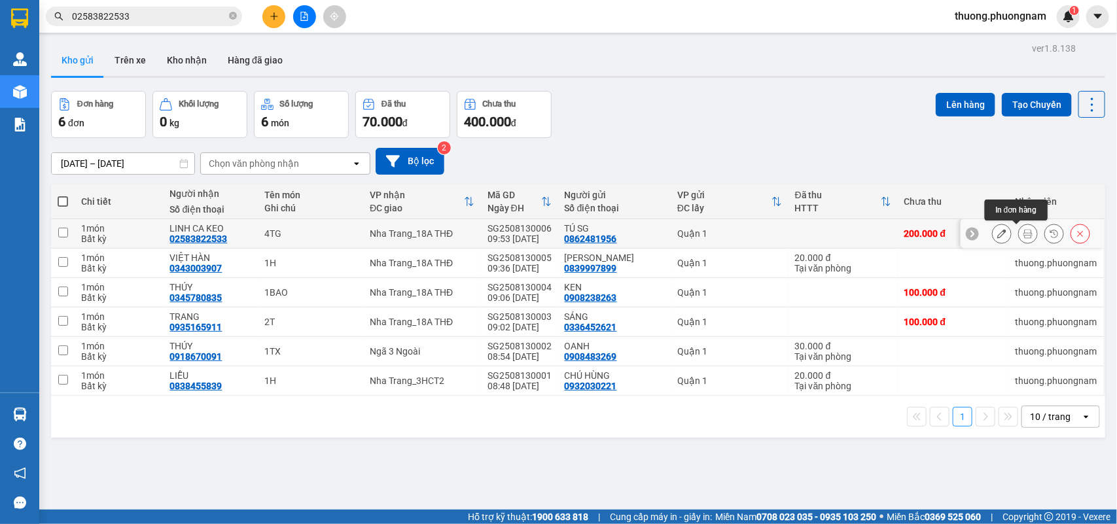
click at [998, 234] on icon at bounding box center [1002, 233] width 9 height 9
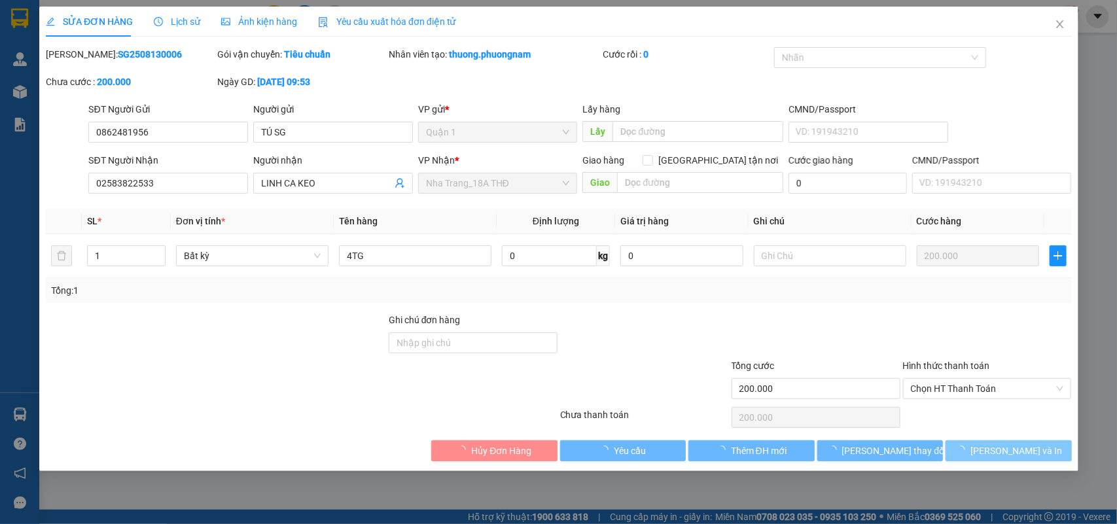
type input "0862481956"
type input "02583822533"
type input "200.000"
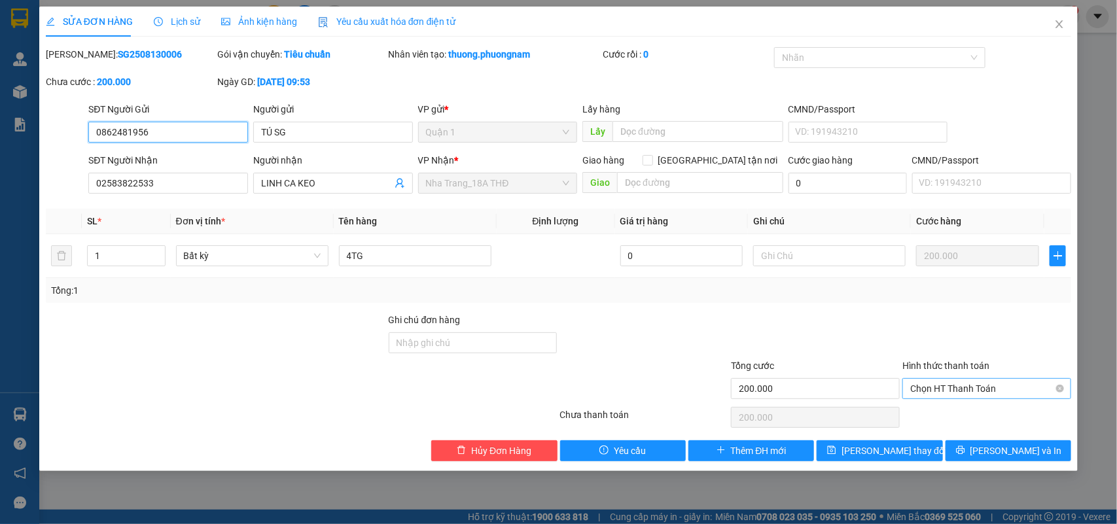
click at [983, 391] on span "Chọn HT Thanh Toán" at bounding box center [987, 389] width 153 height 20
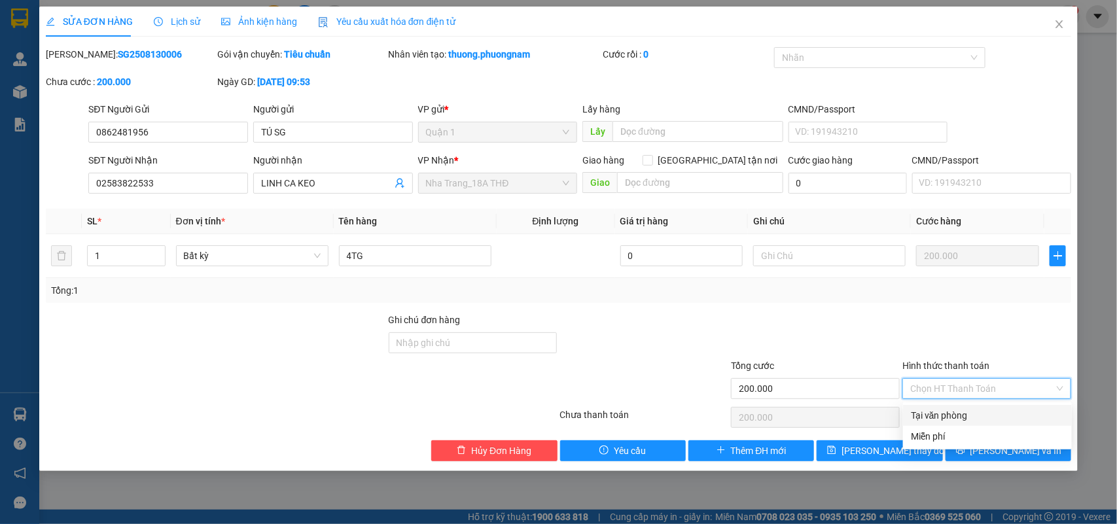
click at [976, 411] on div "Tại văn phòng" at bounding box center [987, 415] width 153 height 14
type input "0"
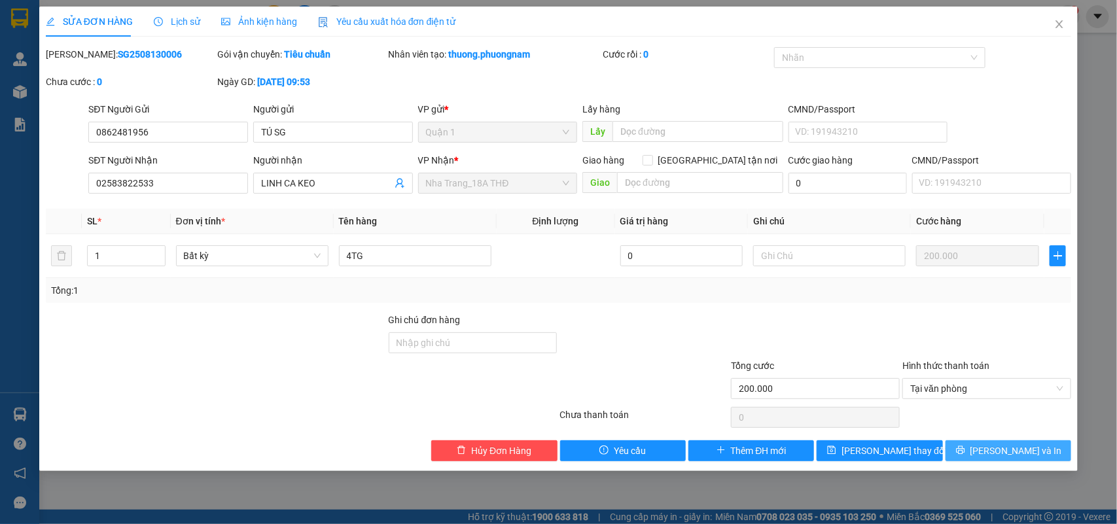
click at [1023, 448] on span "[PERSON_NAME] và In" at bounding box center [1017, 451] width 92 height 14
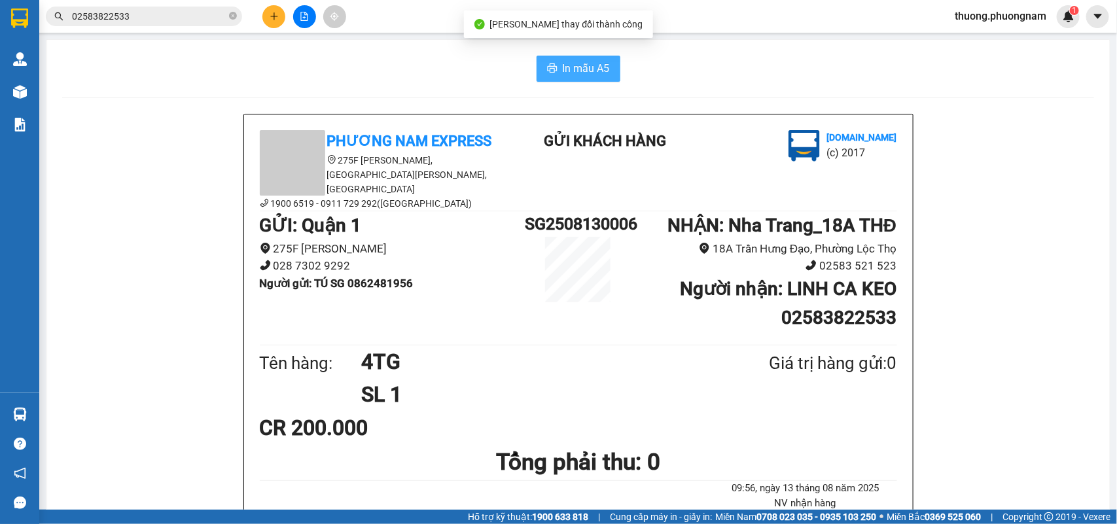
click at [604, 60] on button "In mẫu A5" at bounding box center [579, 69] width 84 height 26
click at [280, 14] on button at bounding box center [274, 16] width 23 height 23
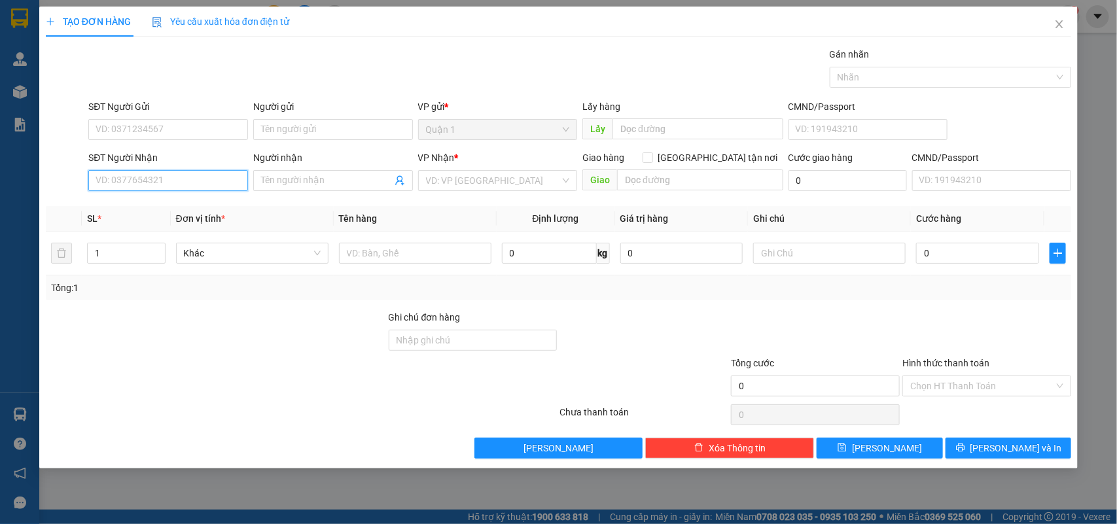
click at [190, 181] on input "SĐT Người Nhận" at bounding box center [168, 180] width 160 height 21
type input "0"
click at [190, 181] on input "0789030405" at bounding box center [168, 180] width 160 height 21
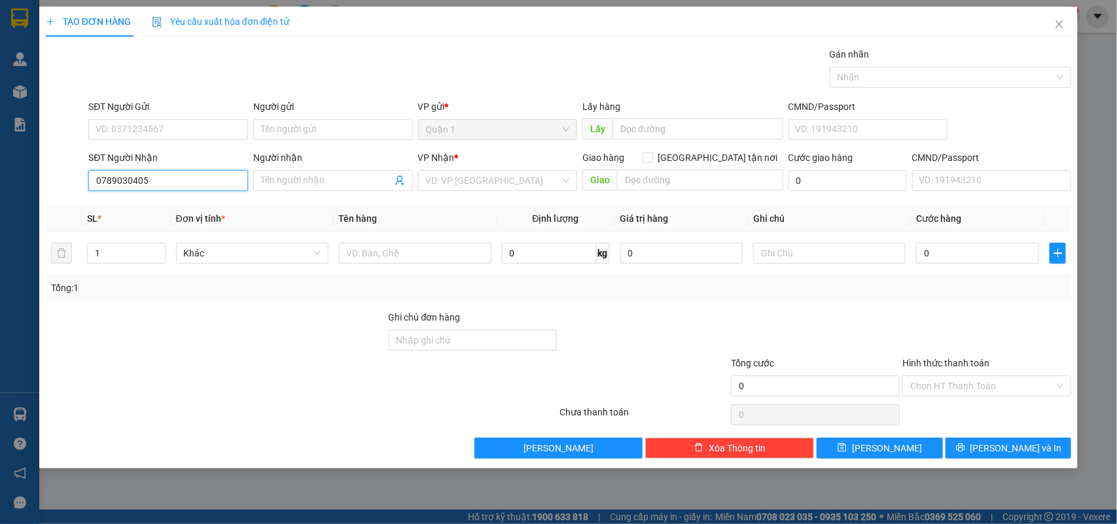
type input "0789030405"
click at [162, 123] on input "SĐT Người Gửi" at bounding box center [168, 129] width 160 height 21
paste input "0979965314"
type input "0979965314"
click at [338, 123] on input "Người gửi" at bounding box center [333, 129] width 160 height 21
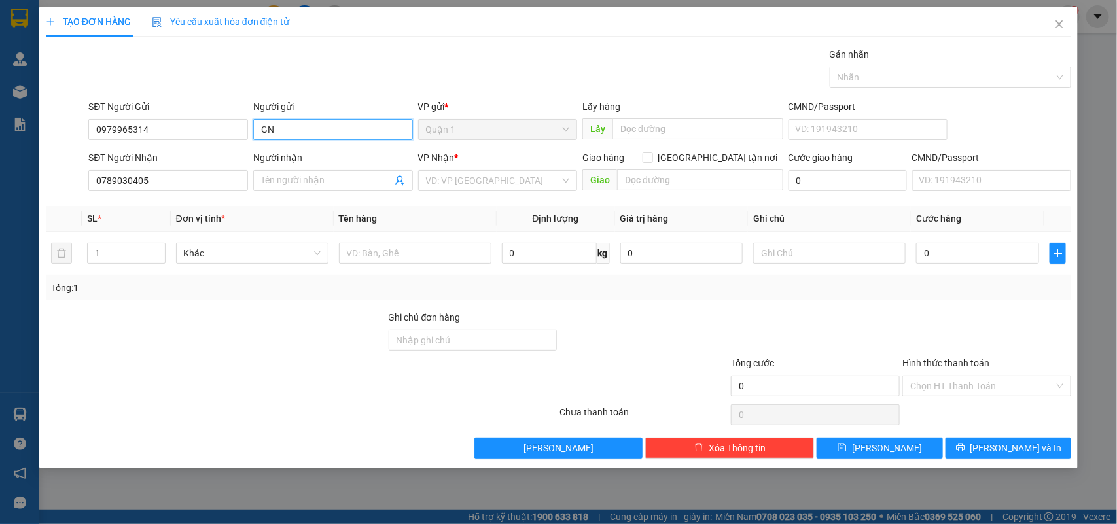
type input "G"
click at [338, 123] on input "NGÂ" at bounding box center [333, 129] width 160 height 21
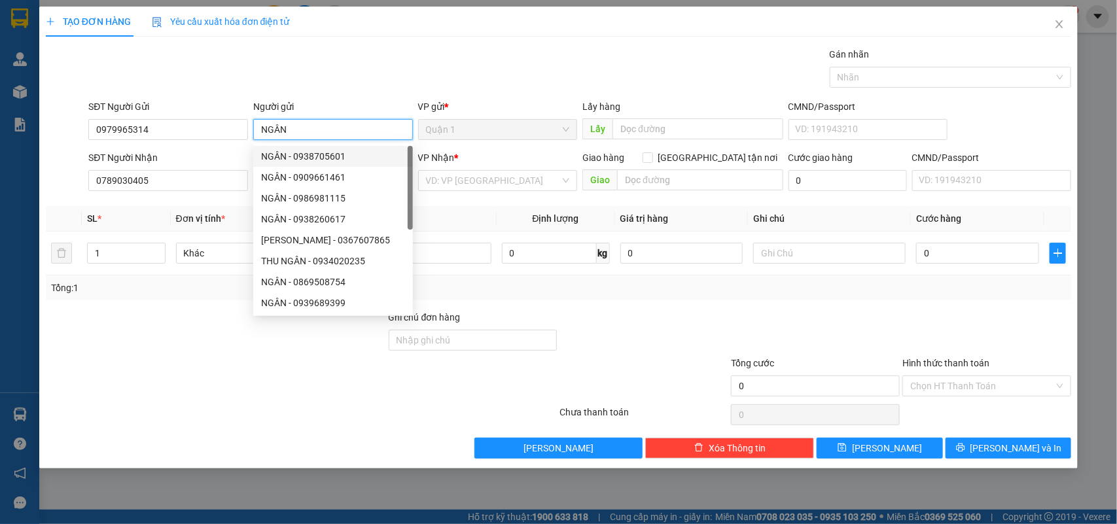
type input "NGÂN"
click at [459, 228] on th "Tên hàng" at bounding box center [415, 219] width 163 height 26
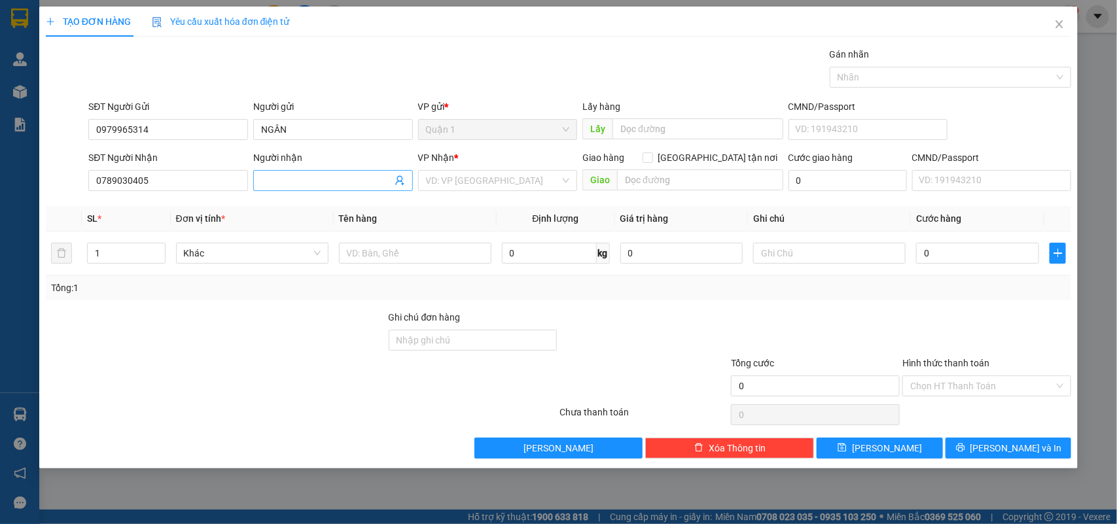
click at [352, 182] on input "Người nhận" at bounding box center [326, 180] width 131 height 14
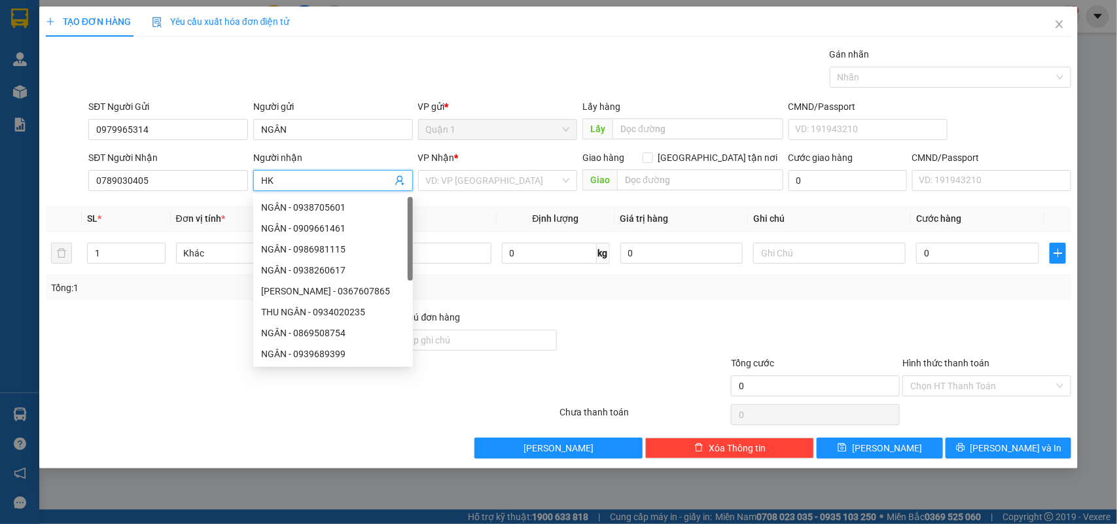
type input "H"
type input "KHANG"
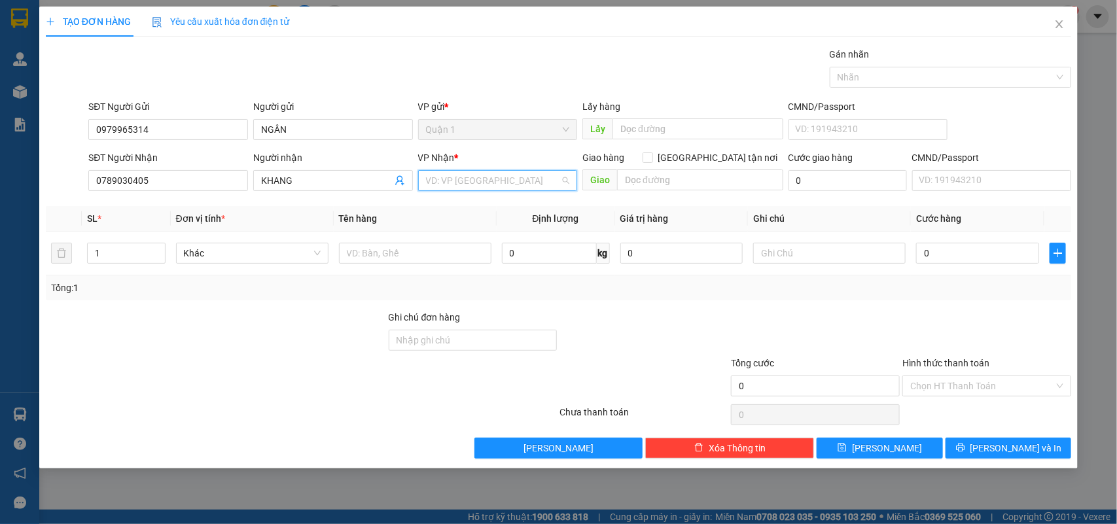
click at [518, 188] on input "search" at bounding box center [493, 181] width 135 height 20
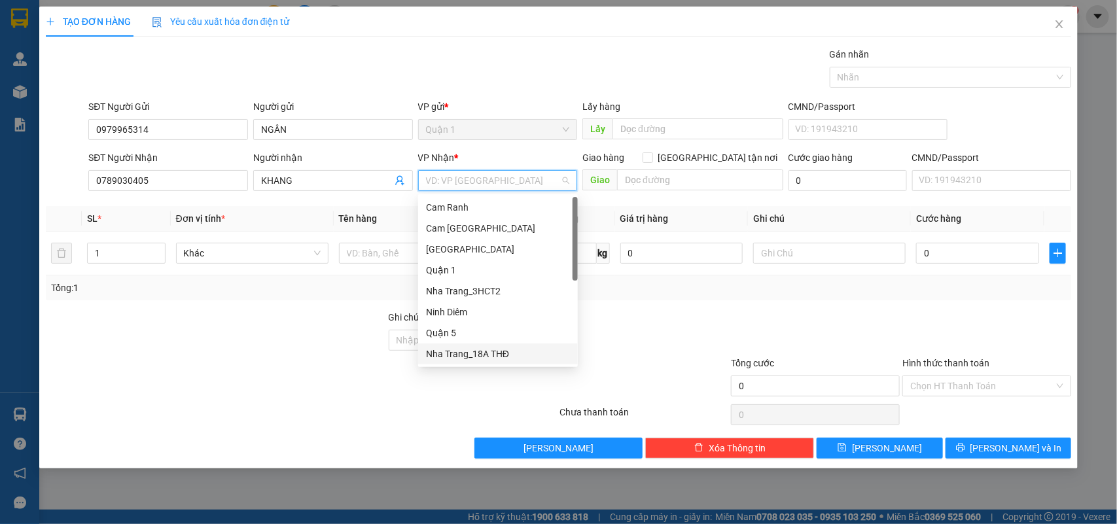
click at [496, 349] on div "Nha Trang_18A THĐ" at bounding box center [498, 354] width 144 height 14
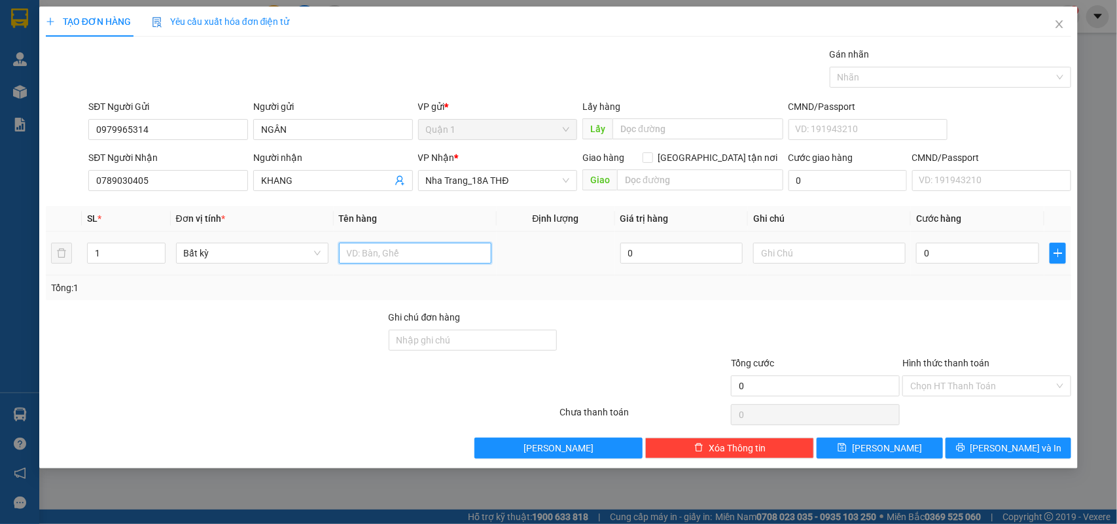
click at [408, 257] on input "text" at bounding box center [415, 253] width 153 height 21
type input "1TG"
click at [959, 254] on input "0" at bounding box center [977, 253] width 123 height 21
type input "2"
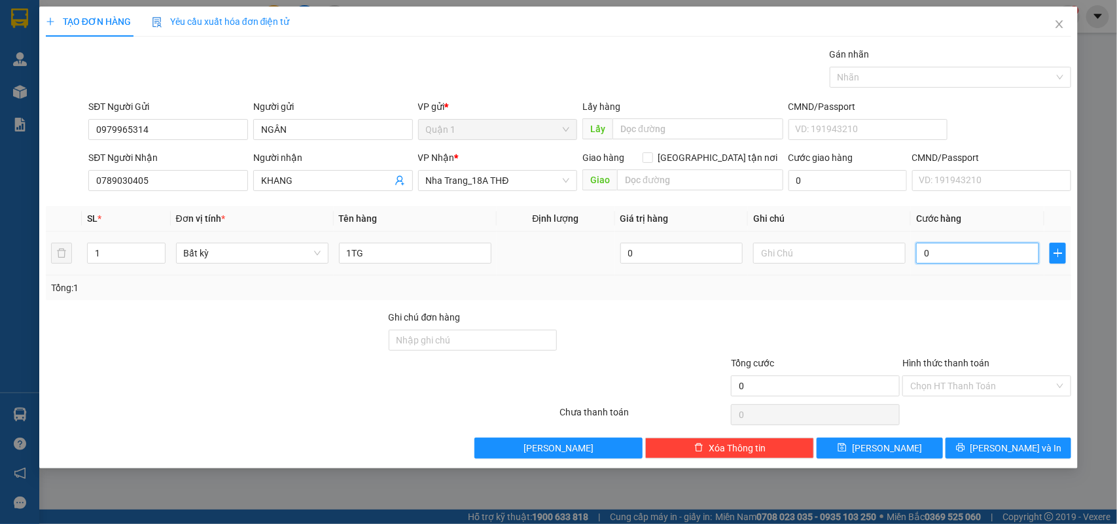
type input "2"
type input "20"
click at [1023, 448] on span "[PERSON_NAME] và In" at bounding box center [1017, 448] width 92 height 14
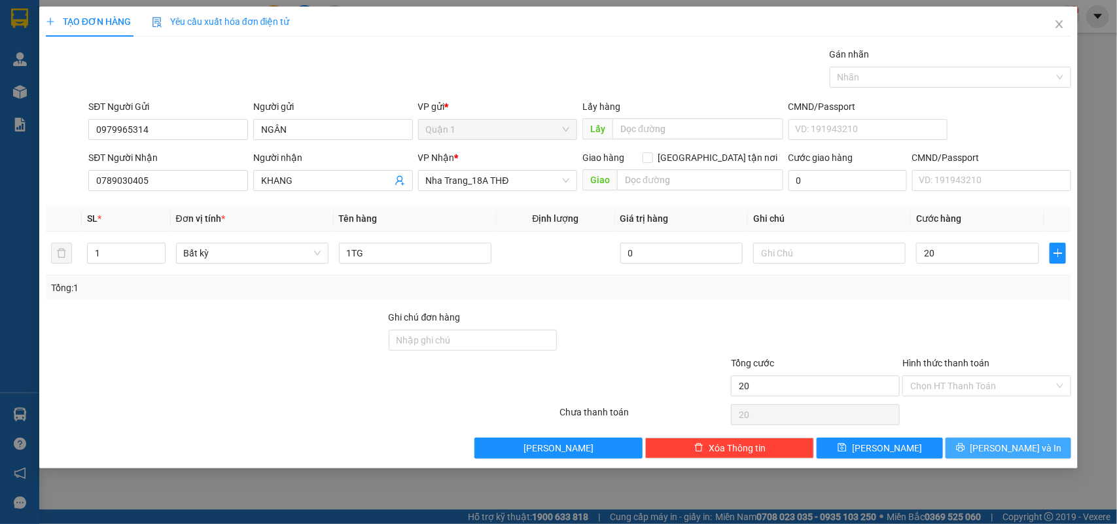
type input "20.000"
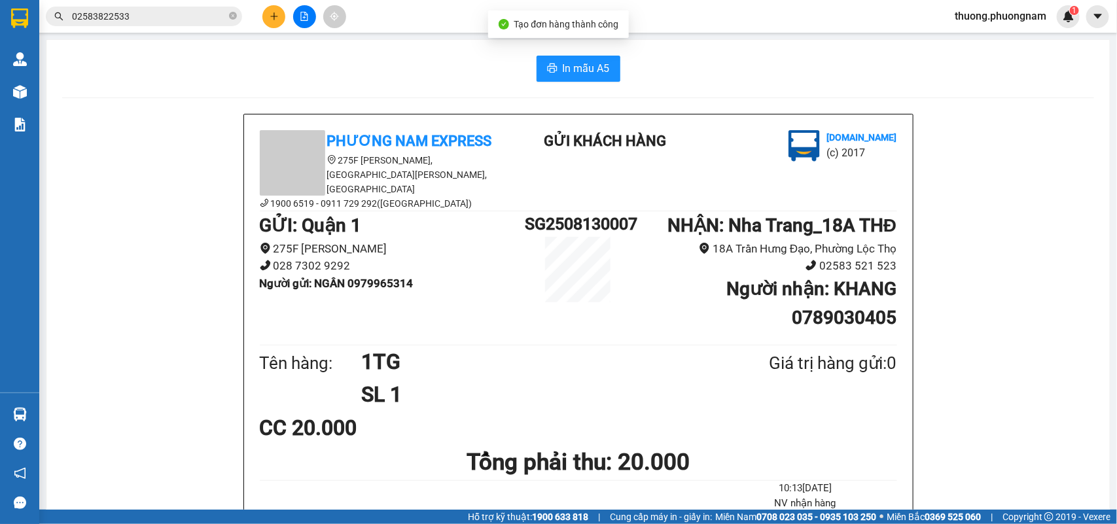
click at [570, 61] on span "In mẫu A5" at bounding box center [586, 68] width 47 height 16
click at [281, 12] on button at bounding box center [274, 16] width 23 height 23
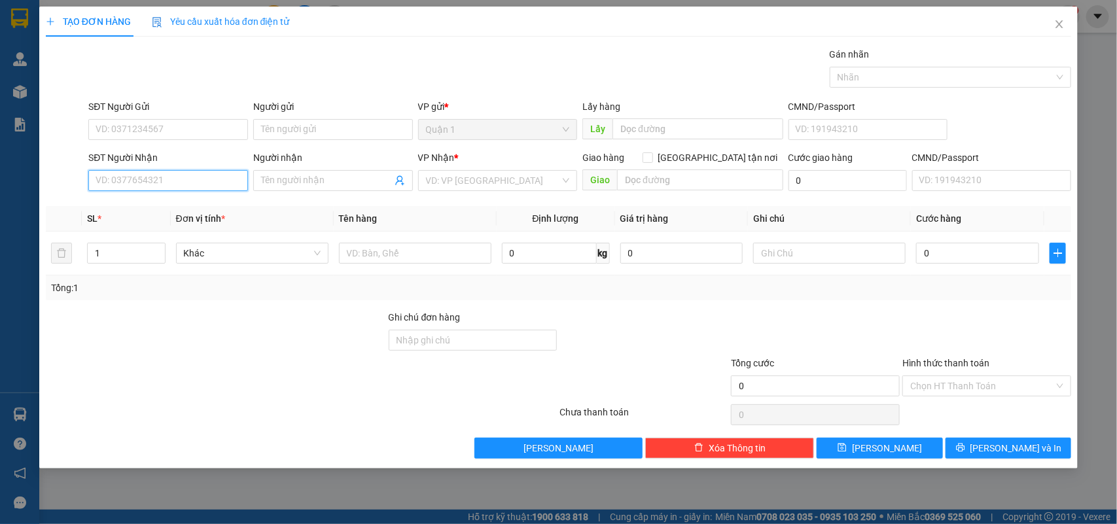
click at [151, 172] on input "SĐT Người Nhận" at bounding box center [168, 180] width 160 height 21
click at [154, 200] on div "0794644711 - HẰNG" at bounding box center [168, 207] width 144 height 14
type input "0794644711"
type input "HẰNG"
checkbox input "true"
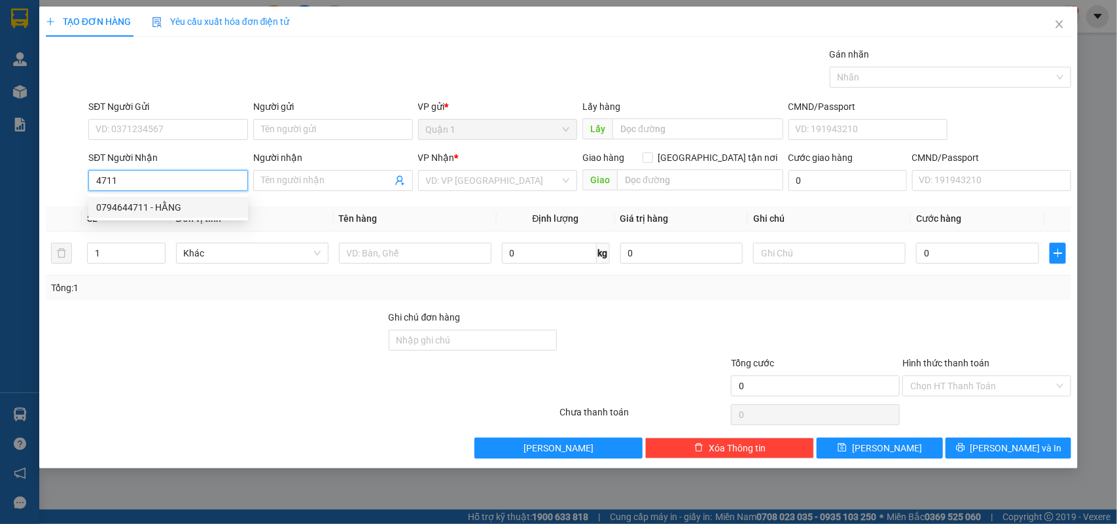
type input "[PHONE_NUMBER] NT"
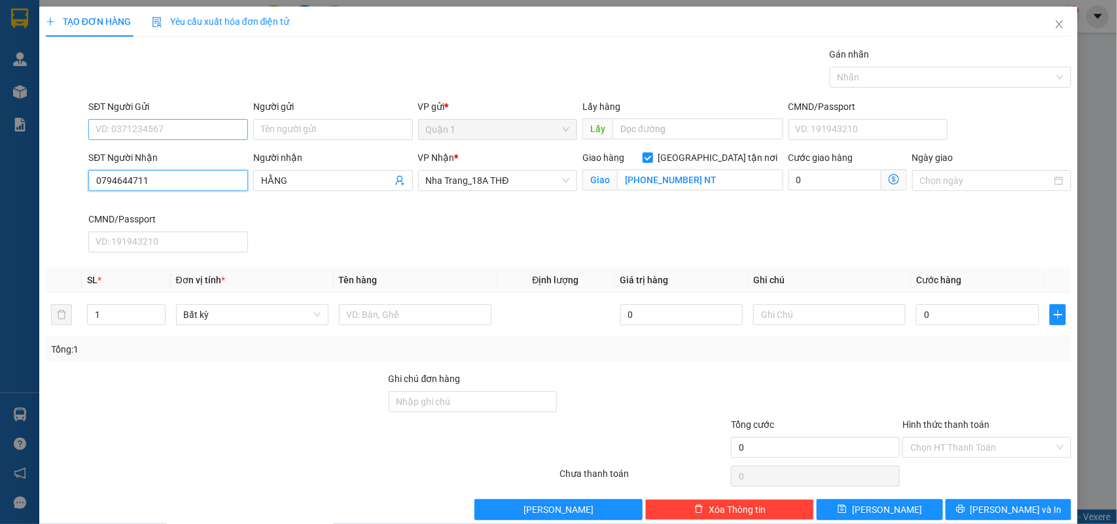
type input "0794644711"
click at [171, 134] on input "SĐT Người Gửi" at bounding box center [168, 129] width 160 height 21
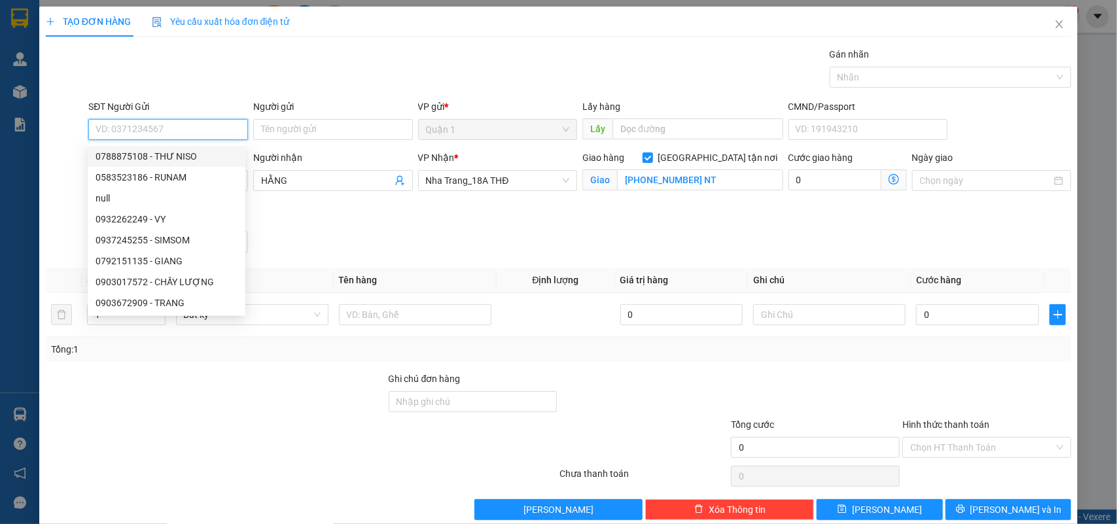
click at [191, 148] on div "0788875108 - THƯ NISO" at bounding box center [167, 156] width 158 height 21
type input "0788875108"
type input "THƯ NISO"
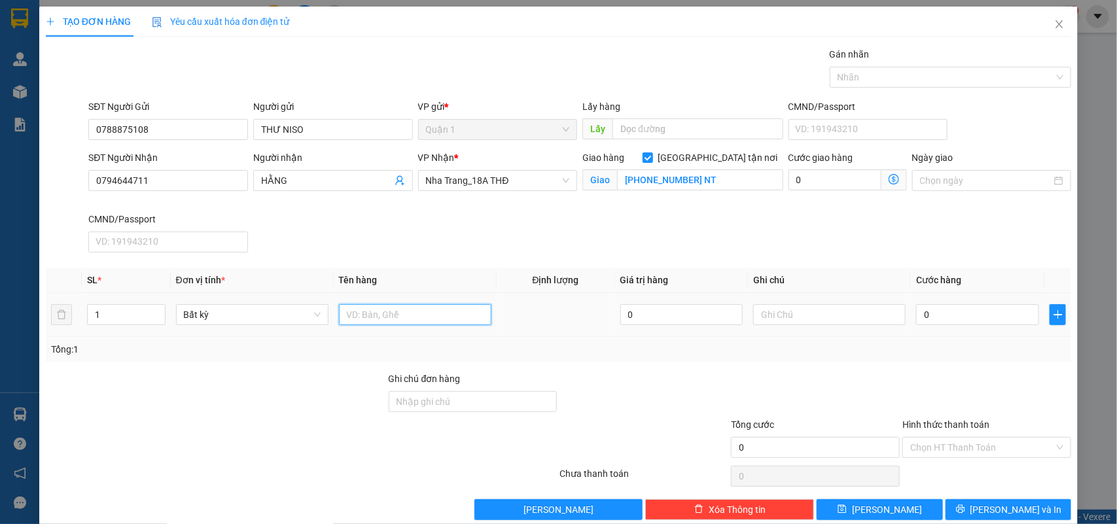
click at [394, 310] on input "text" at bounding box center [415, 314] width 153 height 21
type input "1K DẸP"
click at [809, 313] on input "text" at bounding box center [829, 314] width 153 height 21
type input "NHẸ TAY KHÔNG ĐẢM BẢO"
type input "2"
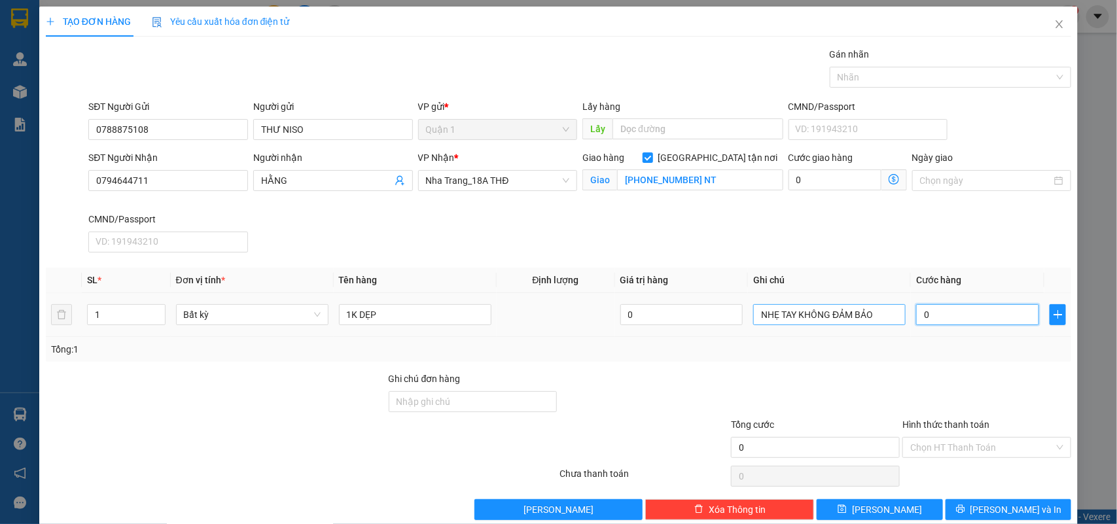
type input "2"
type input "20"
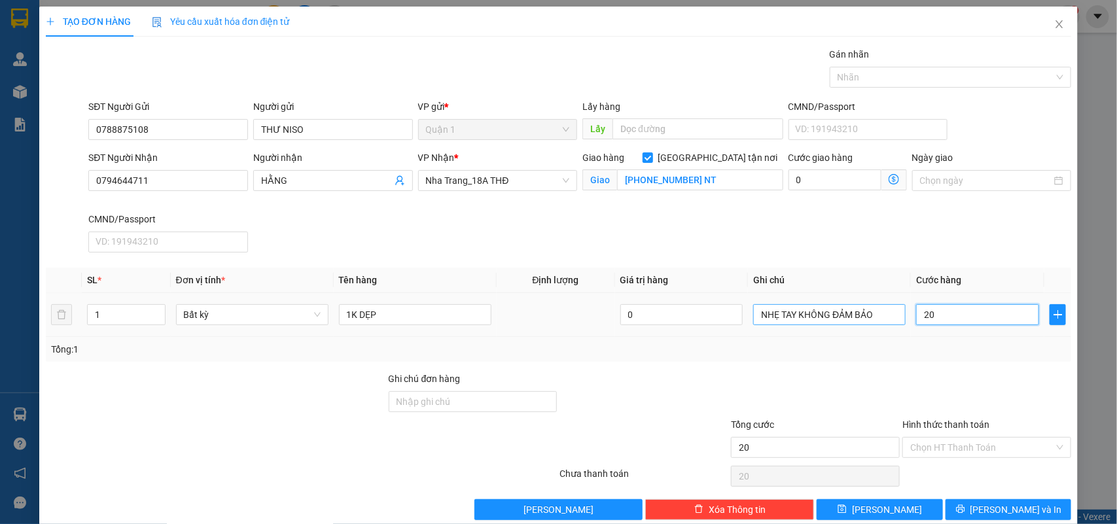
type input "2"
type input "05"
type input "5"
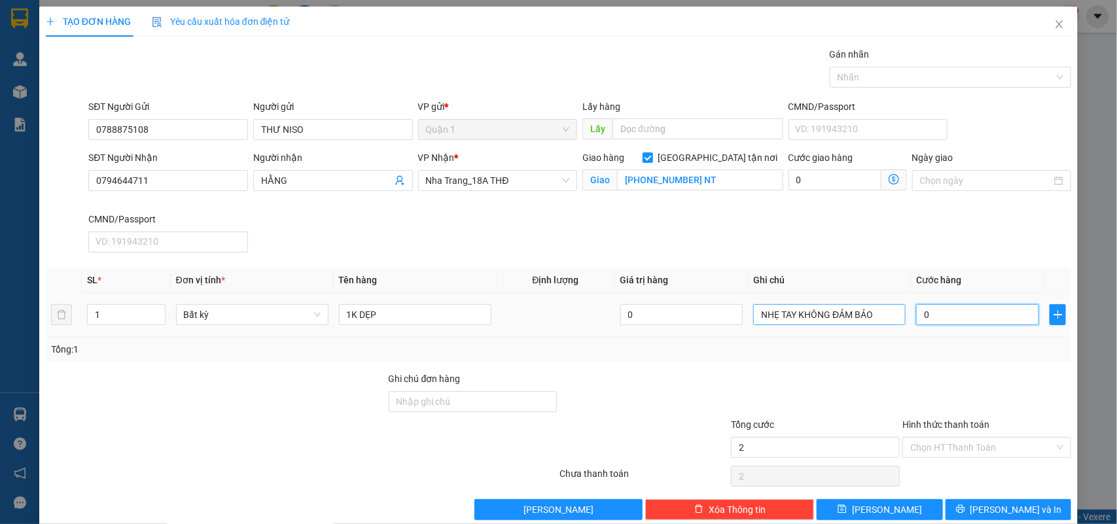
type input "5"
type input "050"
type input "50"
type input "50.000"
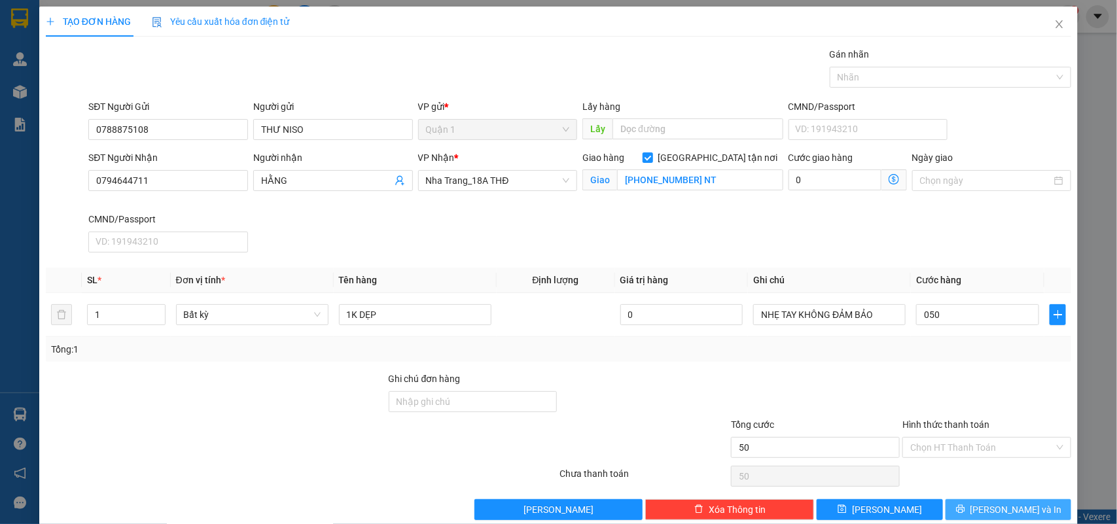
type input "50.000"
drag, startPoint x: 1006, startPoint y: 518, endPoint x: 993, endPoint y: 484, distance: 35.6
click at [1005, 517] on span "[PERSON_NAME] và In" at bounding box center [1017, 510] width 92 height 14
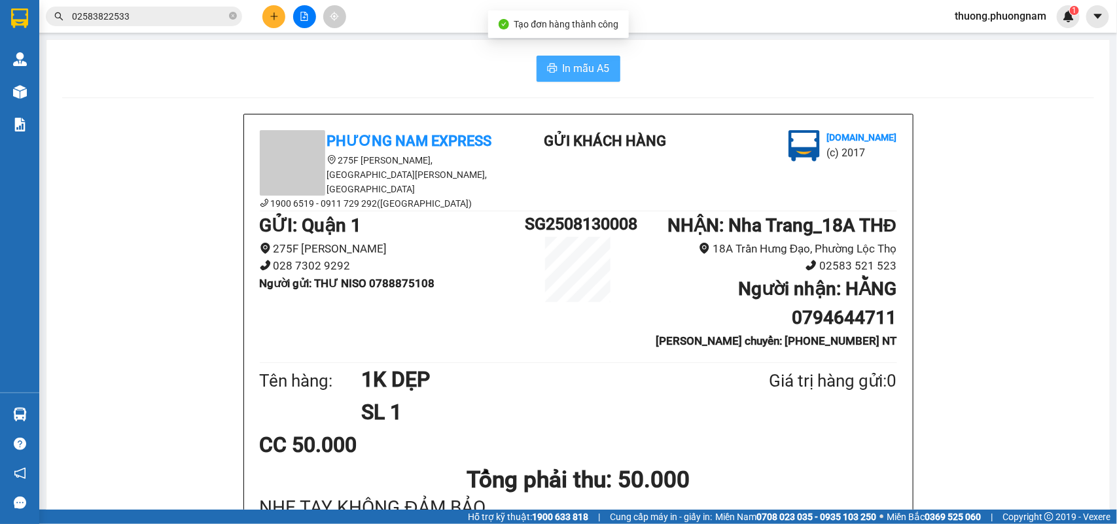
click at [589, 66] on span "In mẫu A5" at bounding box center [586, 68] width 47 height 16
click at [266, 1] on div "Kết quả tìm kiếm ( 19 ) Bộ lọc Mã ĐH Trạng thái Món hàng Tổng cước Chưa cước Nh…" at bounding box center [558, 16] width 1117 height 33
click at [270, 16] on icon "plus" at bounding box center [274, 16] width 9 height 9
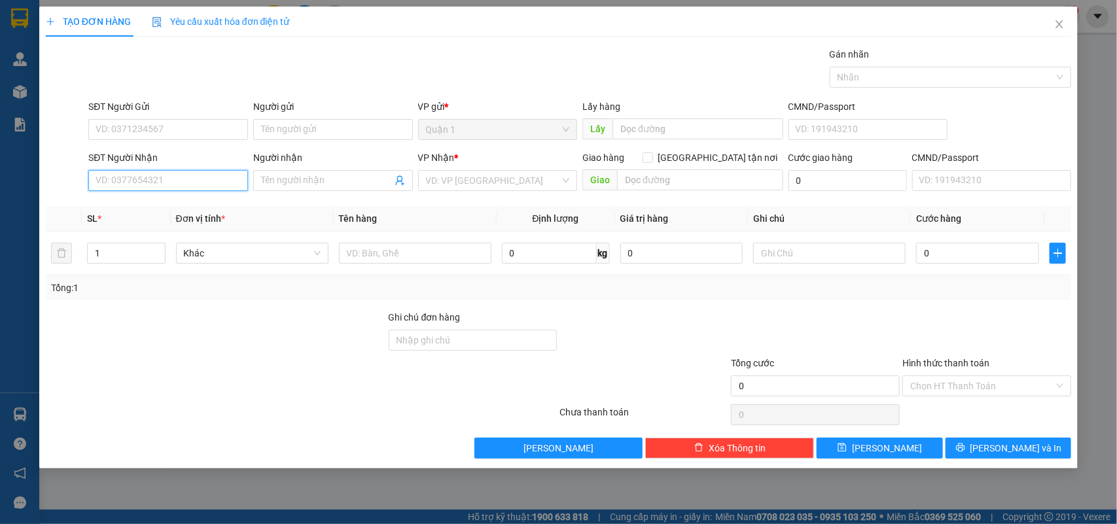
click at [161, 177] on input "SĐT Người Nhận" at bounding box center [168, 180] width 160 height 21
click at [172, 209] on div "0905397172 - Ý SPA" at bounding box center [168, 207] width 144 height 14
type input "0905397172"
type input "Ý SPA"
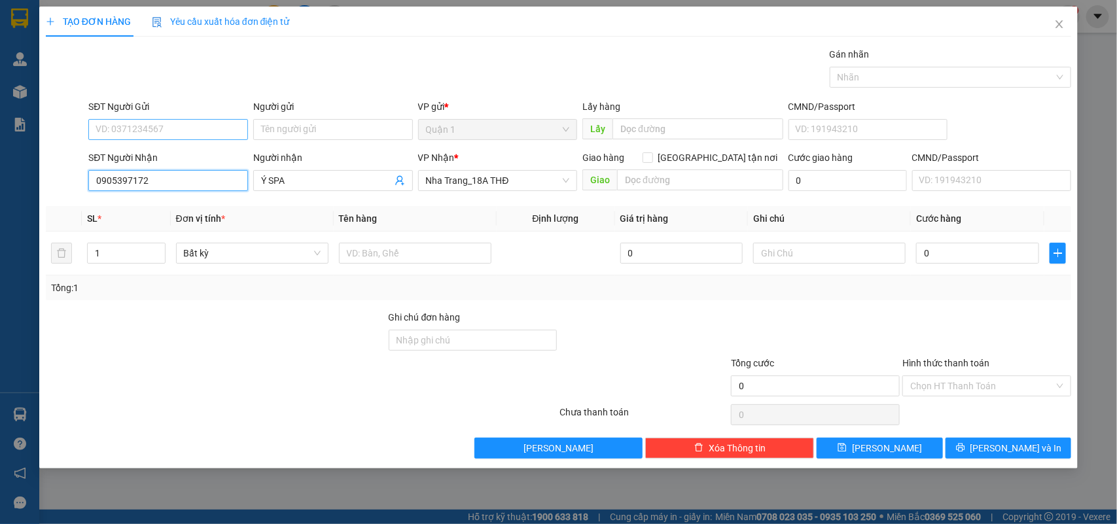
type input "0905397172"
click at [172, 124] on input "SĐT Người Gửi" at bounding box center [168, 129] width 160 height 21
click at [184, 175] on div "0779074897 - [GEOGRAPHIC_DATA]" at bounding box center [169, 177] width 147 height 14
type input "0779074897"
type input "MỸ DUNG"
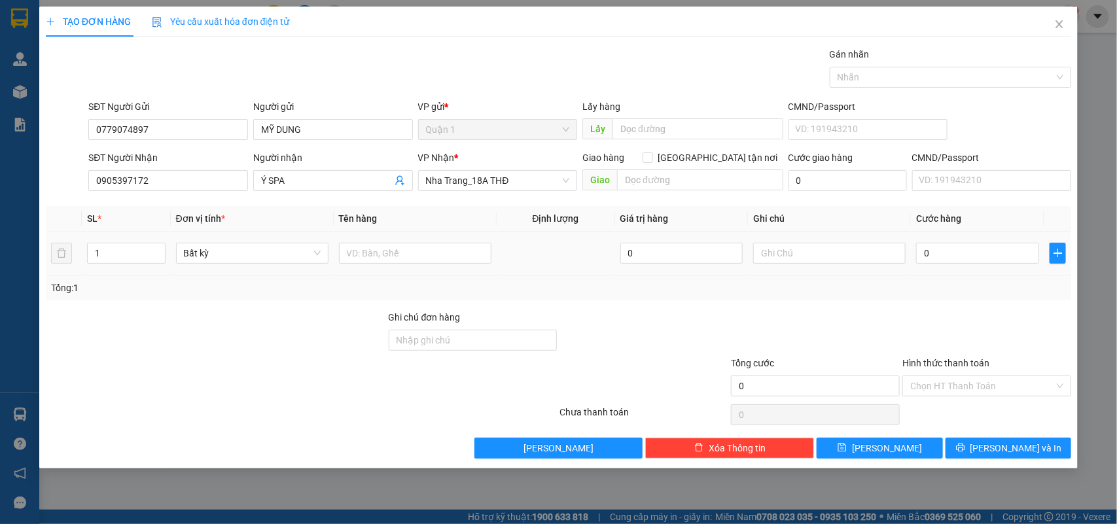
click at [390, 266] on div at bounding box center [415, 253] width 153 height 26
click at [390, 261] on input "text" at bounding box center [415, 253] width 153 height 21
type input "2TG"
click at [1009, 253] on input "0" at bounding box center [977, 253] width 123 height 21
type input "1"
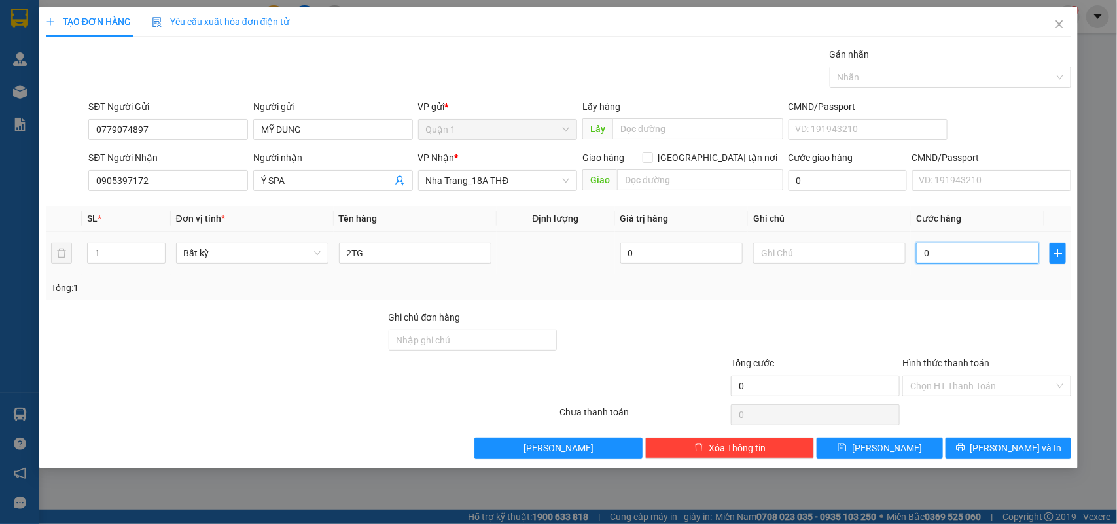
type input "1"
type input "10"
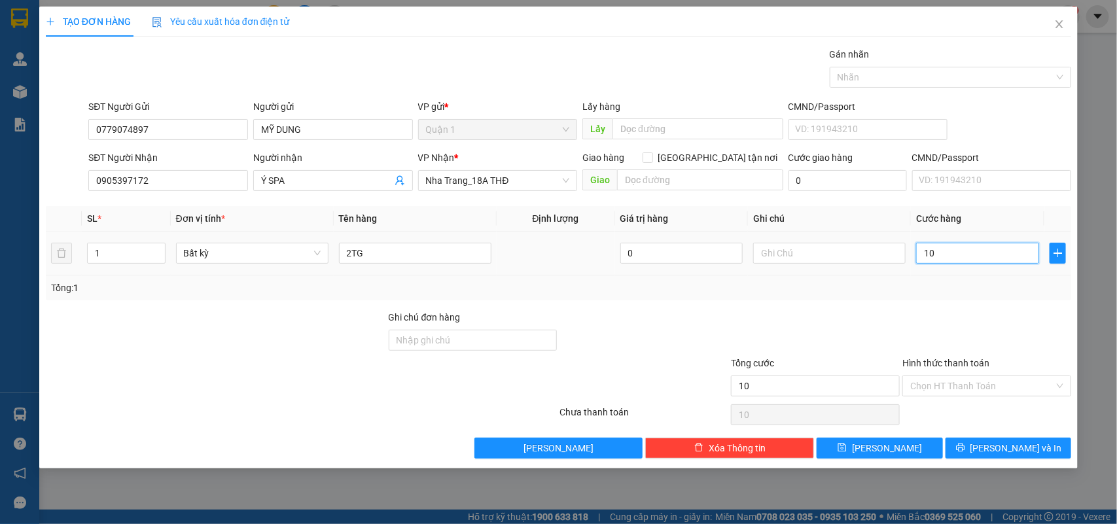
type input "100"
type input "100.000"
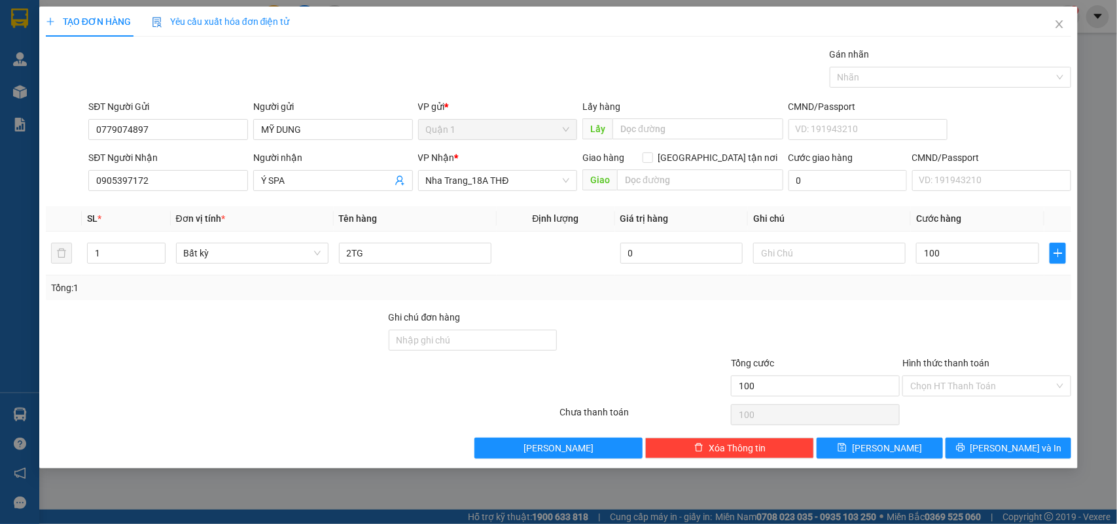
type input "100.000"
drag, startPoint x: 995, startPoint y: 434, endPoint x: 1007, endPoint y: 443, distance: 14.9
click at [1000, 441] on div "Transit Pickup Surcharge Ids Transit Deliver Surcharge Ids Transit Deliver Surc…" at bounding box center [559, 253] width 1026 height 412
click at [1009, 442] on span "[PERSON_NAME] và In" at bounding box center [1017, 448] width 92 height 14
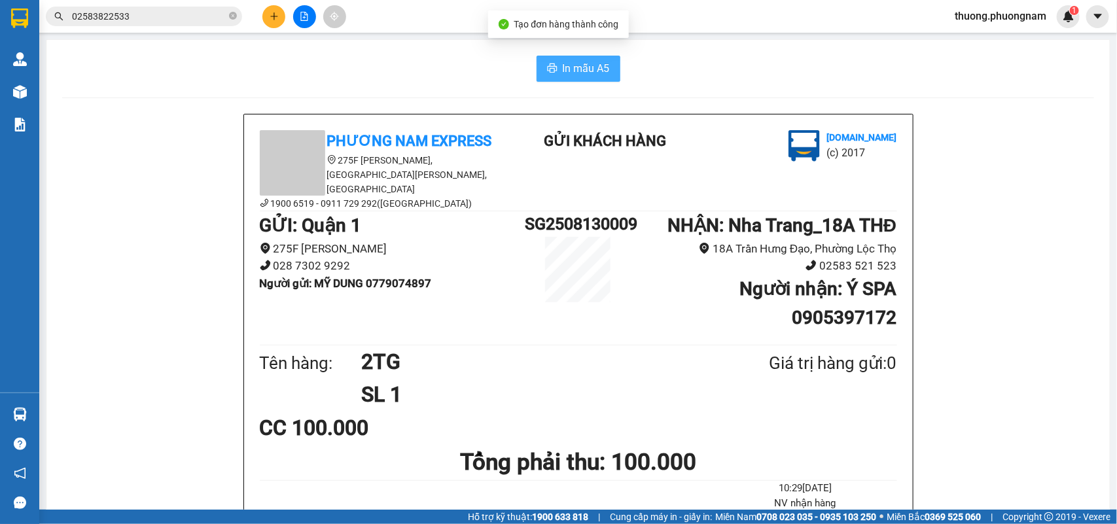
click at [581, 64] on span "In mẫu A5" at bounding box center [586, 68] width 47 height 16
click at [276, 25] on div "Kết quả tìm kiếm ( 19 ) Bộ lọc Mã ĐH Trạng thái Món hàng Tổng cước Chưa cước Nh…" at bounding box center [558, 16] width 1117 height 33
click at [274, 20] on icon "plus" at bounding box center [274, 15] width 1 height 7
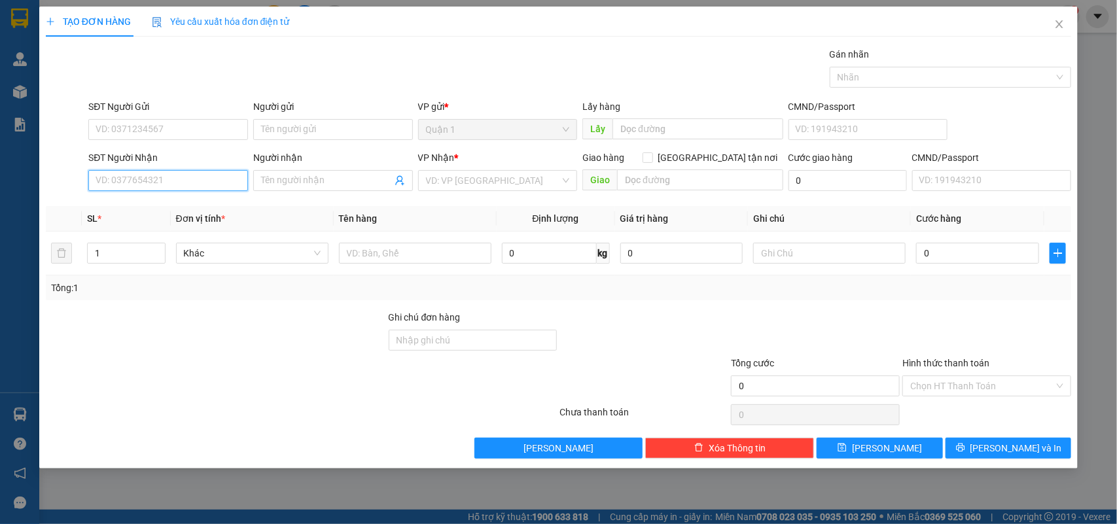
click at [137, 180] on input "SĐT Người Nhận" at bounding box center [168, 180] width 160 height 21
type input "0397891931"
click at [198, 206] on div "0397891931 - NGUYÊN" at bounding box center [168, 207] width 144 height 14
type input "NGUYÊN"
type input "0397891931"
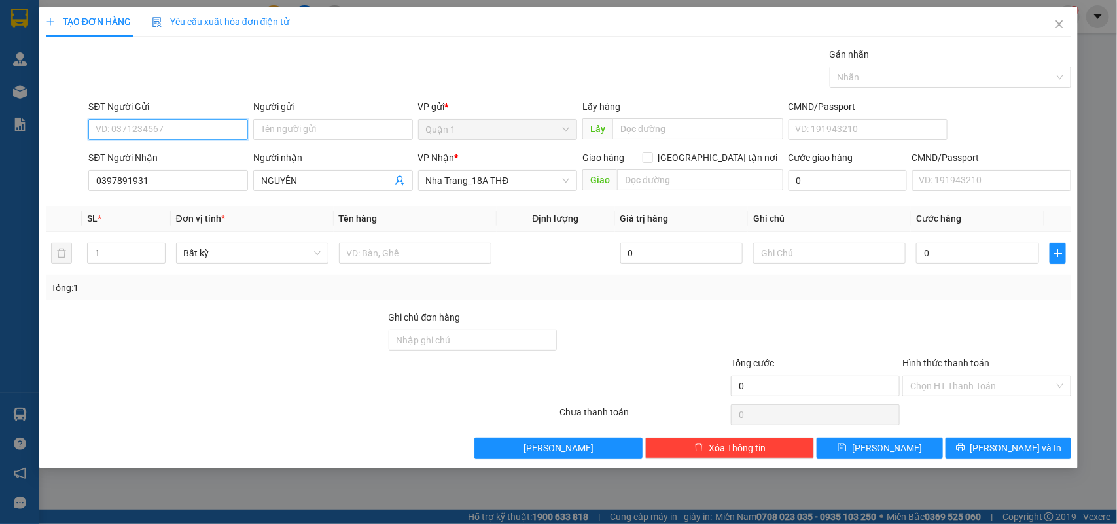
click at [172, 129] on input "SĐT Người Gửi" at bounding box center [168, 129] width 160 height 21
click at [171, 148] on div "0389836526 - NHI" at bounding box center [168, 156] width 160 height 21
type input "0389836526"
type input "NHI"
click at [410, 257] on input "text" at bounding box center [415, 253] width 153 height 21
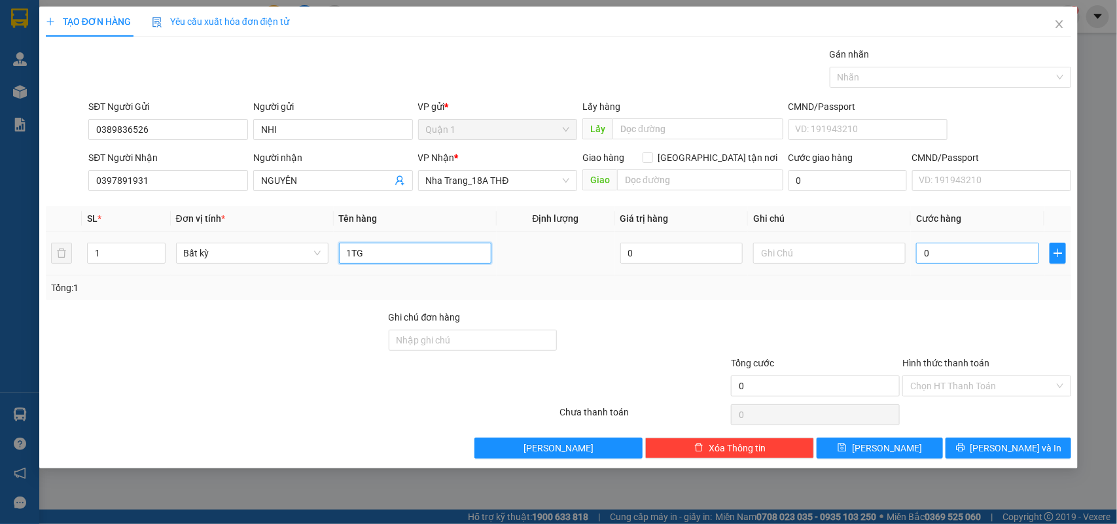
type input "1TG"
click at [949, 256] on input "0" at bounding box center [977, 253] width 123 height 21
type input "3"
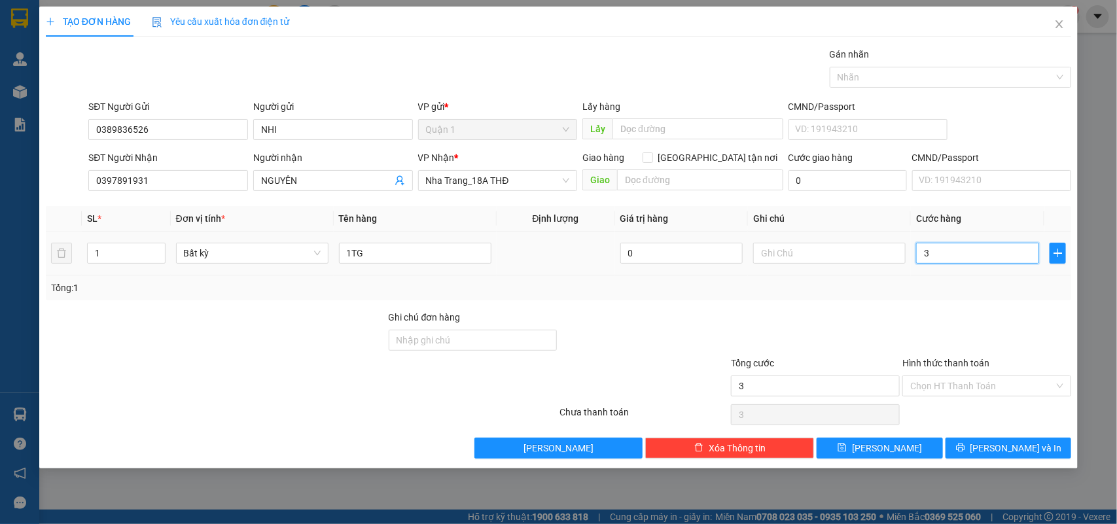
type input "30"
type input "30.000"
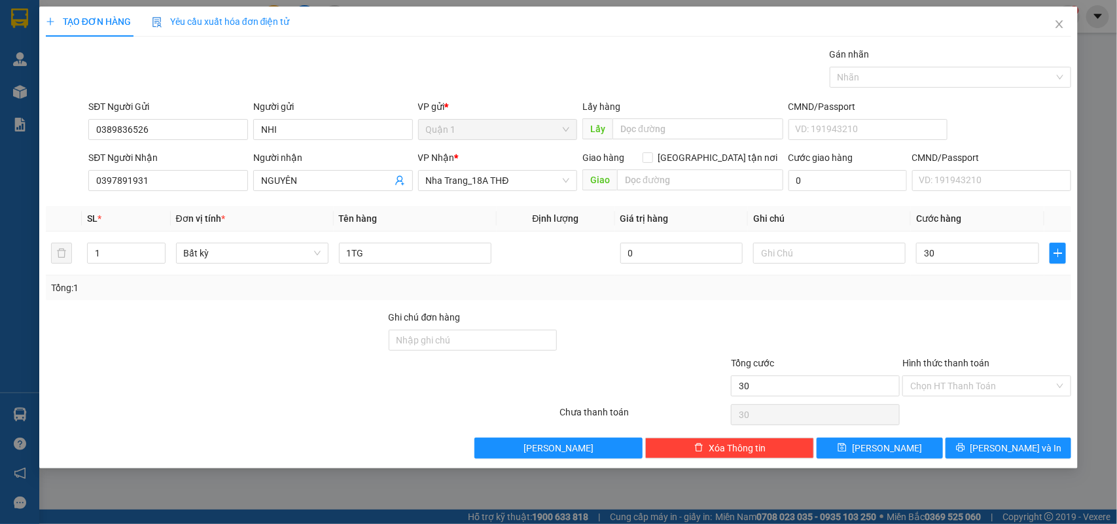
type input "30.000"
click at [1015, 437] on div "Transit Pickup Surcharge Ids Transit Deliver Surcharge Ids Transit Deliver Surc…" at bounding box center [559, 253] width 1026 height 412
click at [1011, 446] on span "[PERSON_NAME] và In" at bounding box center [1017, 448] width 92 height 14
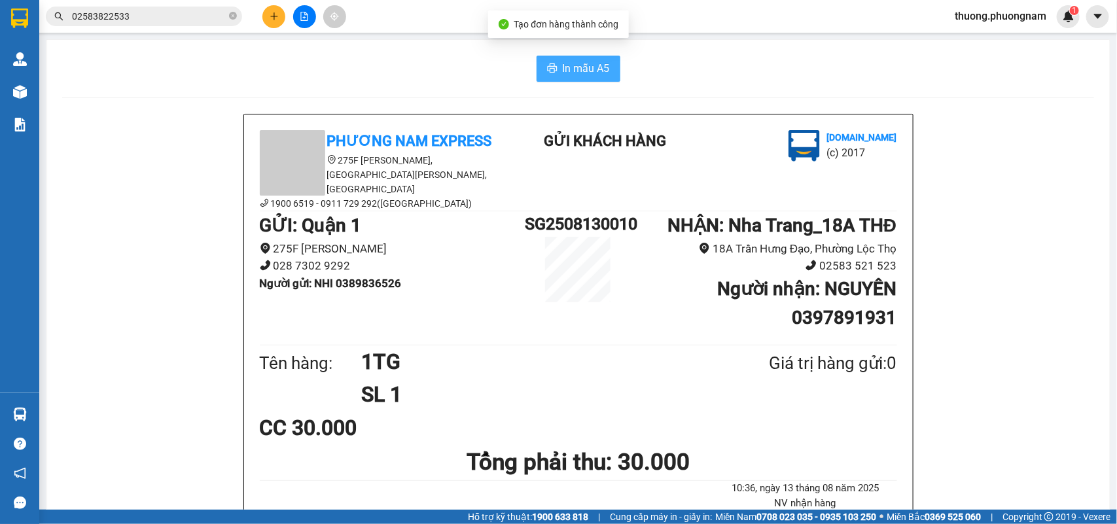
click at [580, 67] on span "In mẫu A5" at bounding box center [586, 68] width 47 height 16
